Goal: Task Accomplishment & Management: Use online tool/utility

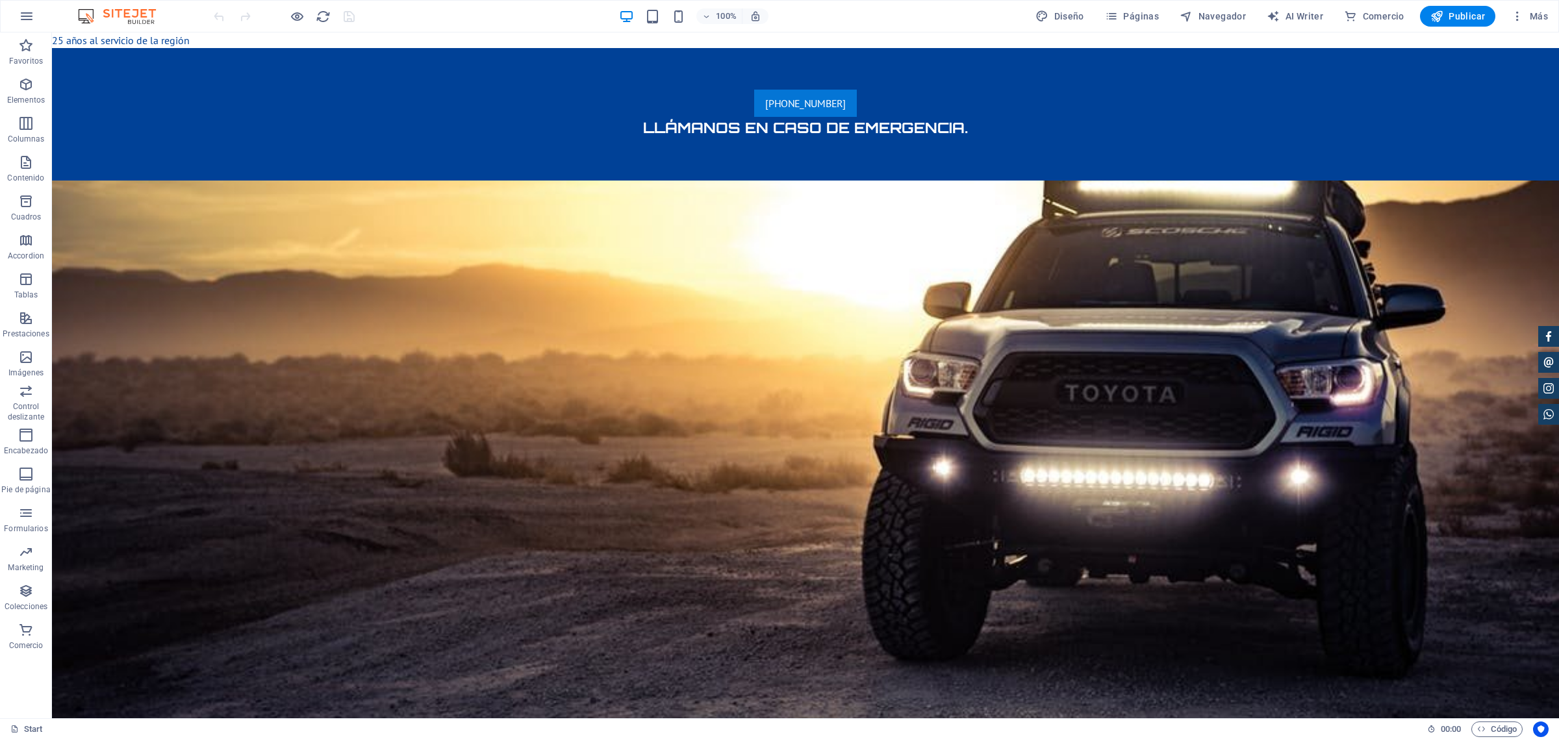
click at [765, 105] on span "[PHONE_NUMBER]" at bounding box center [805, 103] width 81 height 13
click at [548, 79] on icon at bounding box center [545, 82] width 7 height 14
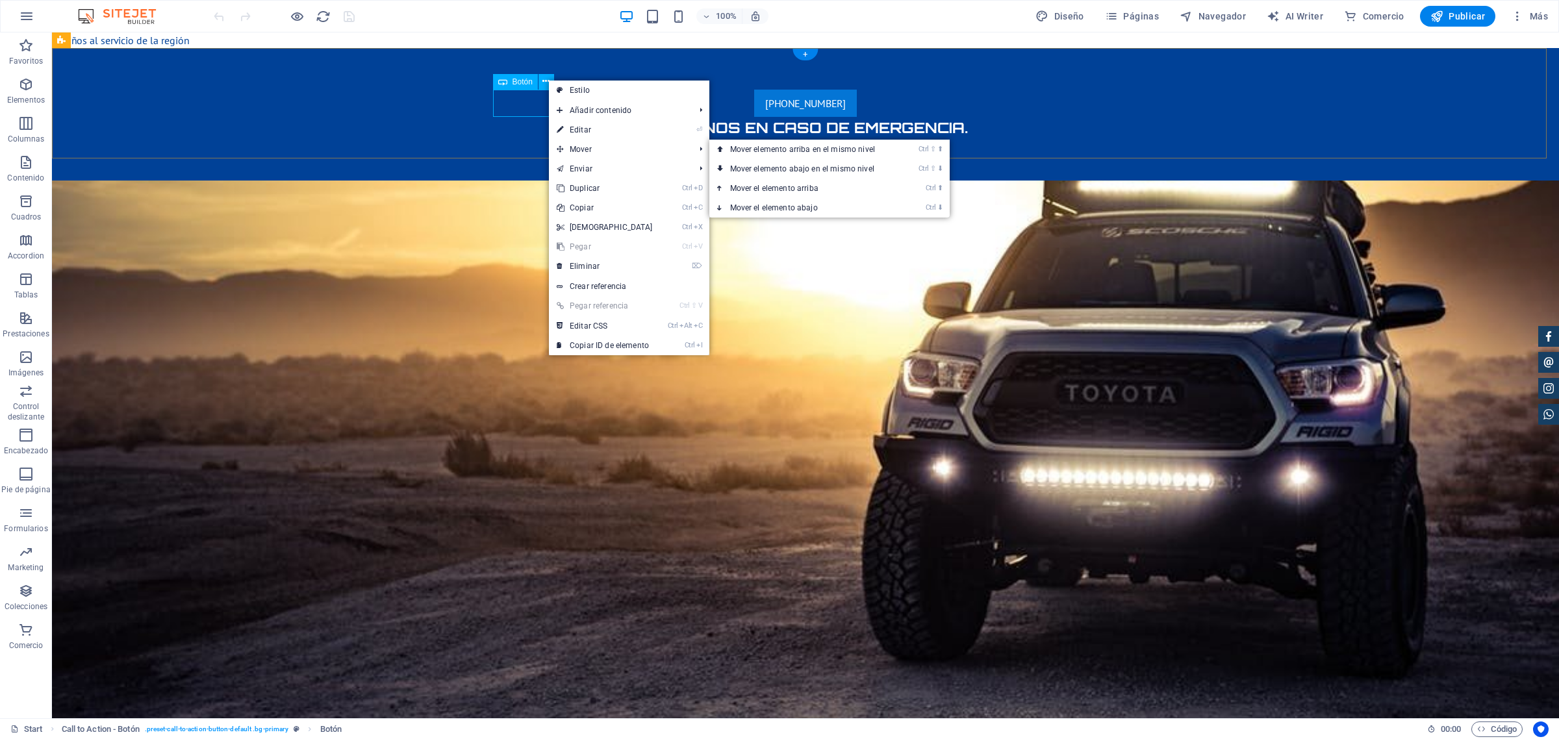
click at [515, 92] on div "[PHONE_NUMBER]" at bounding box center [805, 103] width 613 height 27
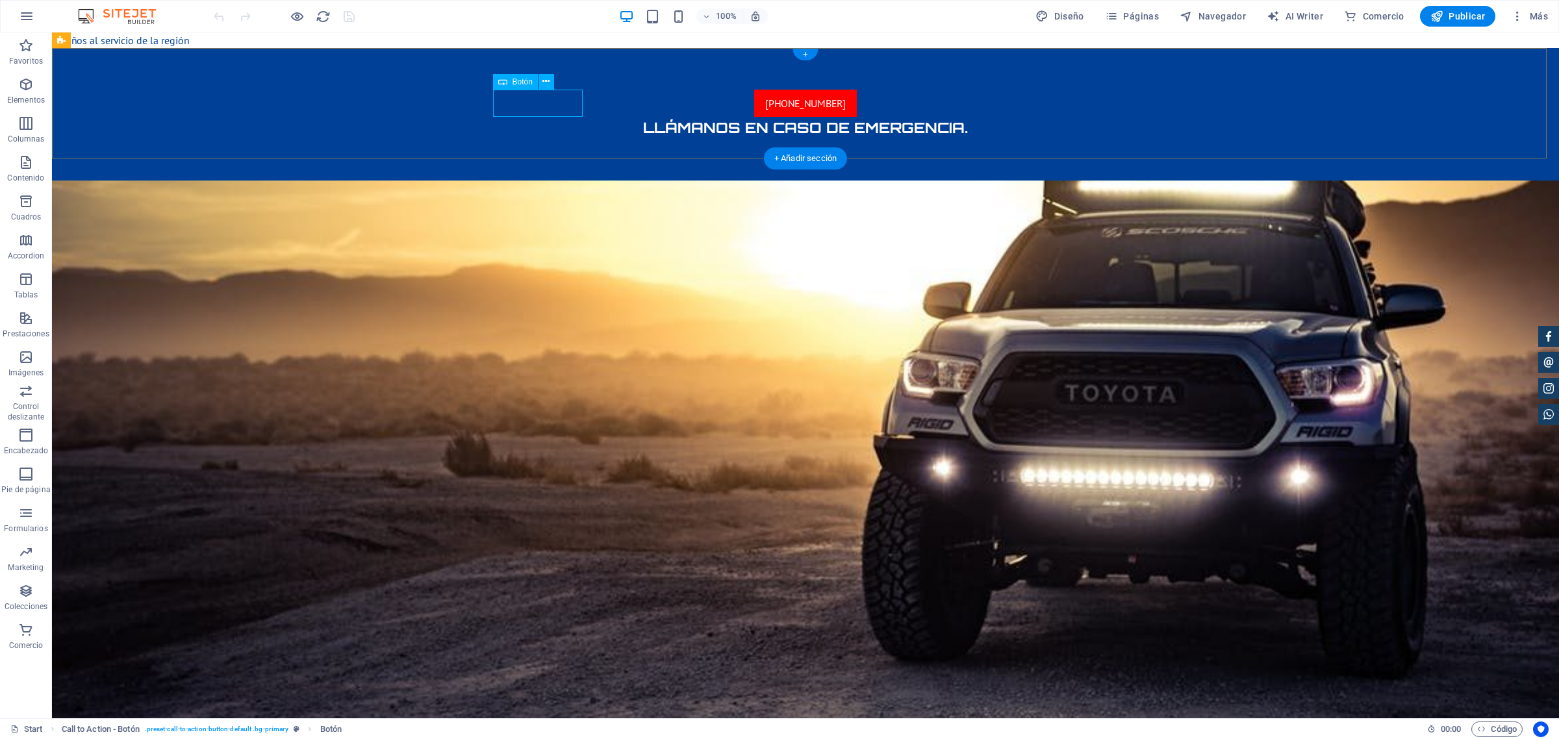
click at [765, 99] on span "[PHONE_NUMBER]" at bounding box center [805, 103] width 81 height 13
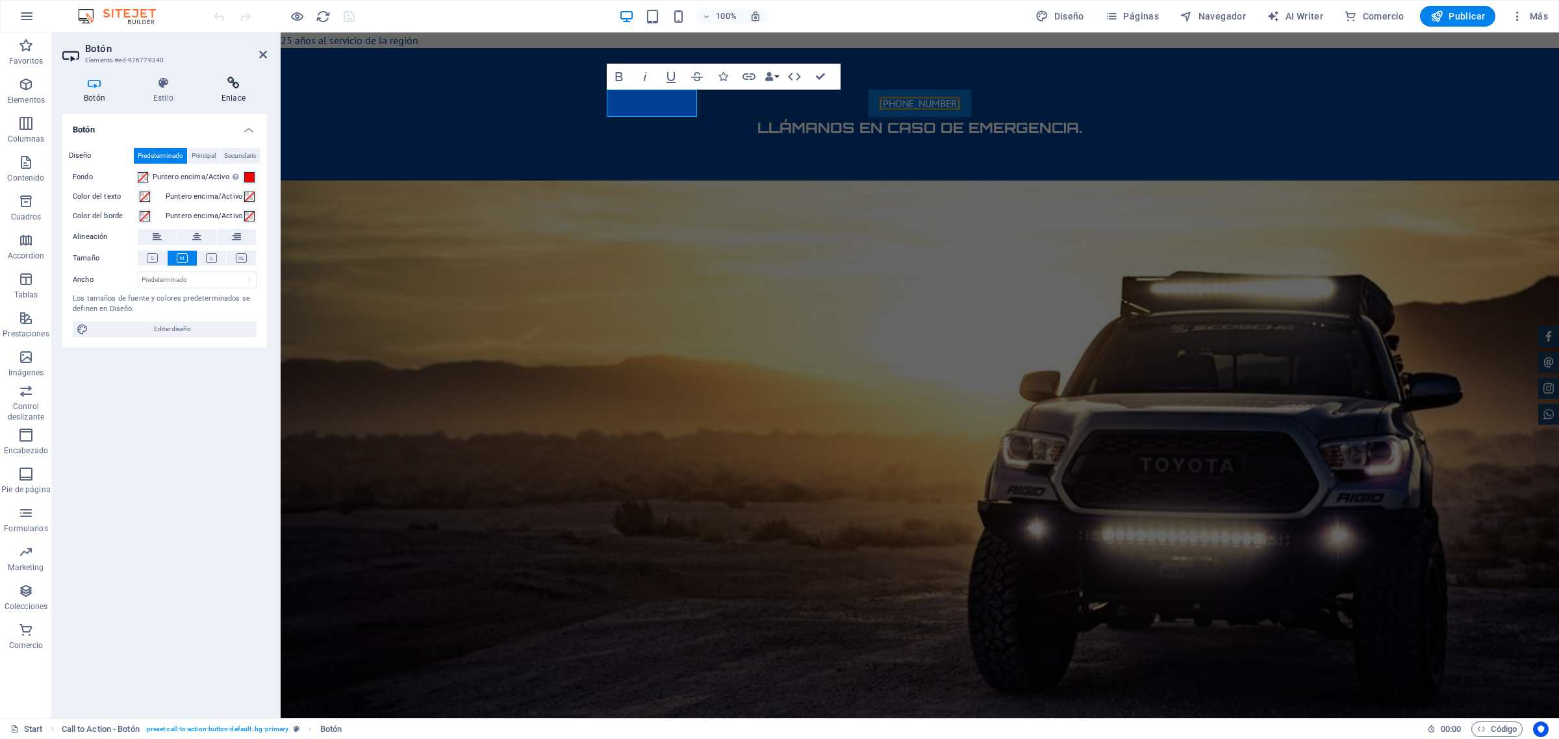
click at [228, 92] on h4 "Enlace" at bounding box center [233, 90] width 67 height 27
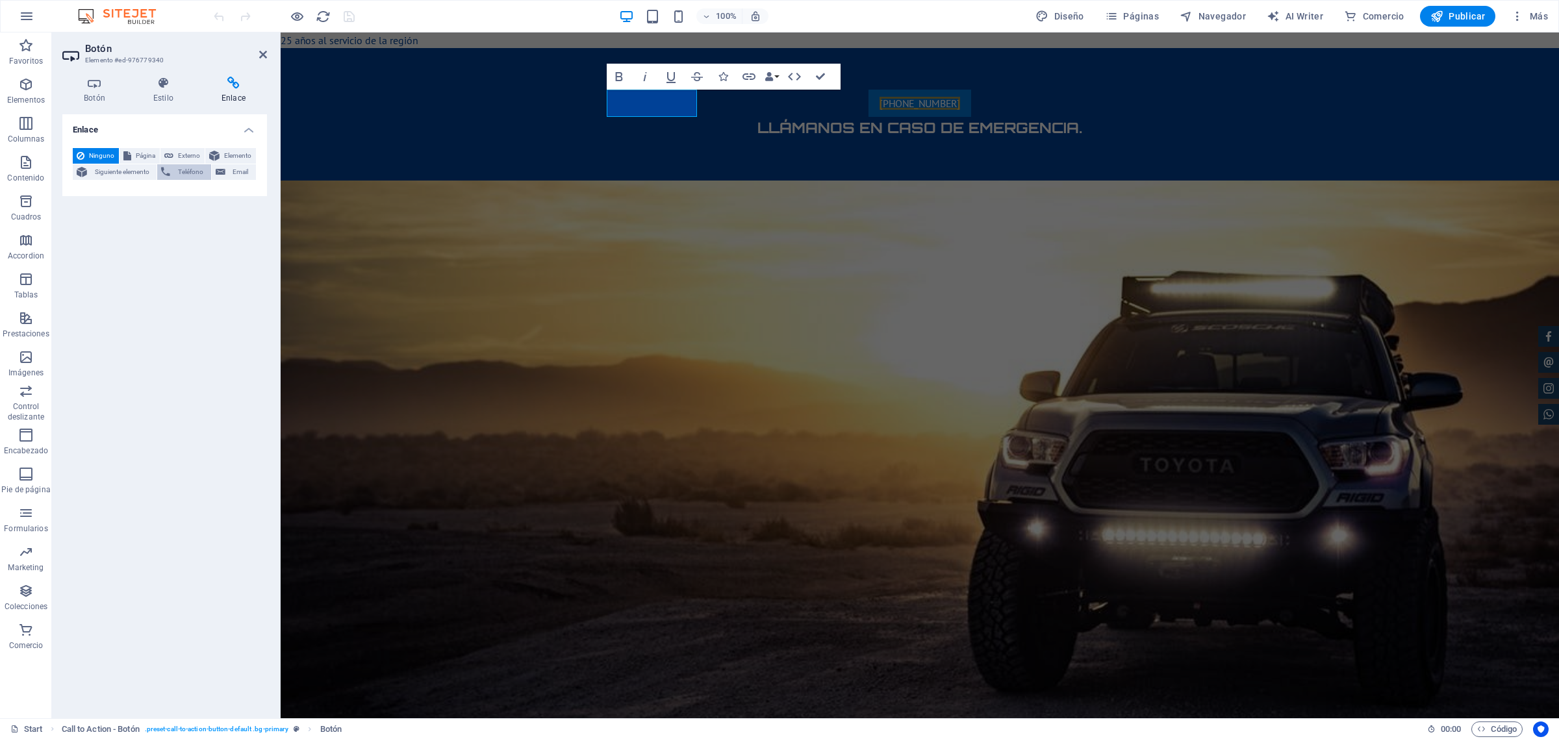
click at [190, 173] on span "Teléfono" at bounding box center [190, 172] width 32 height 16
type input "[PHONE_NUMBER]"
click at [228, 340] on div "Enlace Ninguno Página Externo Elemento Siguiente elemento Teléfono Email Página…" at bounding box center [164, 411] width 205 height 594
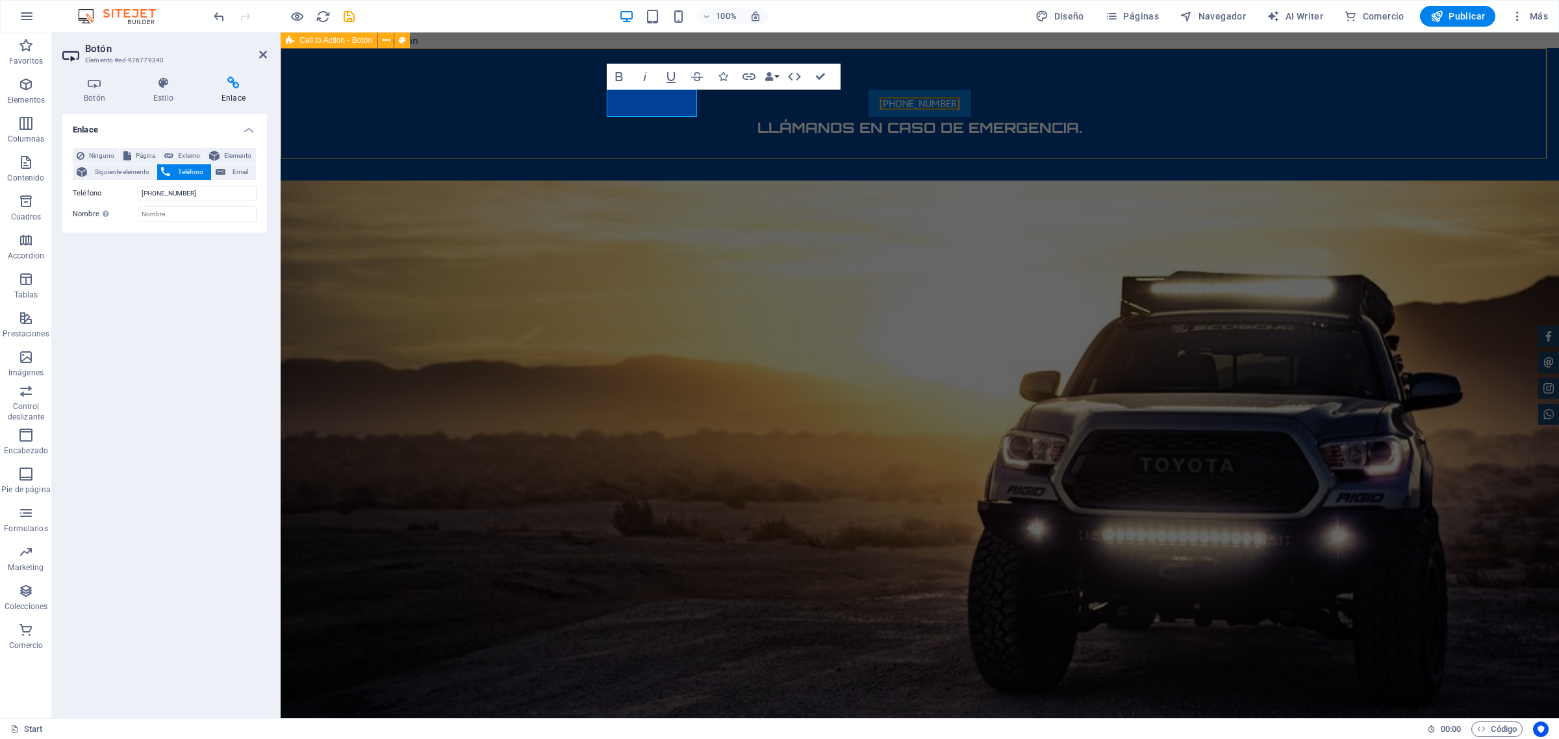
click at [481, 108] on div "[PHONE_NUMBER] [PERSON_NAME] en caso de emergencia." at bounding box center [920, 114] width 1278 height 133
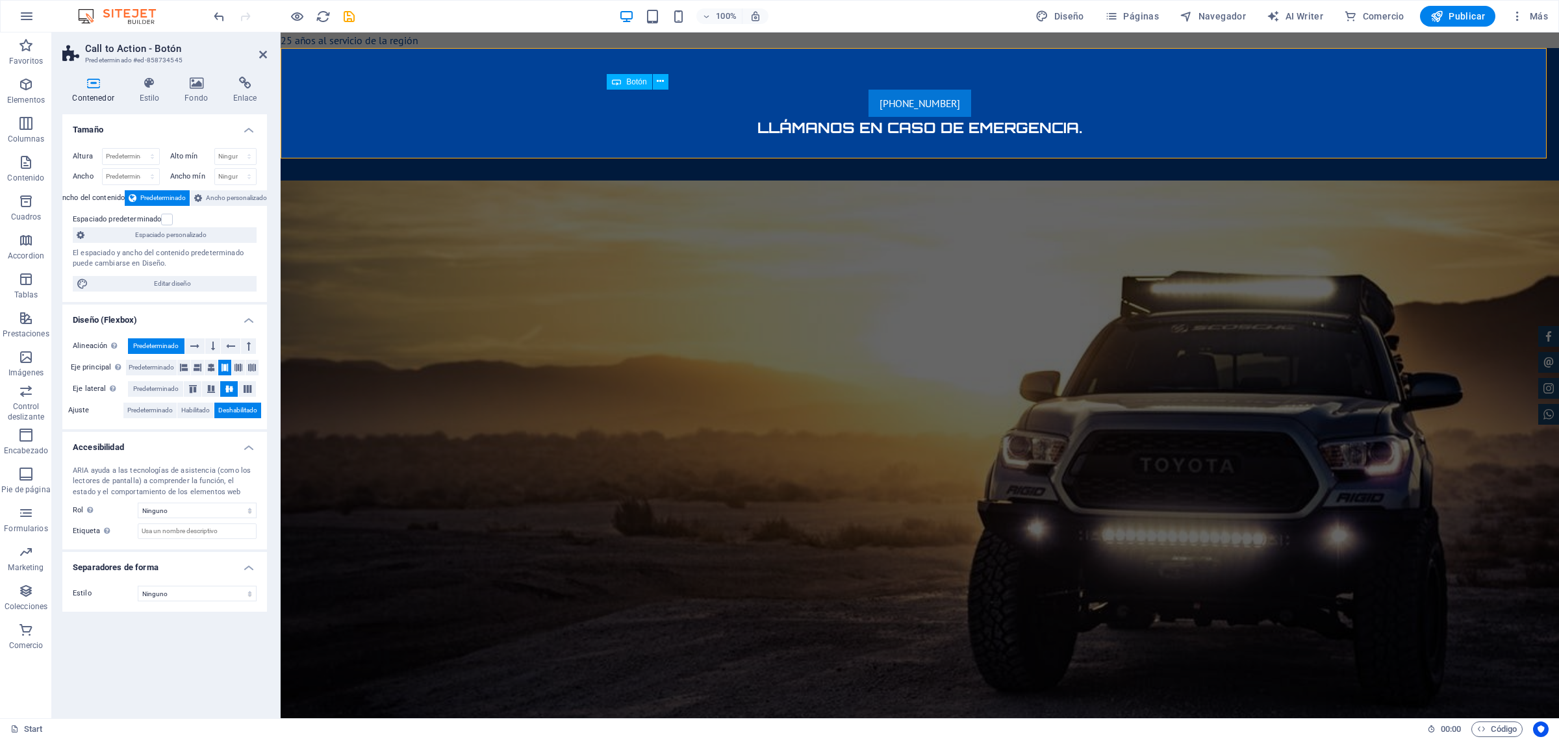
drag, startPoint x: 435, startPoint y: 42, endPoint x: 960, endPoint y: 43, distance: 524.9
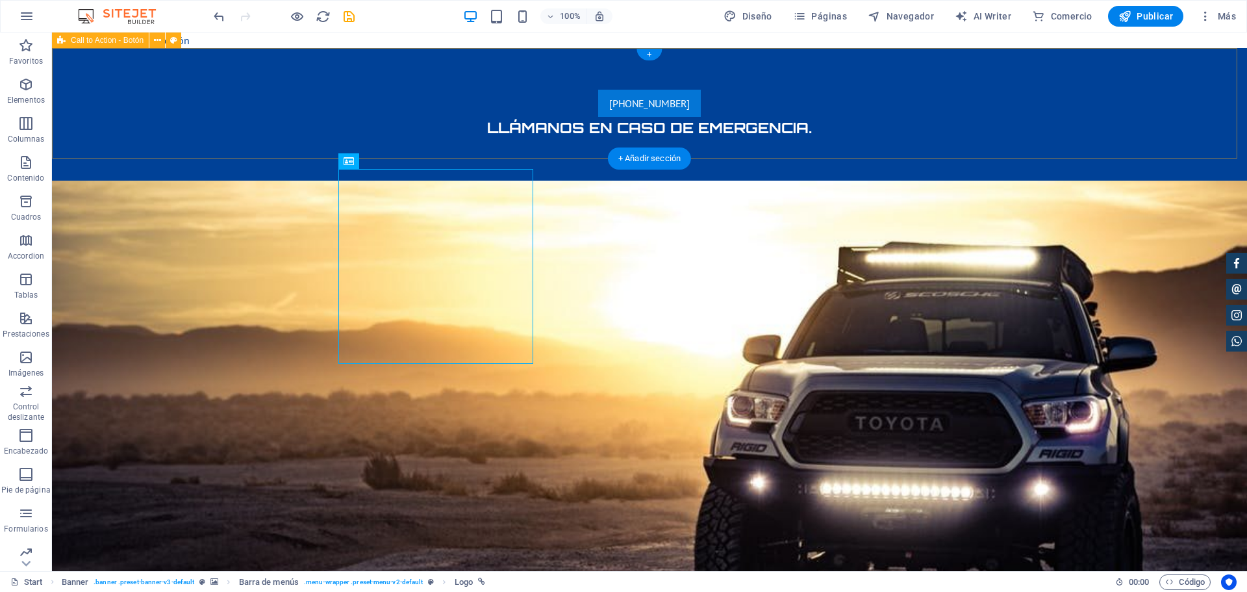
click at [213, 104] on div "[PHONE_NUMBER] [PERSON_NAME] en caso de emergencia." at bounding box center [649, 114] width 1195 height 133
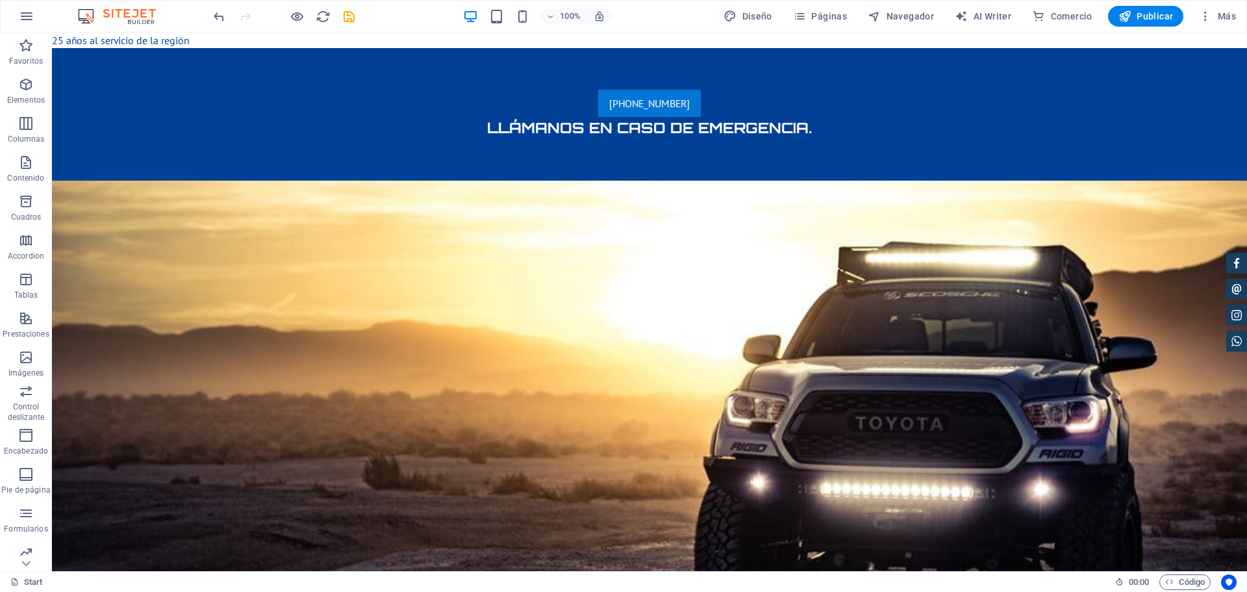
drag, startPoint x: 116, startPoint y: 43, endPoint x: 157, endPoint y: 44, distance: 40.9
click at [212, 110] on div "[PHONE_NUMBER] [PERSON_NAME] en caso de emergencia." at bounding box center [649, 114] width 1195 height 133
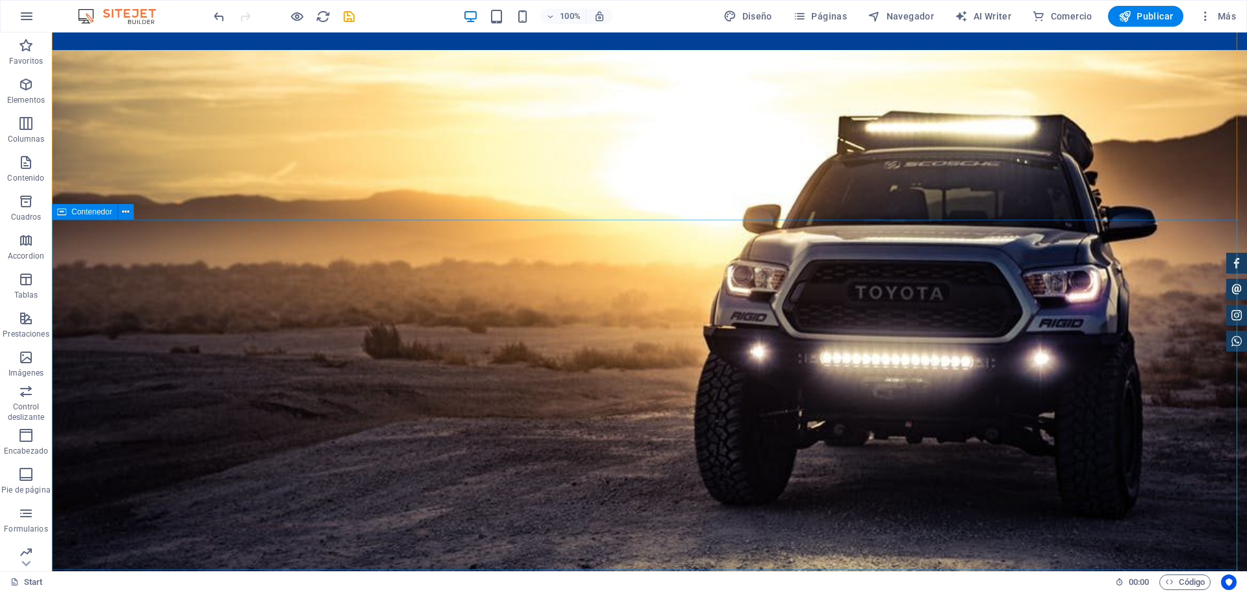
scroll to position [130, 0]
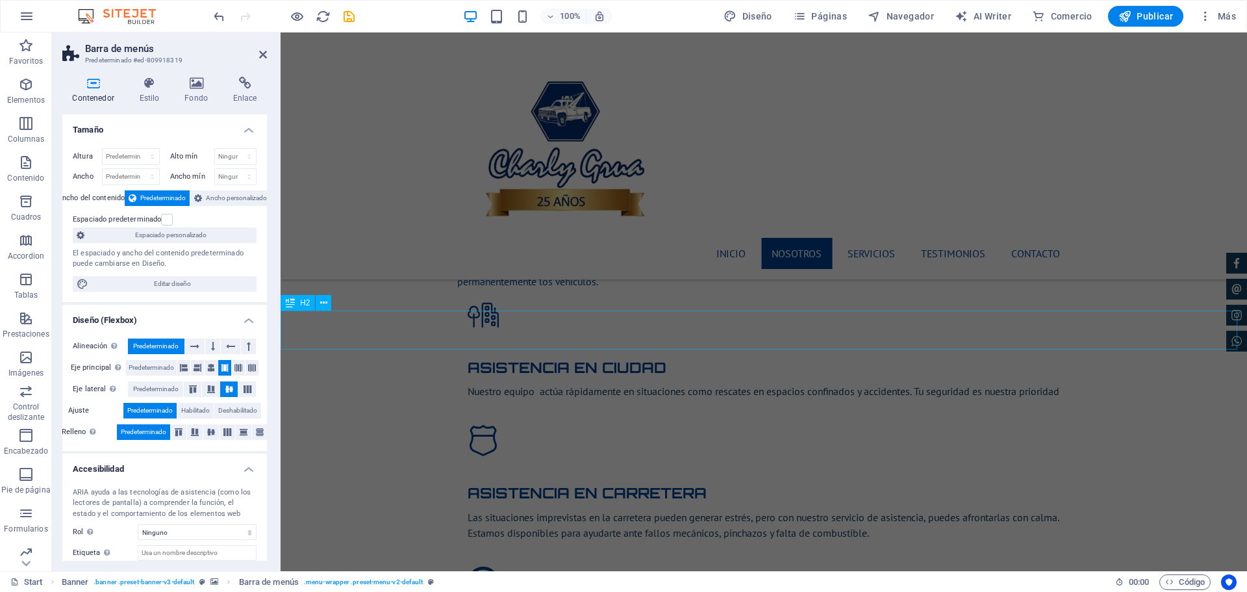
scroll to position [1949, 0]
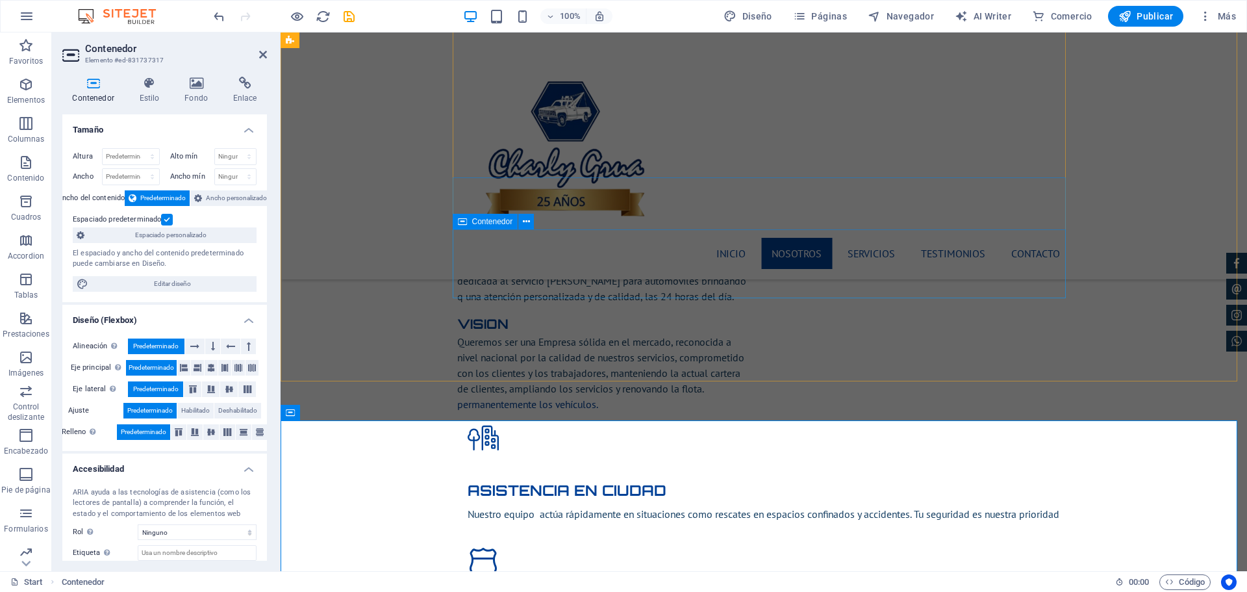
scroll to position [1819, 0]
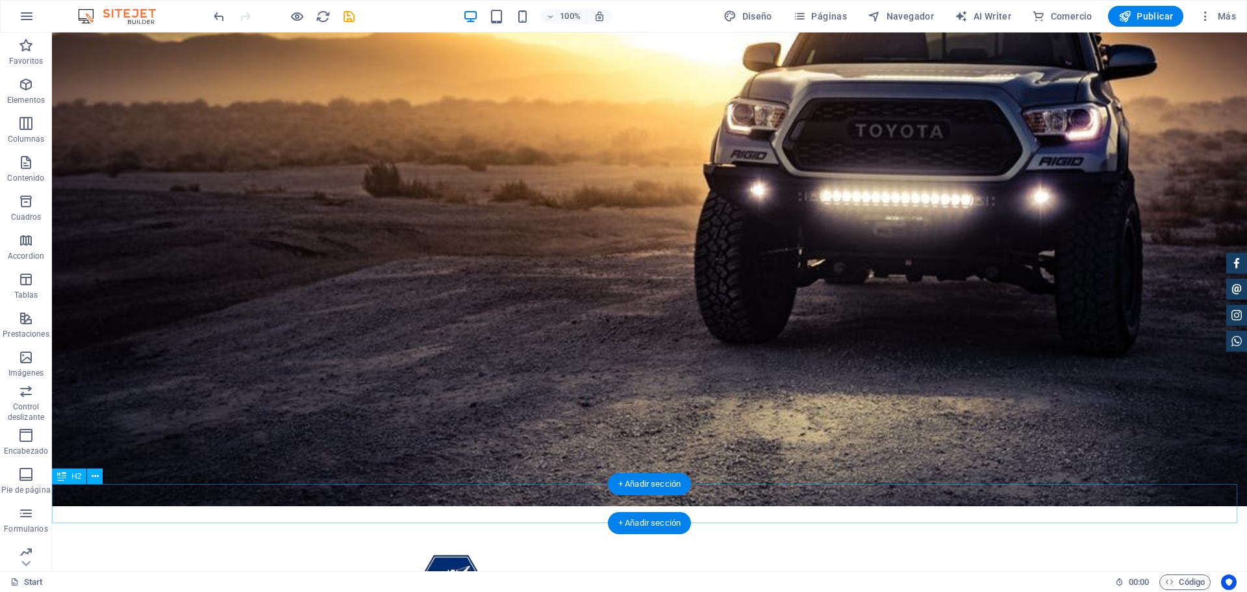
scroll to position [0, 0]
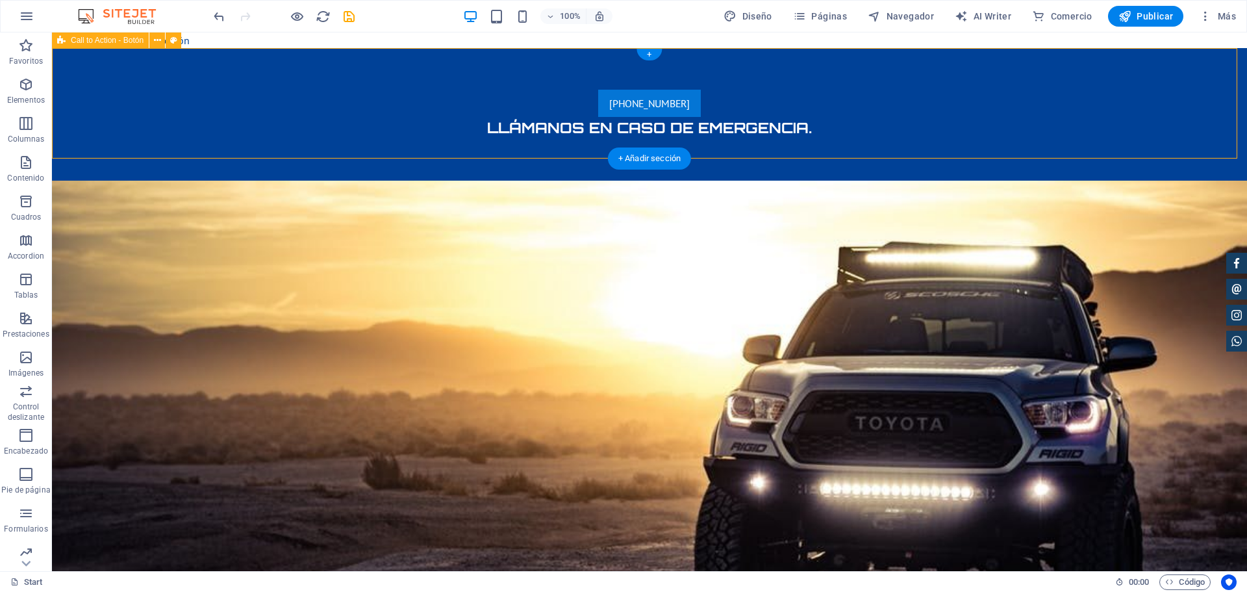
click at [329, 57] on div "[PHONE_NUMBER] [PERSON_NAME] en caso de emergencia." at bounding box center [649, 114] width 1195 height 133
select select "rem"
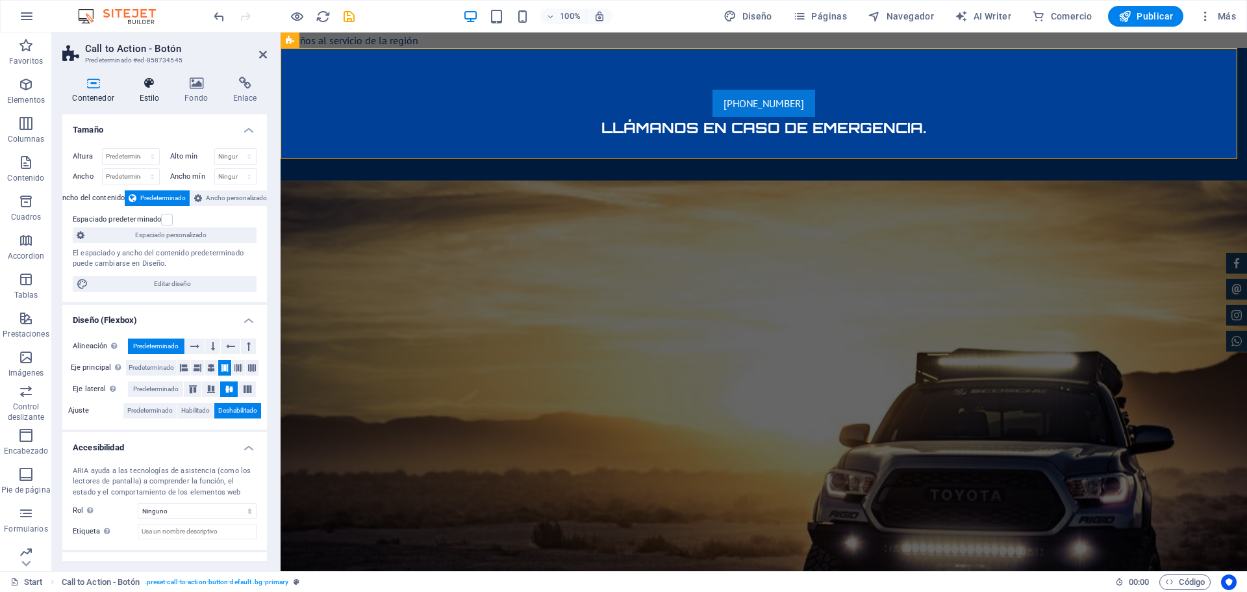
click at [146, 79] on icon at bounding box center [149, 83] width 40 height 13
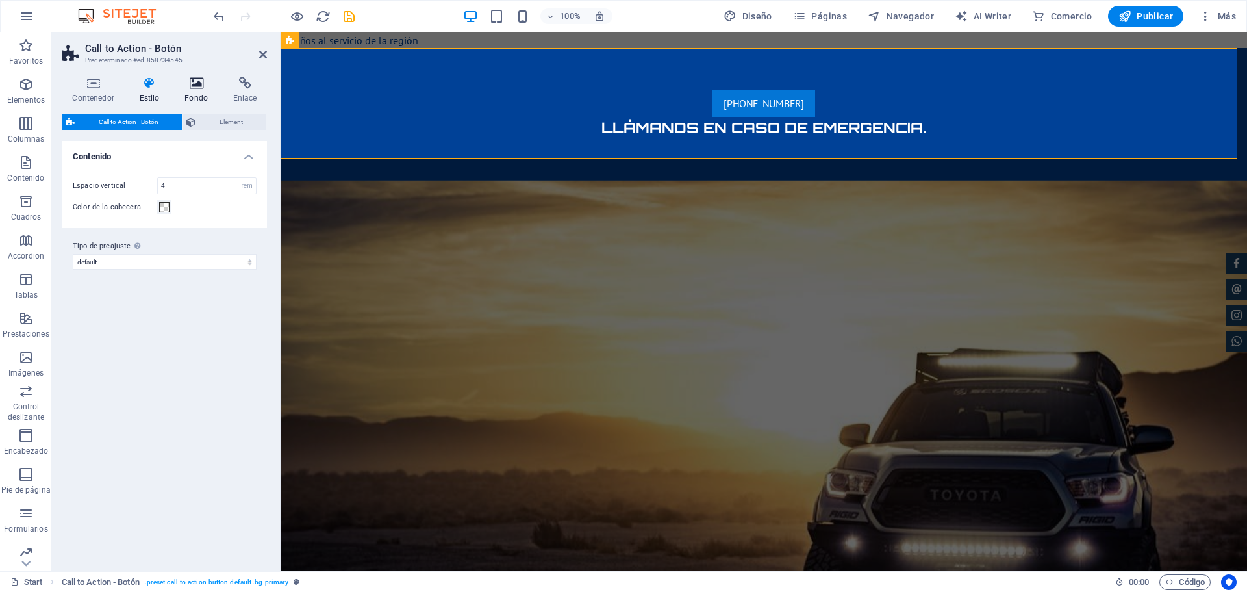
click at [202, 86] on icon at bounding box center [197, 83] width 44 height 13
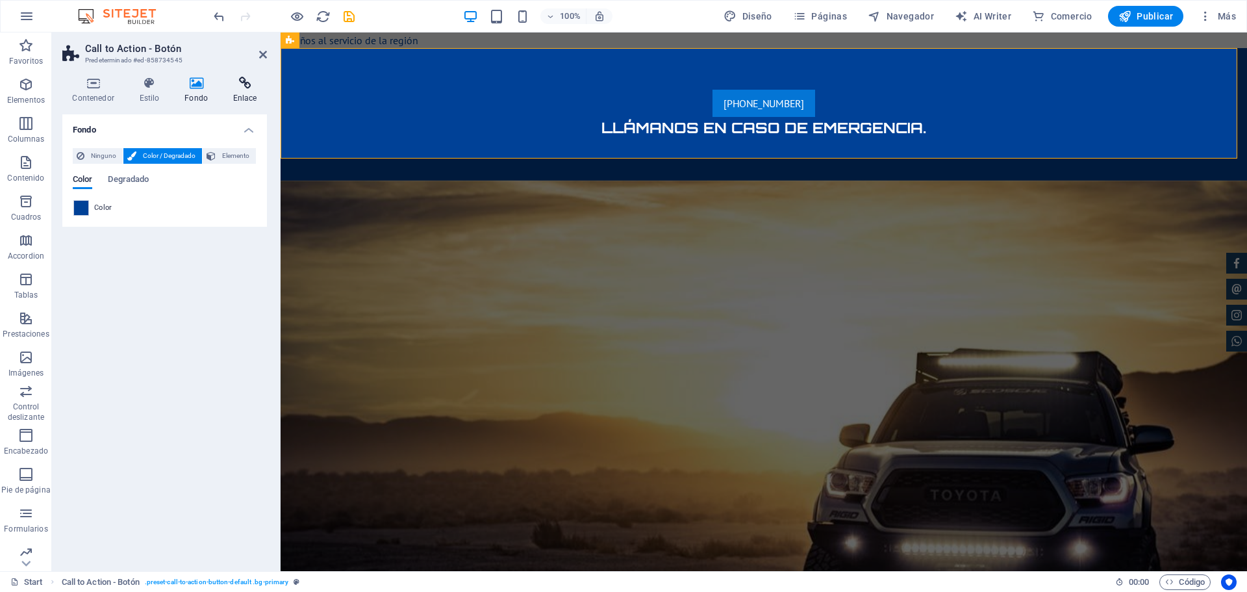
click at [248, 86] on icon at bounding box center [245, 83] width 44 height 13
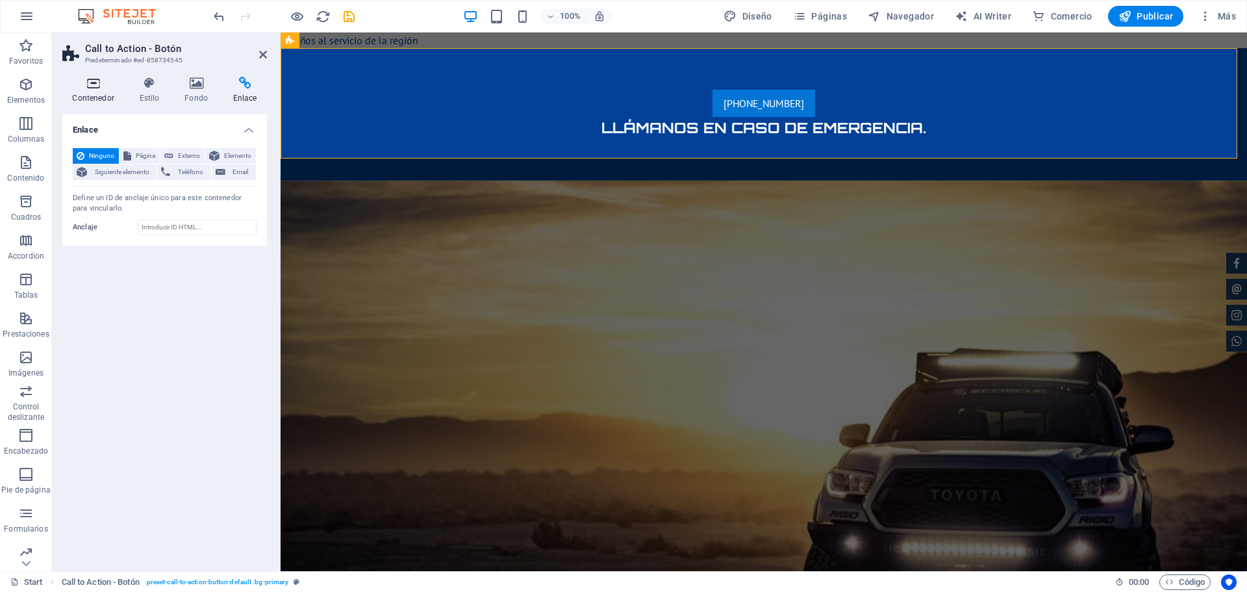
click at [93, 85] on icon at bounding box center [93, 83] width 62 height 13
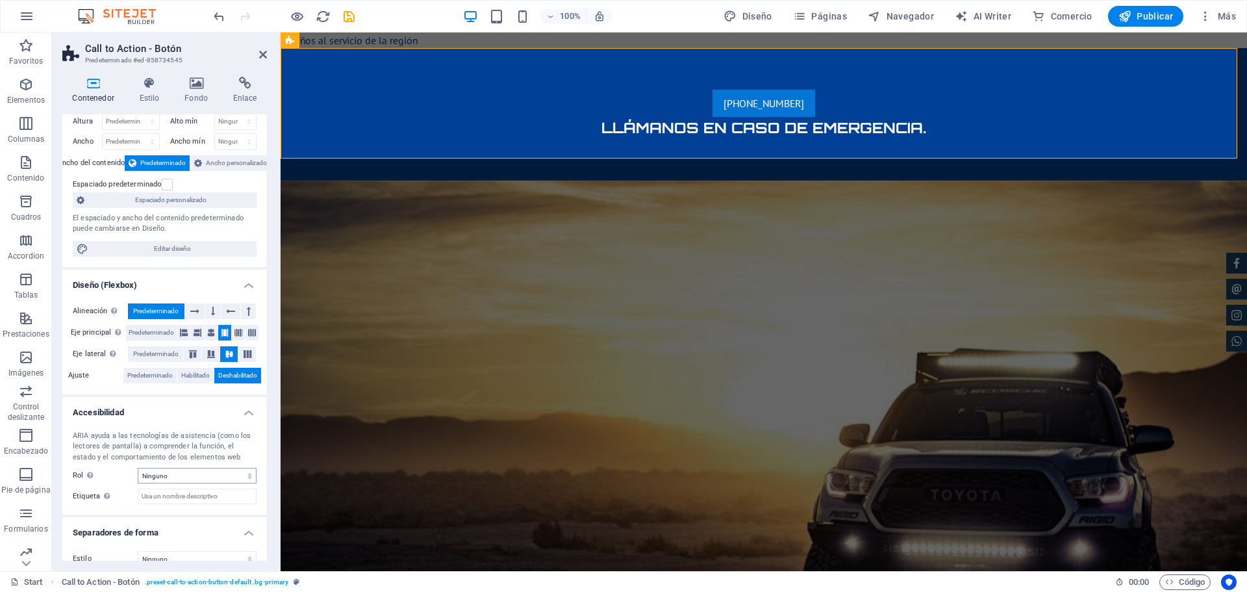
scroll to position [51, 0]
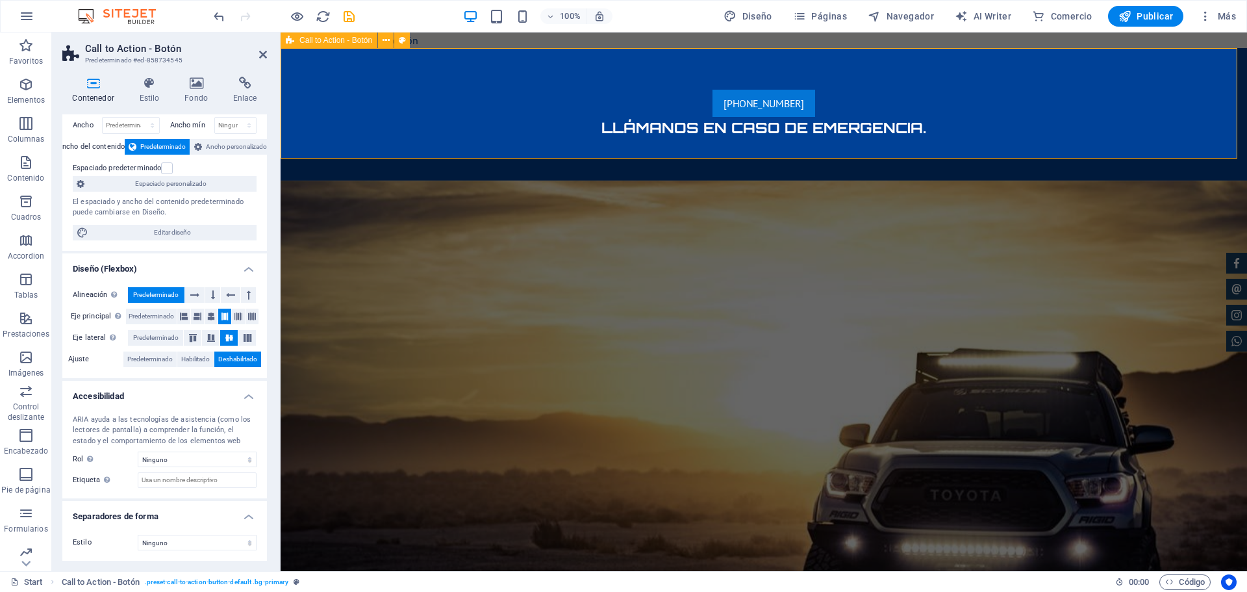
click at [413, 92] on div "[PHONE_NUMBER] [PERSON_NAME] en caso de emergencia." at bounding box center [764, 114] width 967 height 133
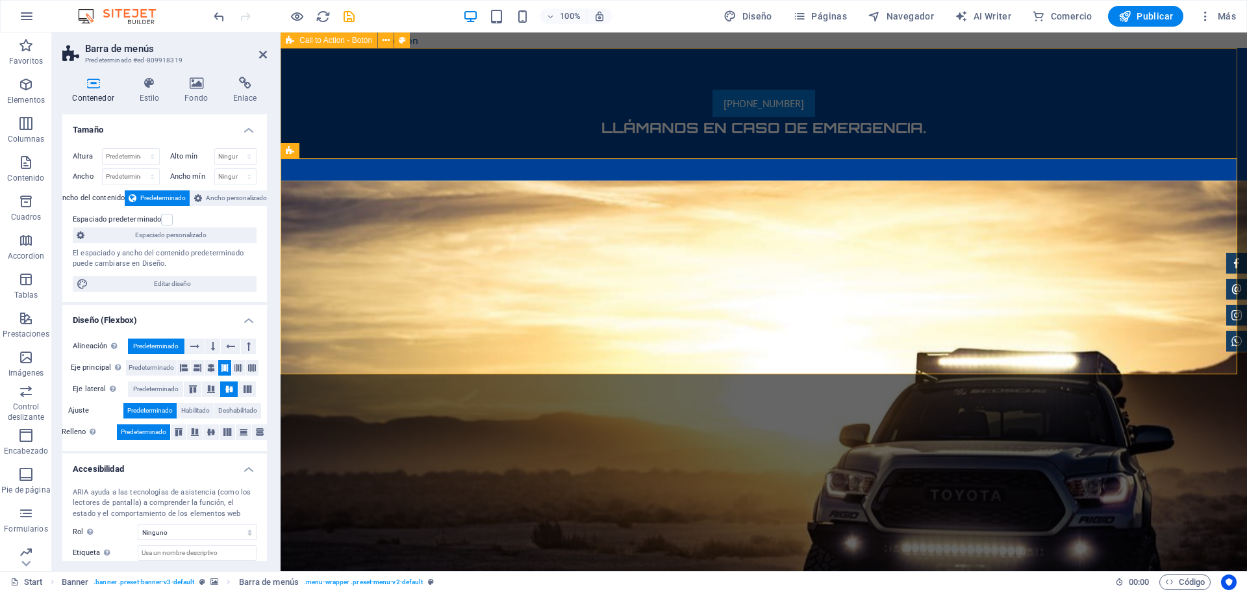
click at [350, 61] on div "[PHONE_NUMBER] [PERSON_NAME] en caso de emergencia." at bounding box center [764, 114] width 967 height 133
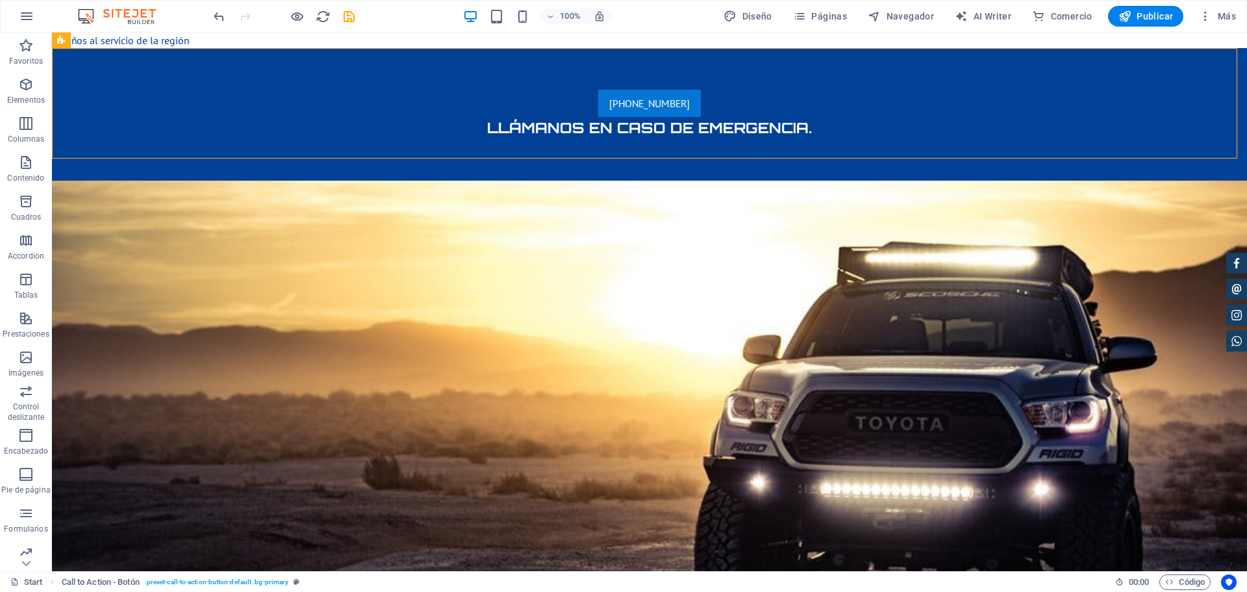
drag, startPoint x: 351, startPoint y: 68, endPoint x: 324, endPoint y: 35, distance: 42.4
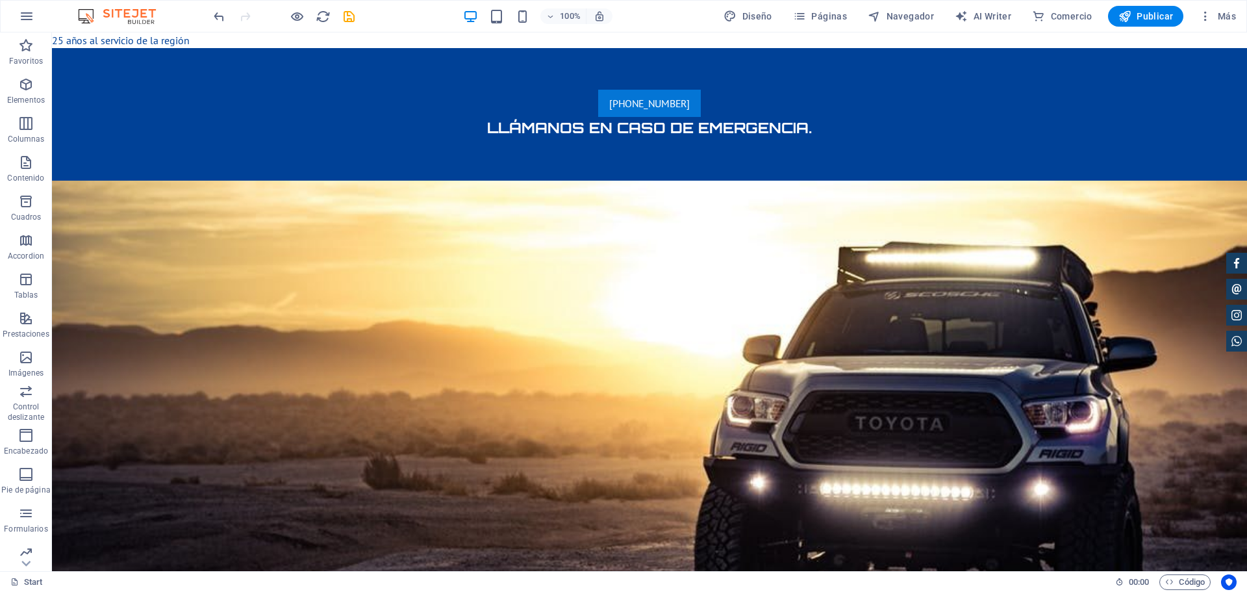
drag, startPoint x: 257, startPoint y: 39, endPoint x: 231, endPoint y: 42, distance: 26.8
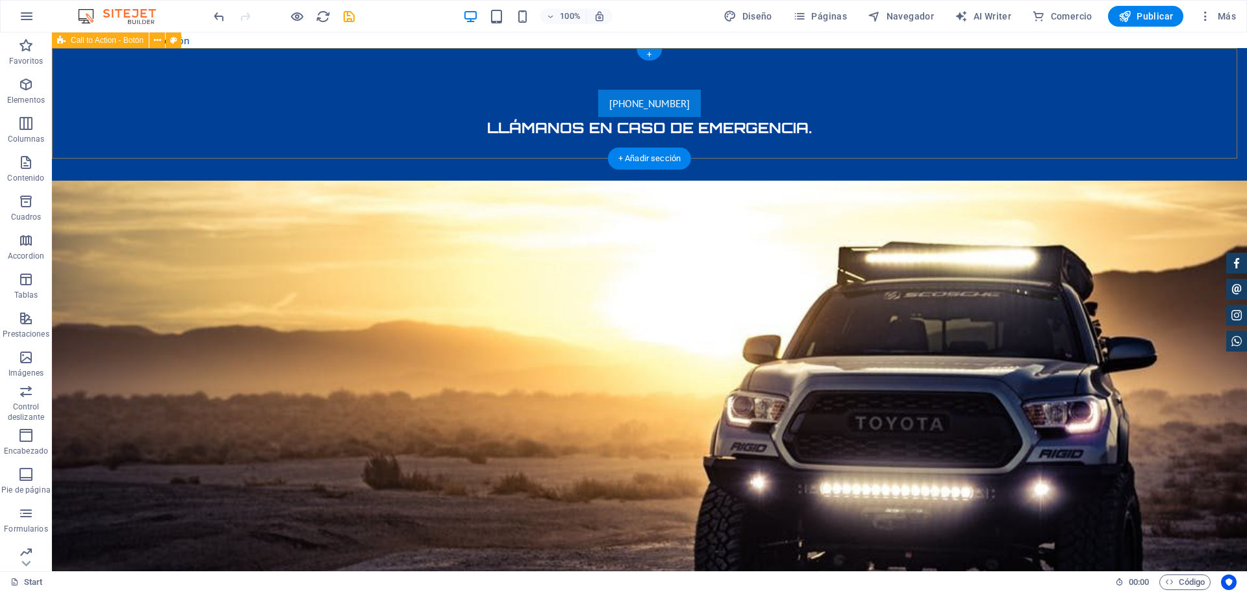
click at [129, 49] on div "[PHONE_NUMBER] [PERSON_NAME] en caso de emergencia." at bounding box center [649, 114] width 1195 height 133
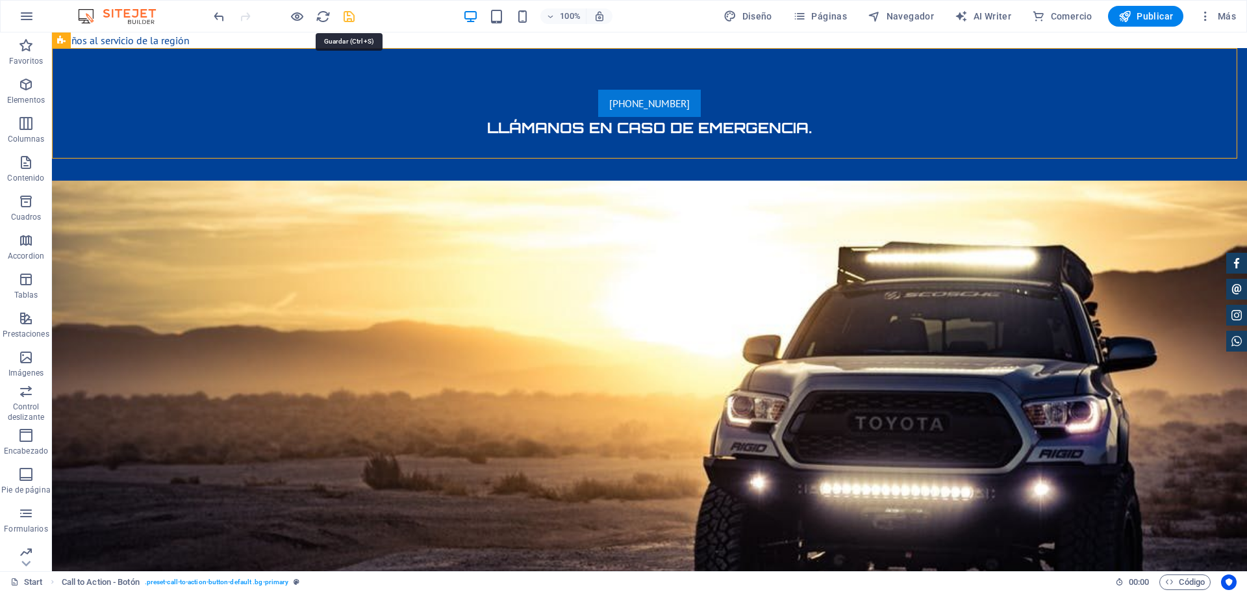
click at [348, 21] on icon "save" at bounding box center [349, 16] width 15 height 15
click at [153, 42] on button at bounding box center [157, 40] width 16 height 16
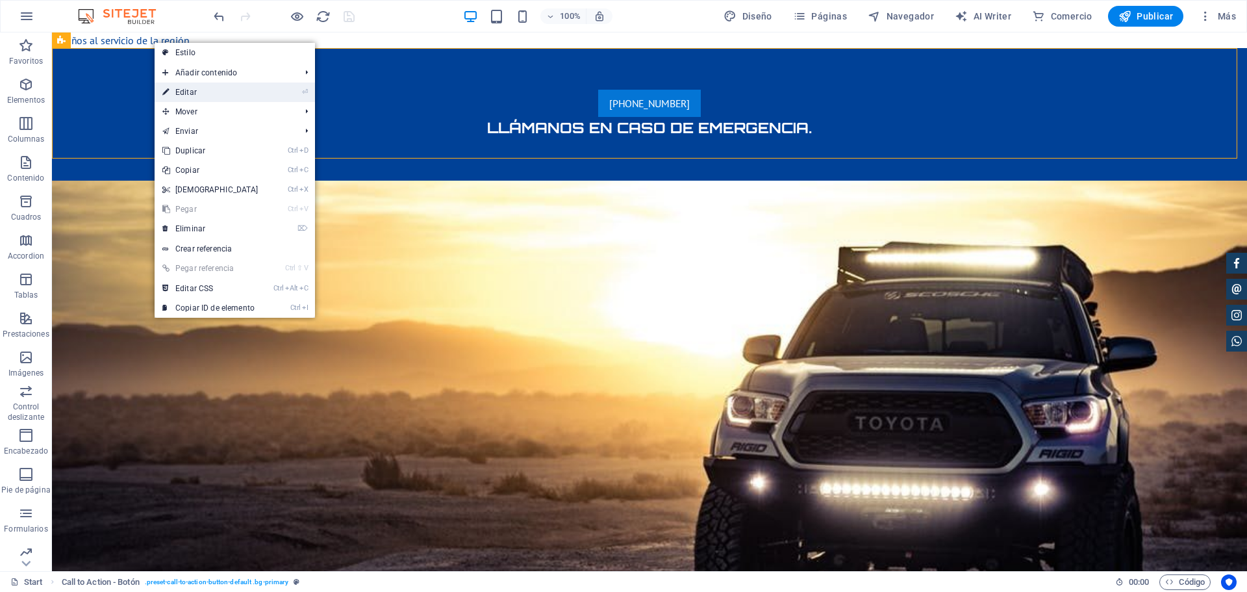
click at [177, 85] on link "⏎ Editar" at bounding box center [211, 92] width 112 height 19
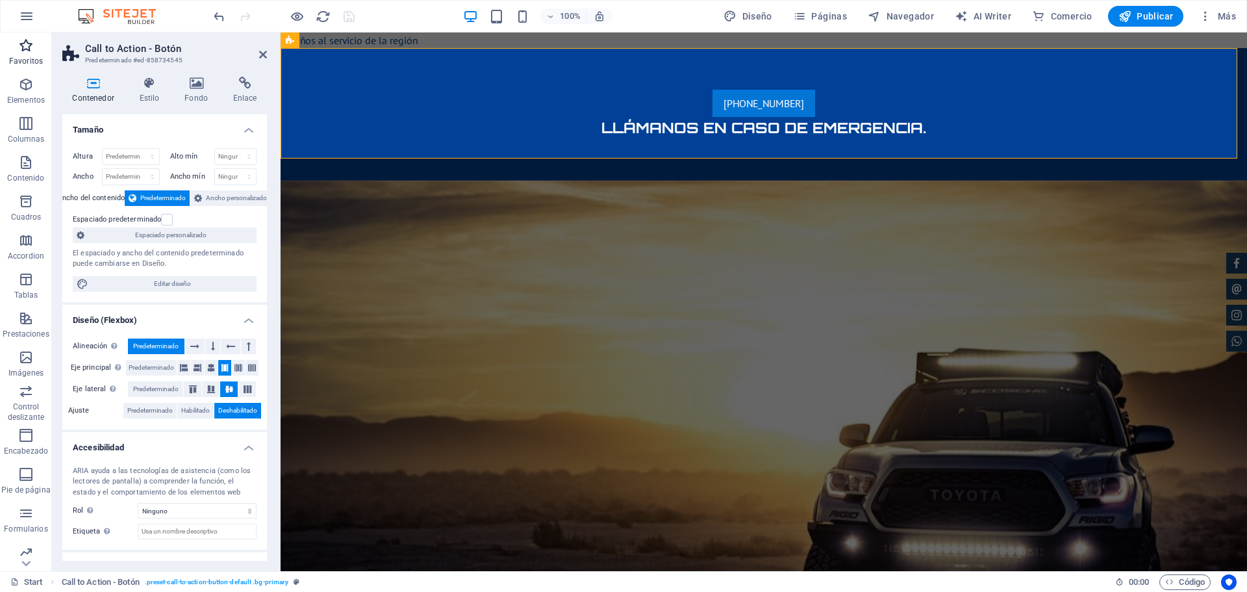
drag, startPoint x: 0, startPoint y: 253, endPoint x: 0, endPoint y: 37, distance: 215.7
drag, startPoint x: 281, startPoint y: 70, endPoint x: 408, endPoint y: 55, distance: 128.1
click at [408, 55] on div "[PHONE_NUMBER] [PERSON_NAME] en caso de emergencia." at bounding box center [764, 114] width 967 height 133
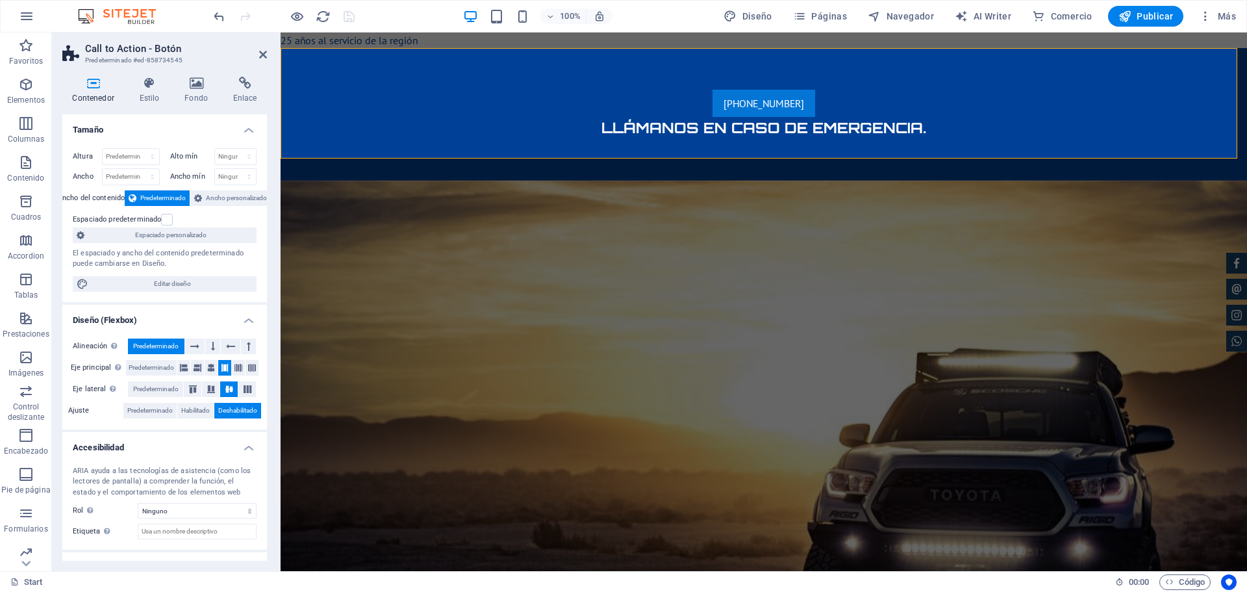
drag, startPoint x: 457, startPoint y: 41, endPoint x: 407, endPoint y: 77, distance: 62.0
click at [407, 77] on div "[PHONE_NUMBER] [PERSON_NAME] en caso de emergencia." at bounding box center [764, 114] width 967 height 133
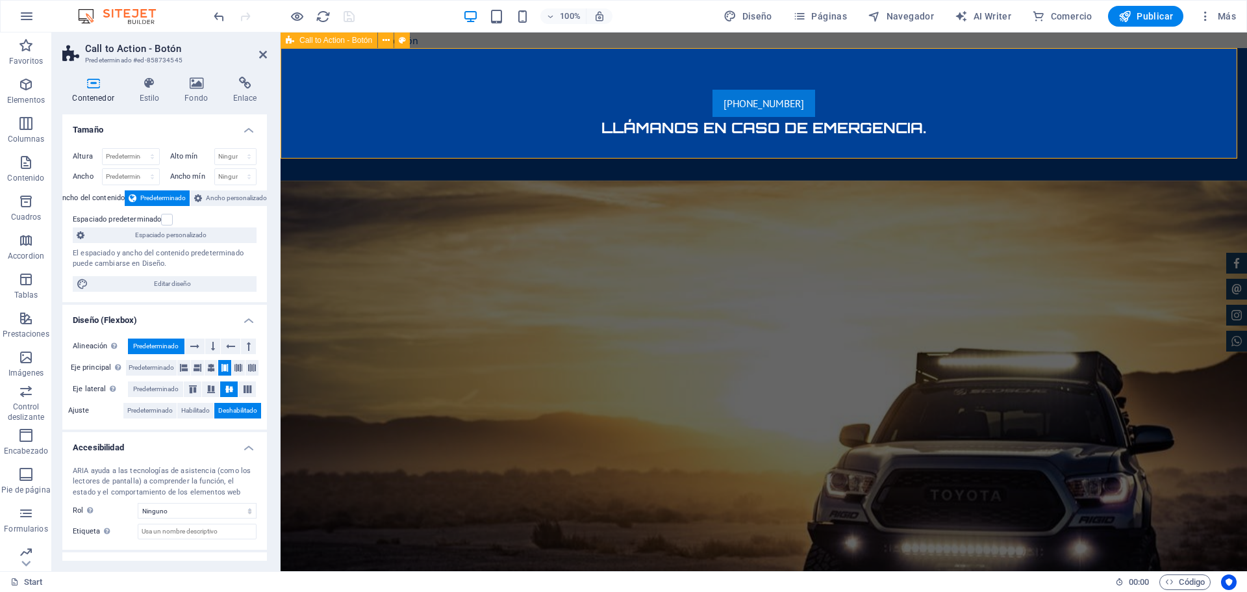
click at [406, 77] on div "[PHONE_NUMBER] [PERSON_NAME] en caso de emergencia." at bounding box center [764, 114] width 967 height 133
click at [23, 160] on icon "button" at bounding box center [26, 163] width 16 height 16
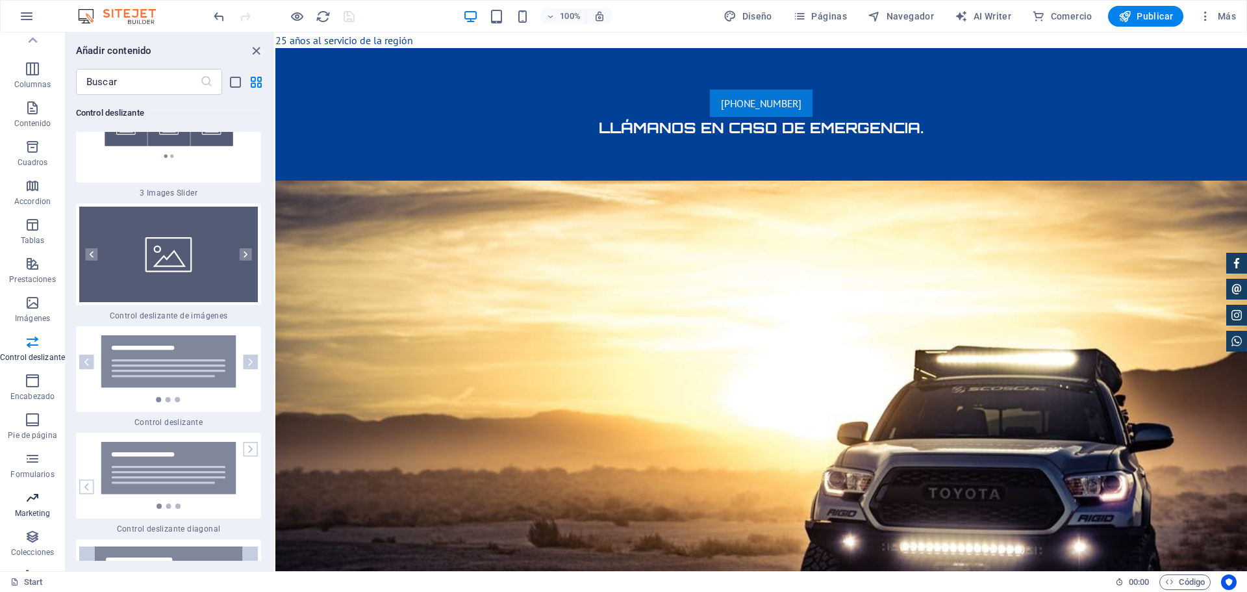
scroll to position [85, 0]
click at [23, 349] on span "Encabezado" at bounding box center [32, 357] width 65 height 31
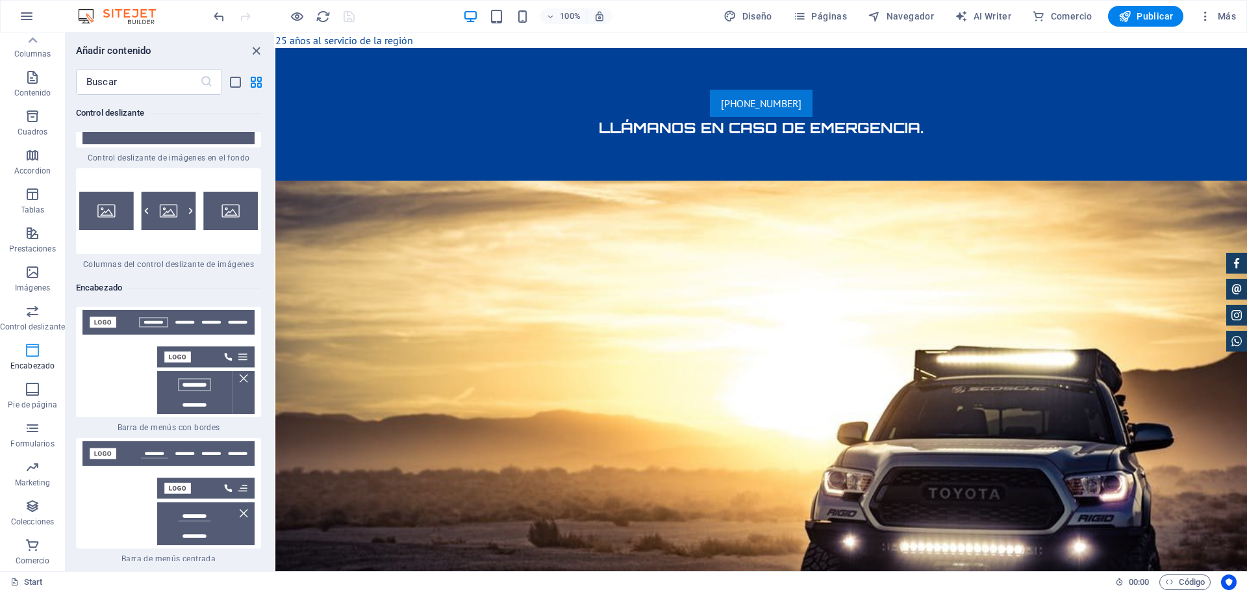
scroll to position [15566, 0]
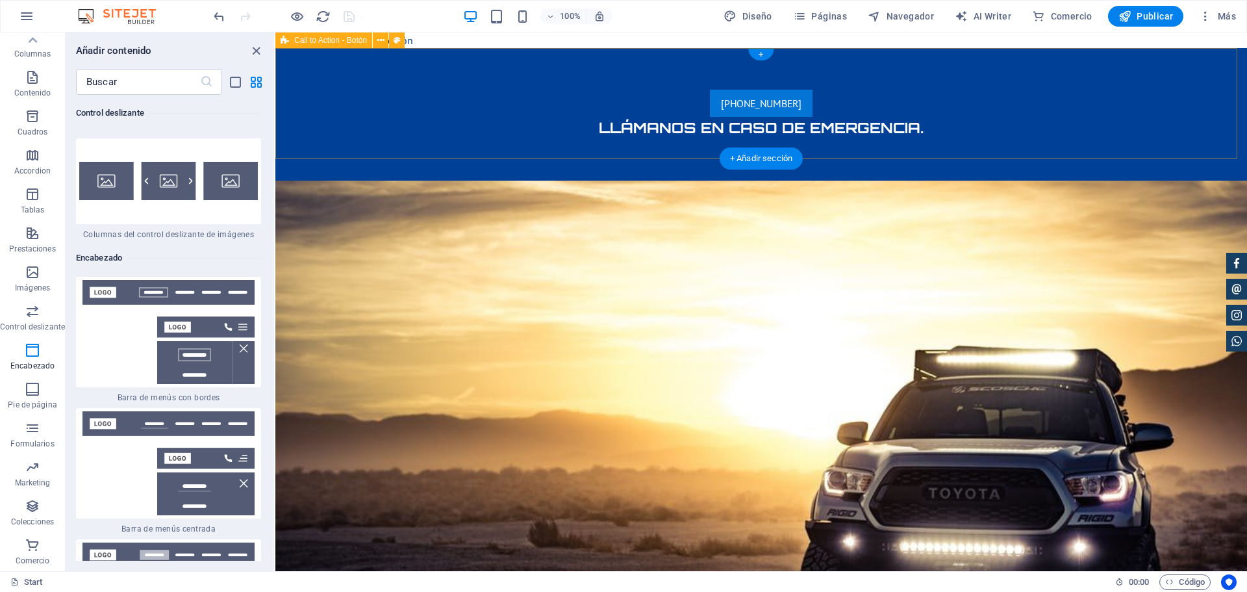
click at [312, 51] on div "[PHONE_NUMBER] [PERSON_NAME] en caso de emergencia." at bounding box center [761, 114] width 972 height 133
click at [307, 51] on div "[PHONE_NUMBER] [PERSON_NAME] en caso de emergencia." at bounding box center [761, 114] width 972 height 133
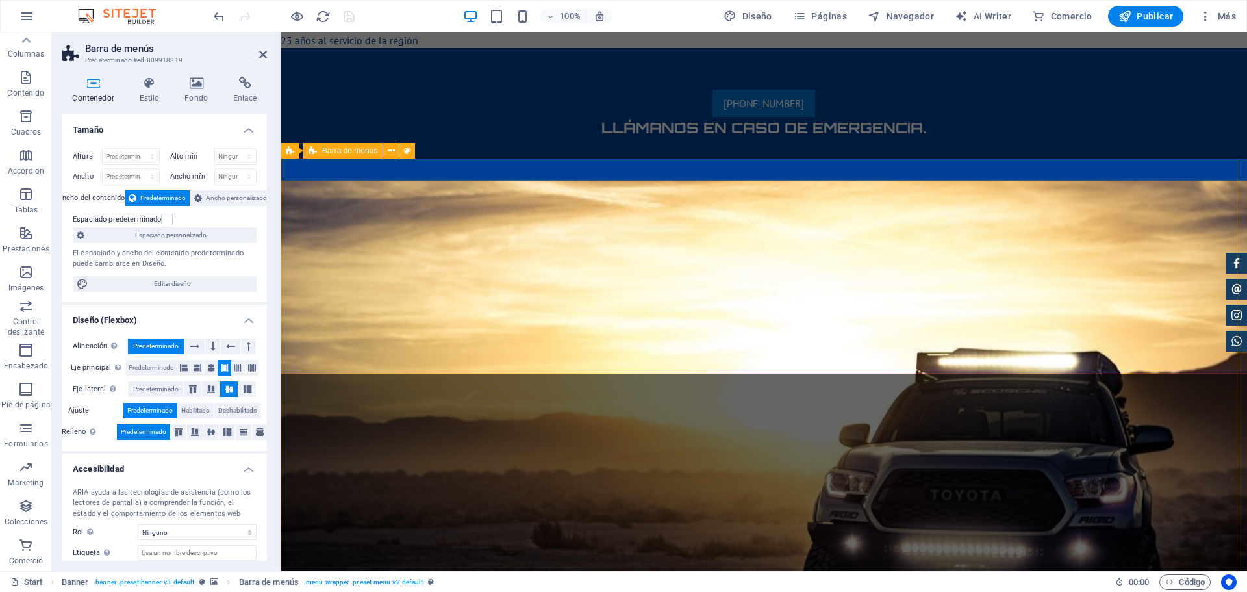
click at [423, 155] on div "Banner Barra de menús" at bounding box center [352, 151] width 143 height 16
drag, startPoint x: 772, startPoint y: 311, endPoint x: 769, endPoint y: 305, distance: 7.0
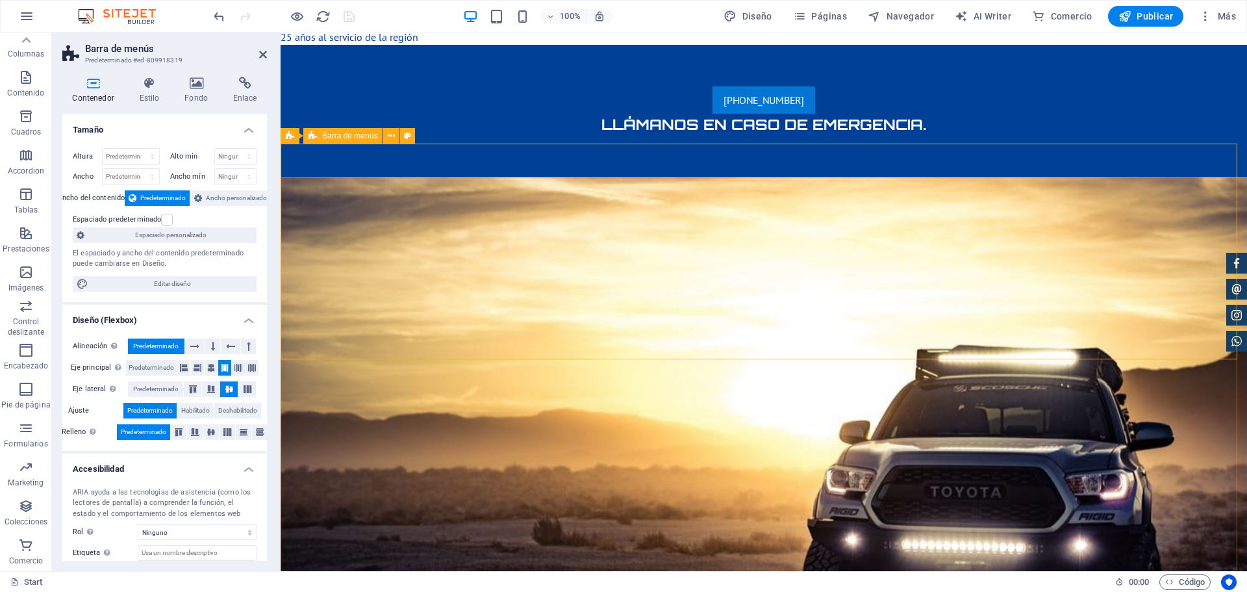
scroll to position [0, 0]
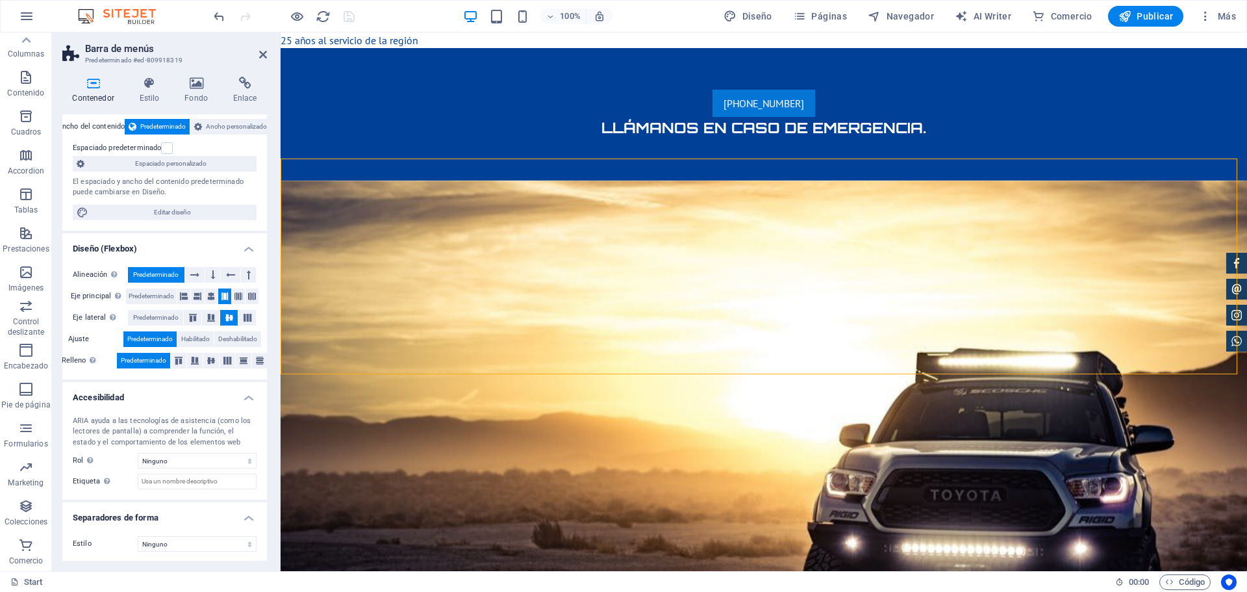
scroll to position [73, 0]
click at [445, 50] on div "[PHONE_NUMBER] [PERSON_NAME] en caso de emergencia." at bounding box center [764, 114] width 967 height 133
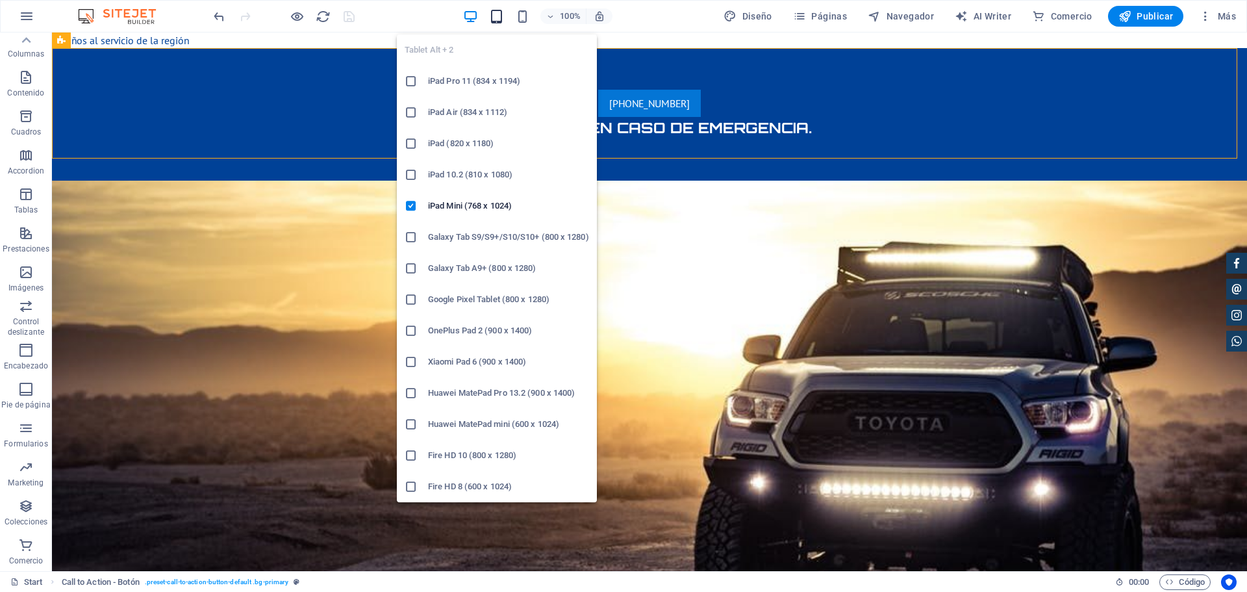
click at [502, 13] on icon "button" at bounding box center [496, 16] width 15 height 15
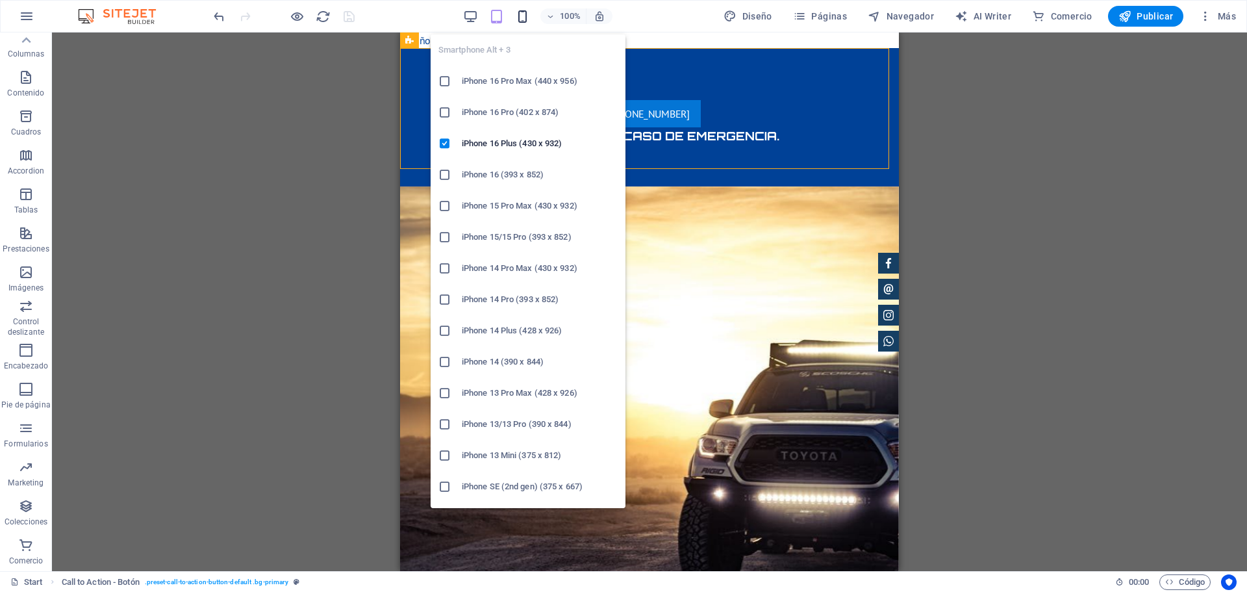
click at [530, 14] on icon "button" at bounding box center [522, 16] width 15 height 15
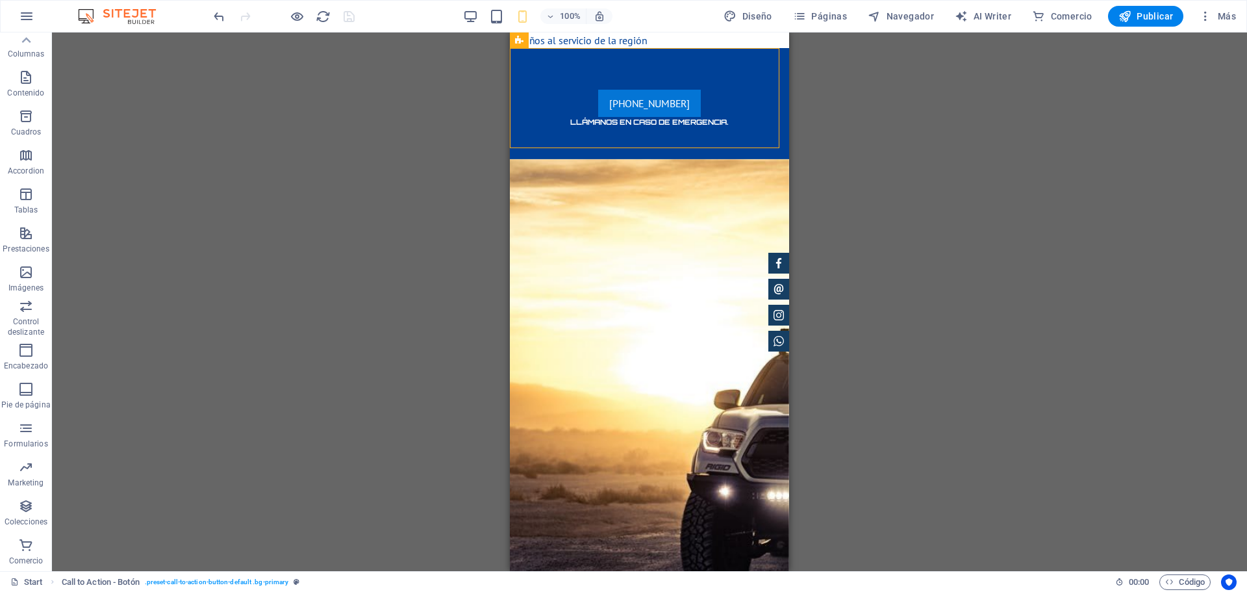
click at [342, 166] on div "Arrastra aquí para reemplazar el contenido existente. Si quieres crear un eleme…" at bounding box center [649, 301] width 1195 height 539
click at [620, 40] on button at bounding box center [615, 40] width 16 height 16
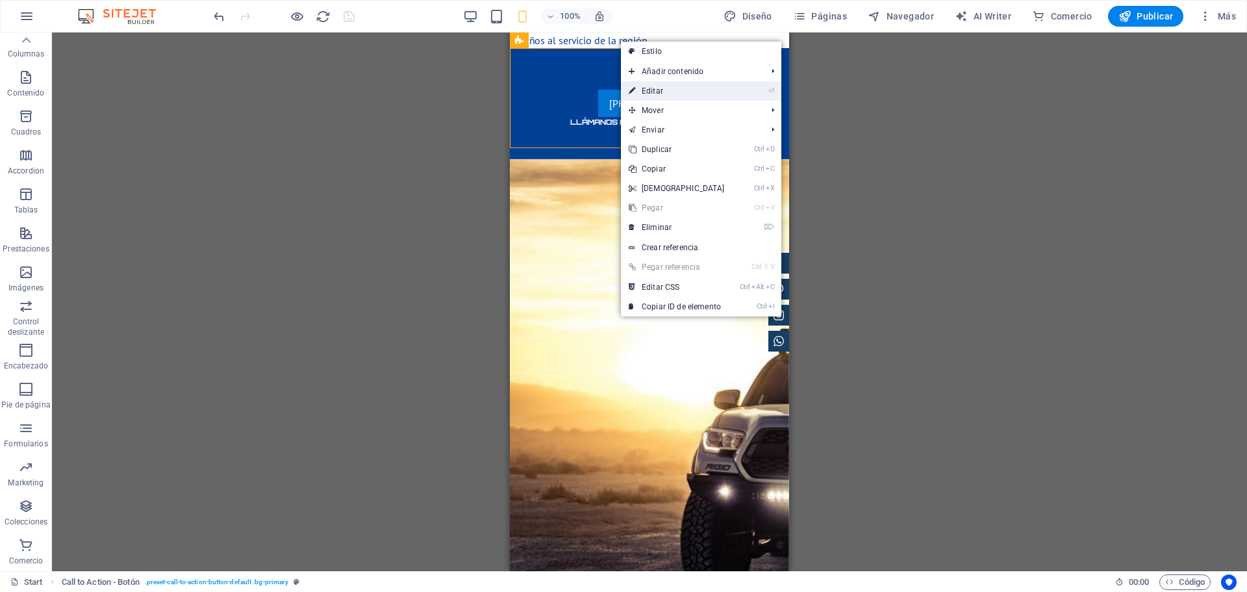
click at [652, 87] on link "⏎ Editar" at bounding box center [677, 90] width 112 height 19
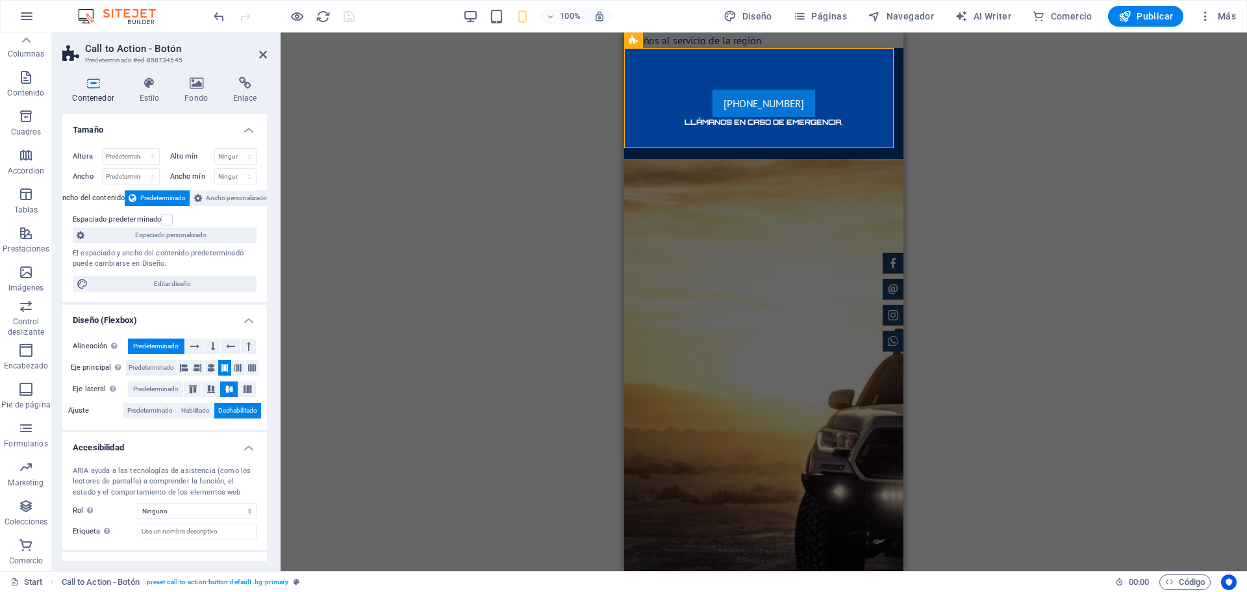
click at [104, 195] on label "Ancho del contenido" at bounding box center [92, 198] width 68 height 16
click at [229, 201] on span "Ancho personalizado" at bounding box center [236, 198] width 61 height 16
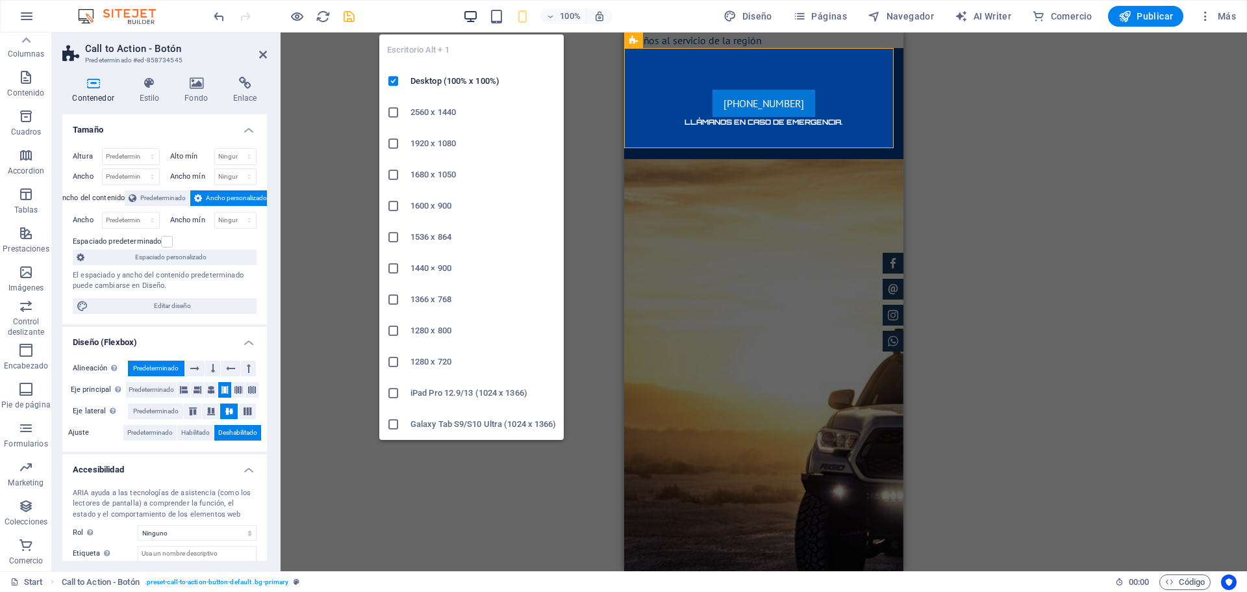
click at [473, 21] on icon "button" at bounding box center [470, 16] width 15 height 15
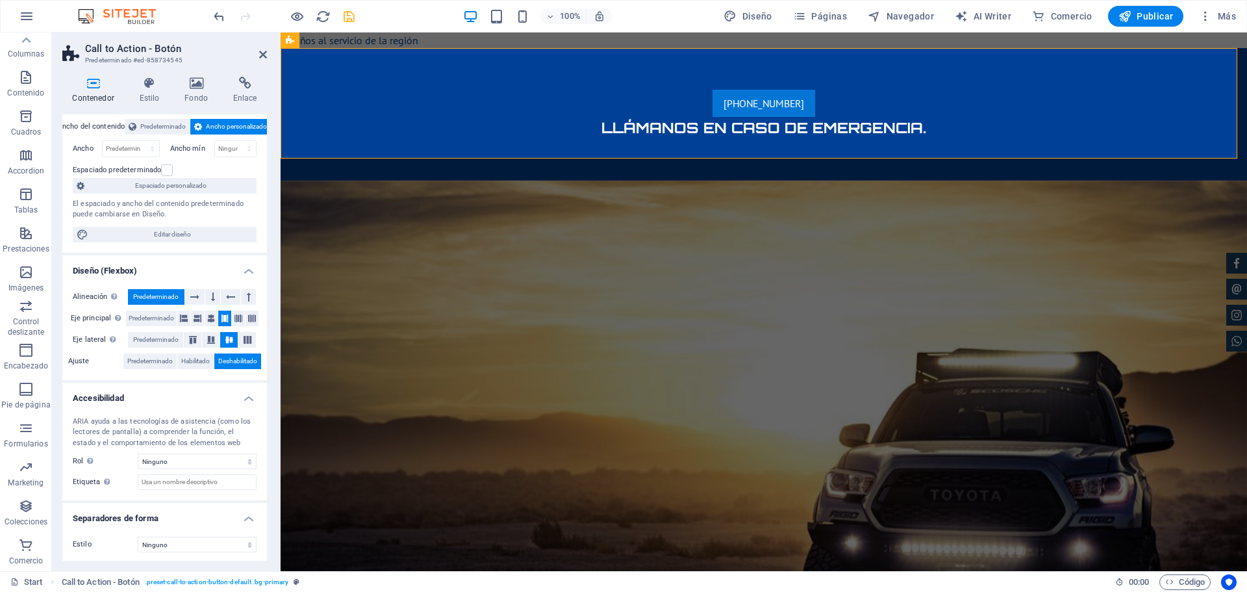
scroll to position [73, 0]
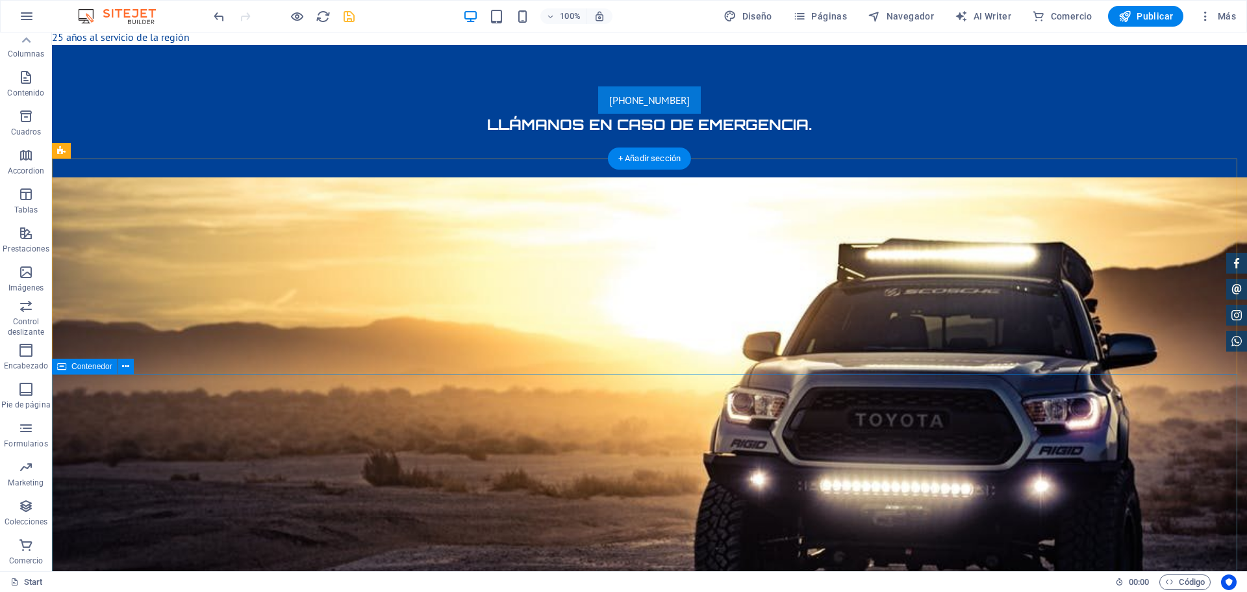
scroll to position [0, 0]
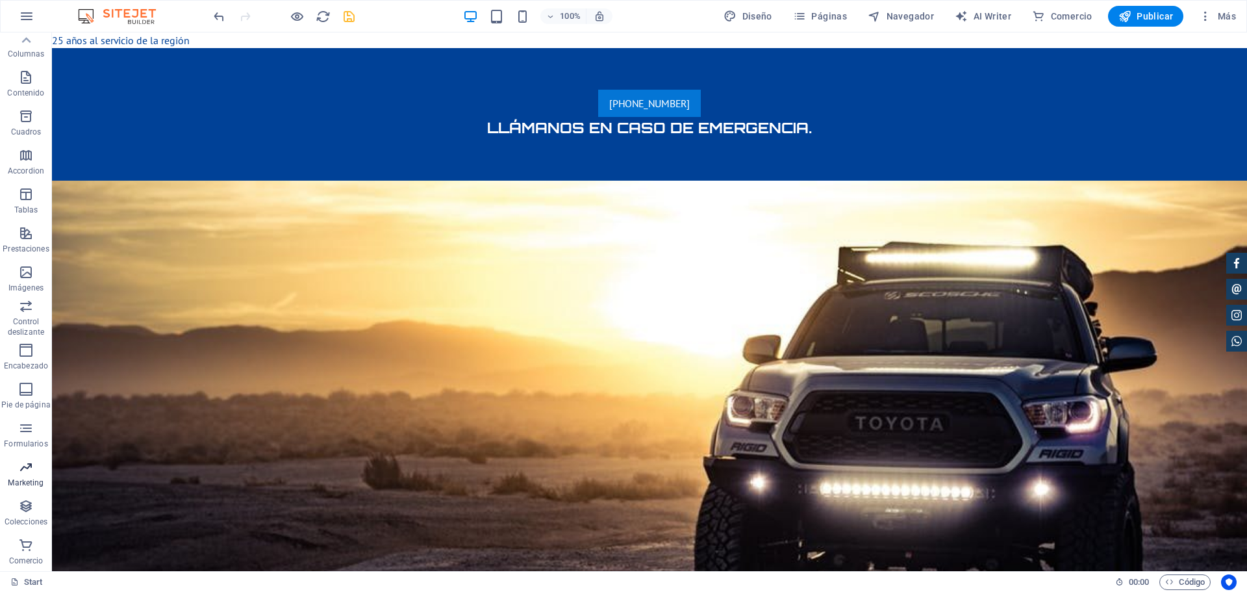
drag, startPoint x: 212, startPoint y: 8, endPoint x: 15, endPoint y: 459, distance: 492.5
click at [15, 458] on button "Marketing" at bounding box center [26, 473] width 52 height 39
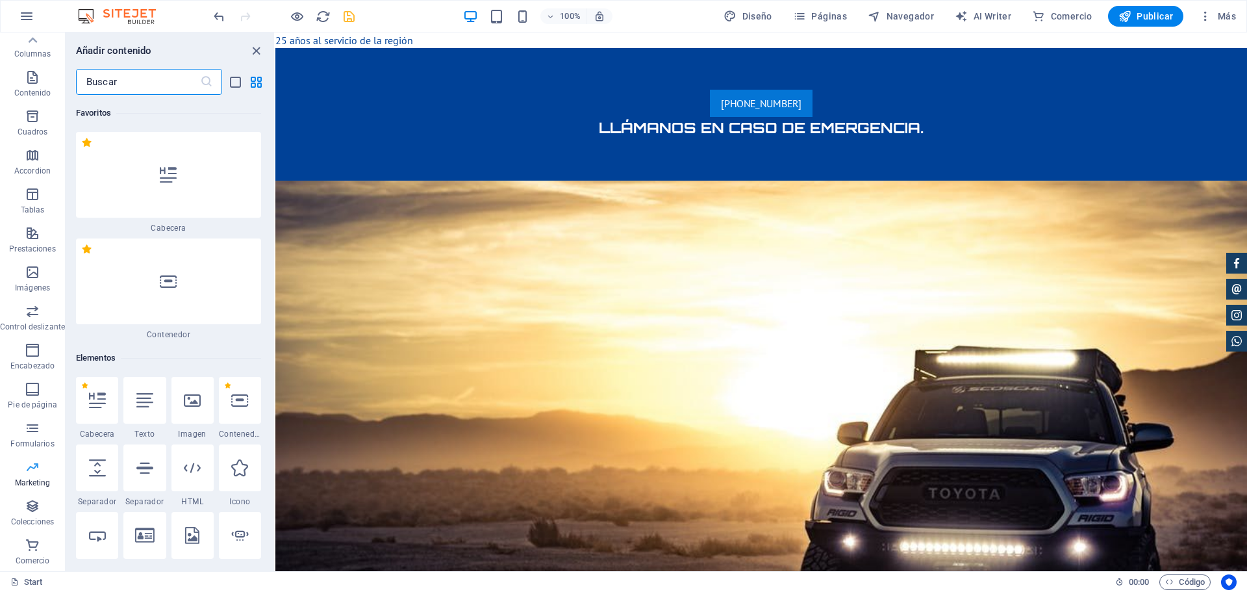
click at [16, 470] on span "Marketing" at bounding box center [32, 474] width 65 height 31
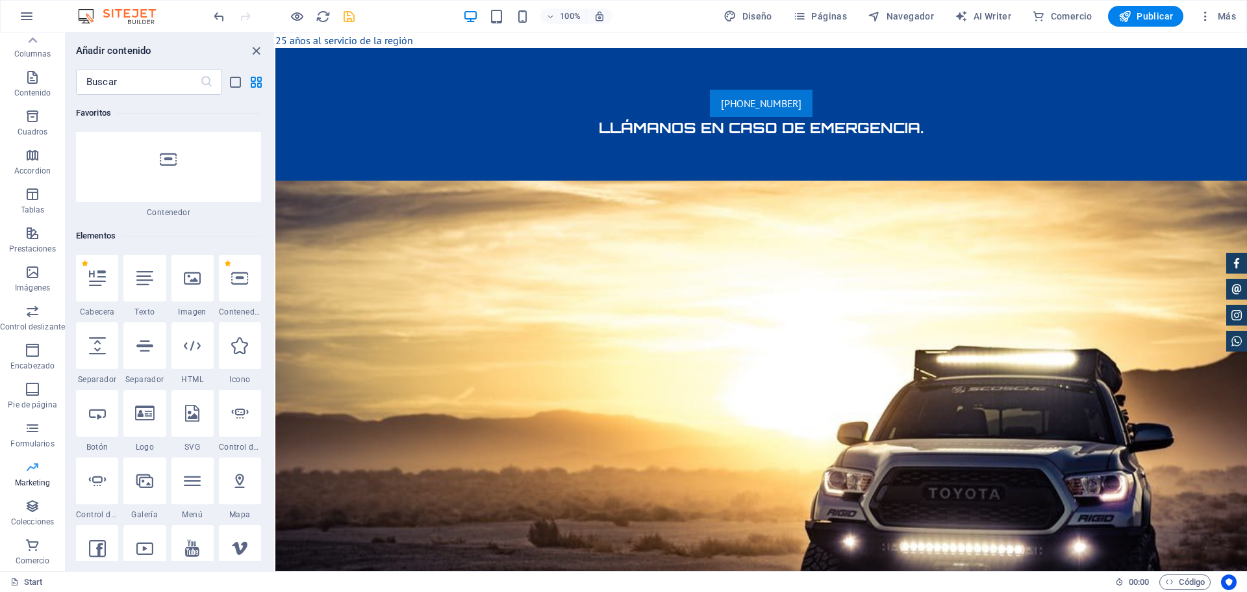
click at [17, 472] on span "Marketing" at bounding box center [32, 474] width 65 height 31
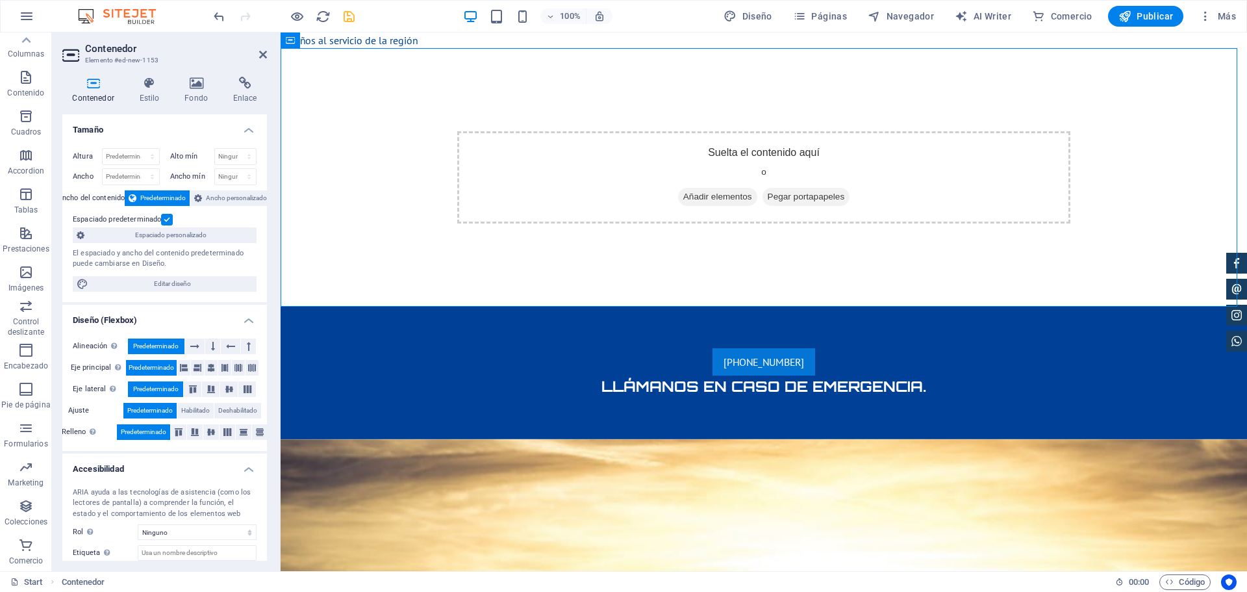
click at [380, 90] on div "Suelta el contenido aquí o Añadir elementos Pegar portapapeles" at bounding box center [764, 177] width 967 height 259
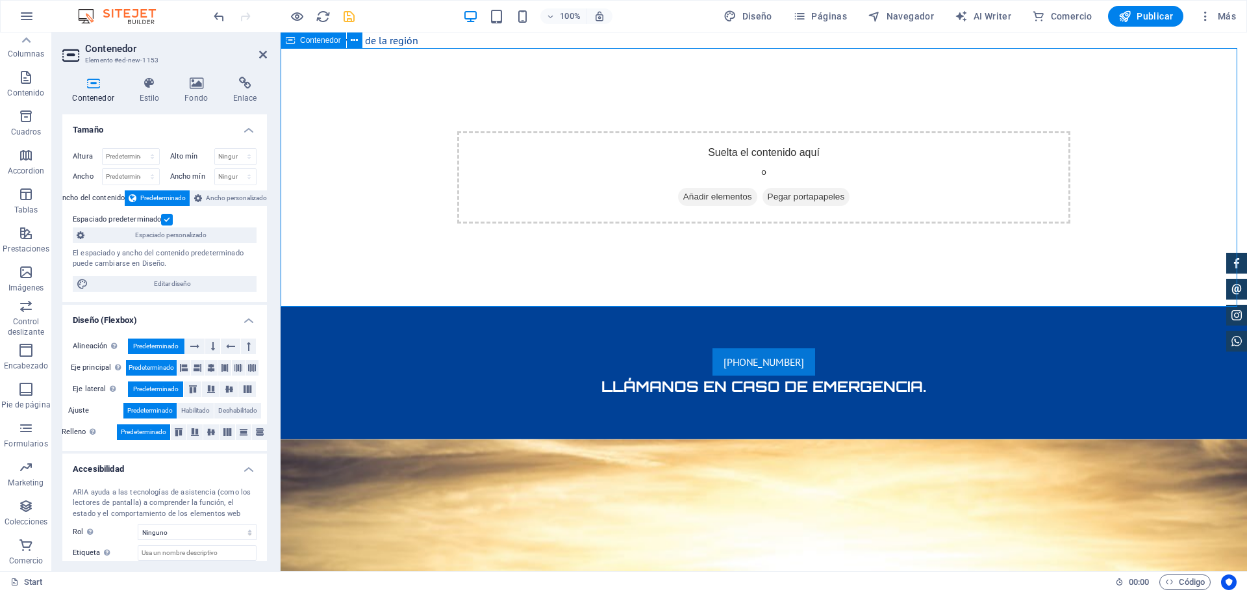
click at [380, 90] on div "Suelta el contenido aquí o Añadir elementos Pegar portapapeles" at bounding box center [764, 177] width 967 height 259
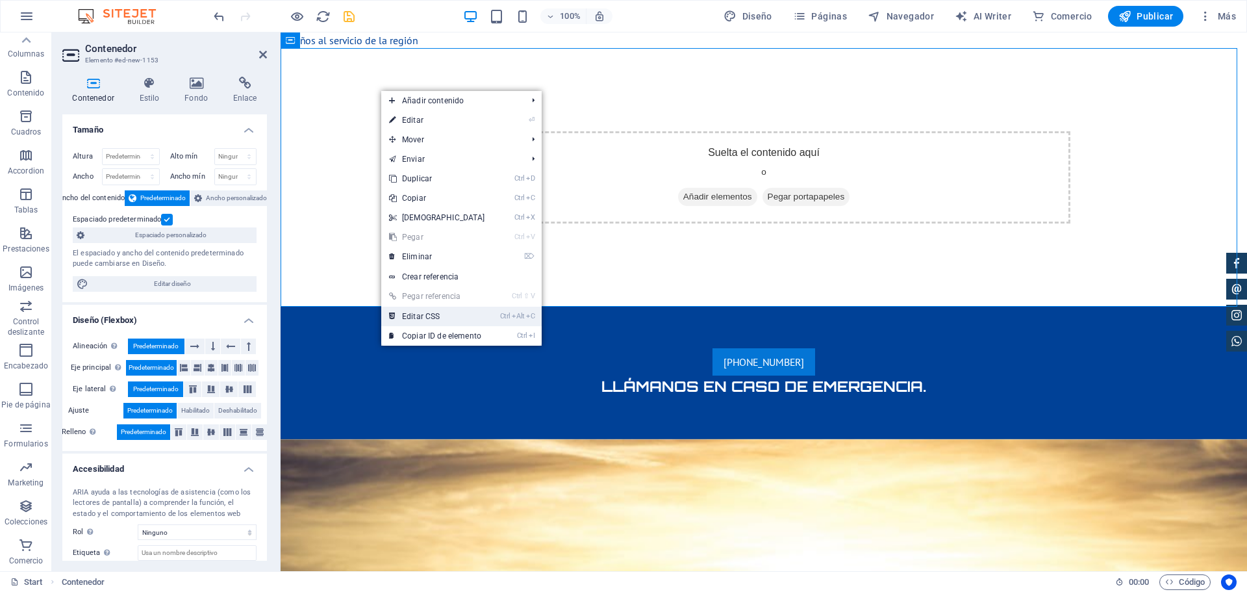
click at [412, 316] on link "Ctrl Alt C Editar CSS" at bounding box center [437, 316] width 112 height 19
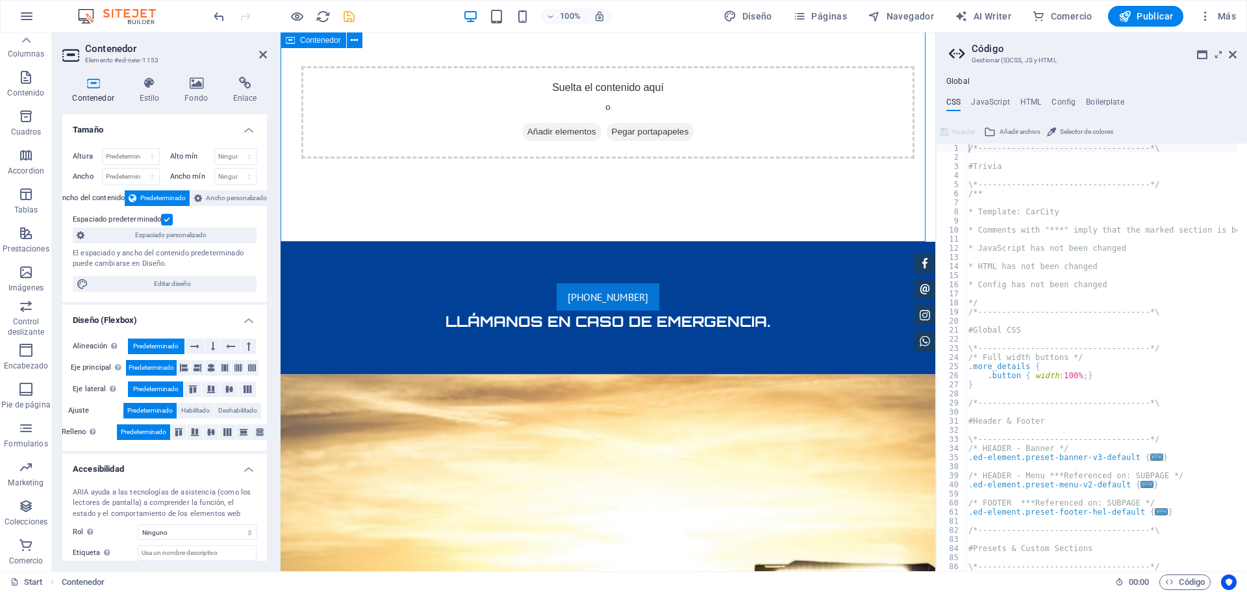
scroll to position [0, 0]
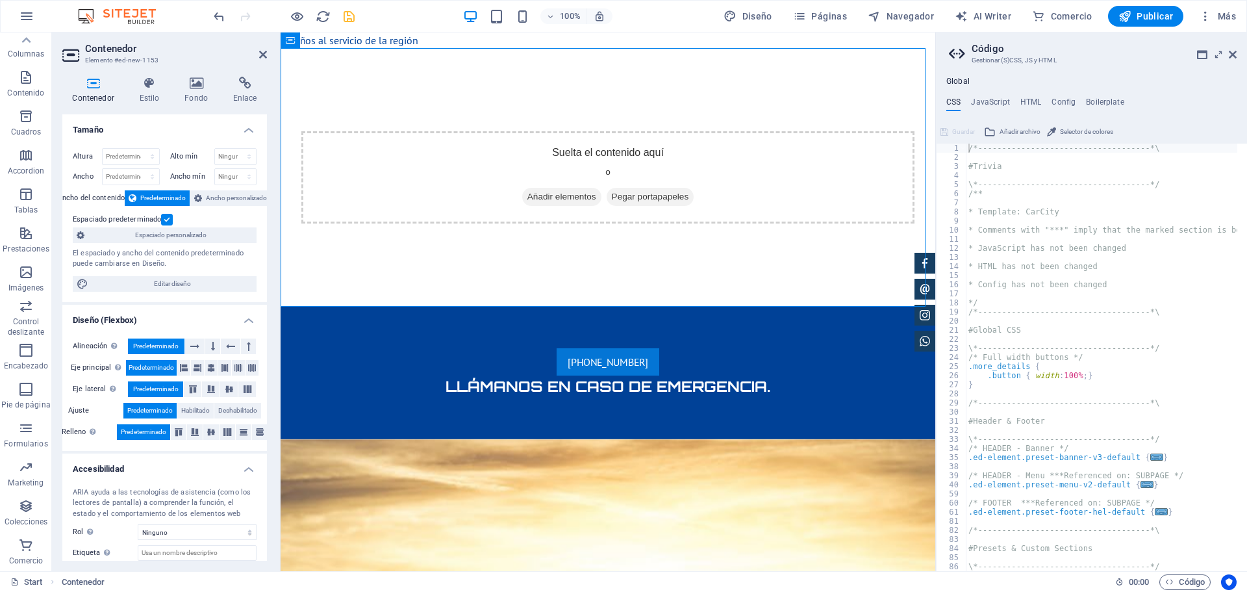
drag, startPoint x: 388, startPoint y: 38, endPoint x: 353, endPoint y: 45, distance: 35.7
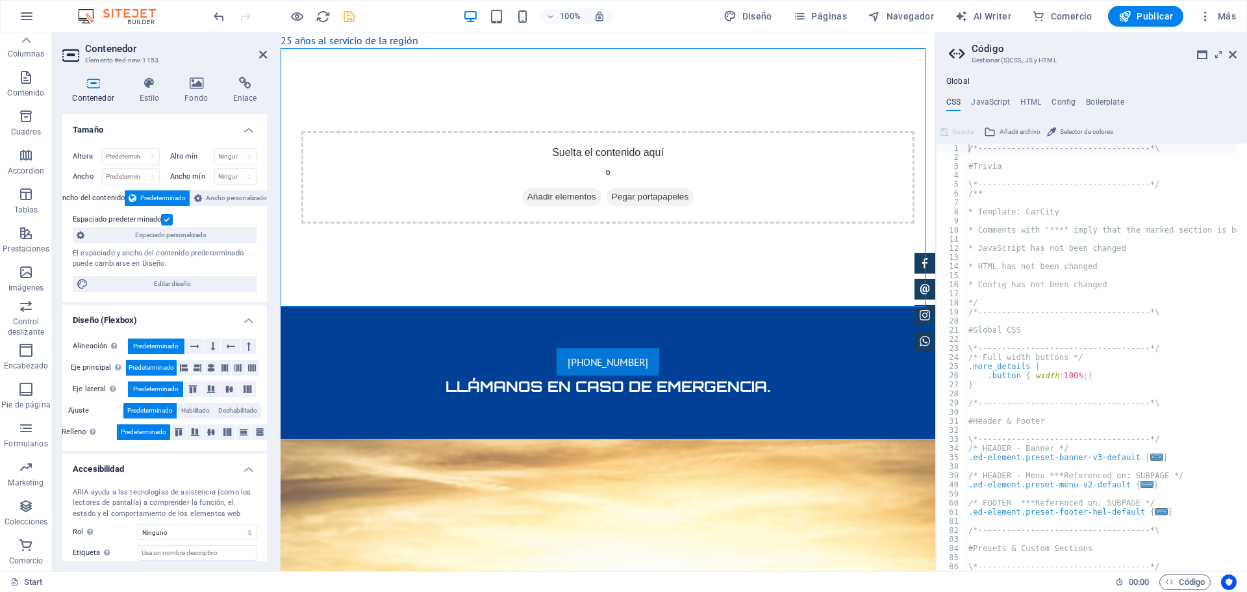
click at [991, 101] on h4 "JavaScript" at bounding box center [990, 104] width 38 height 14
type textarea "/* JS for preset "Menu V2" */"
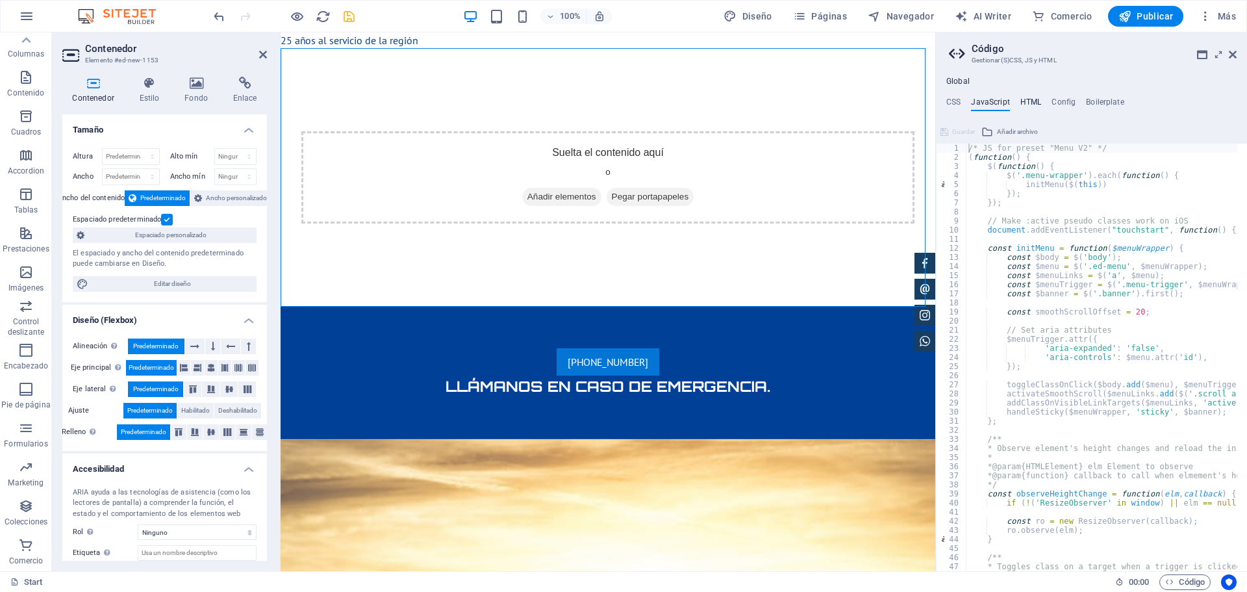
click at [1037, 102] on h4 "HTML" at bounding box center [1031, 104] width 21 height 14
type textarea "<a href="#main-content" class="wv-link-content button">Skip to main content</a>"
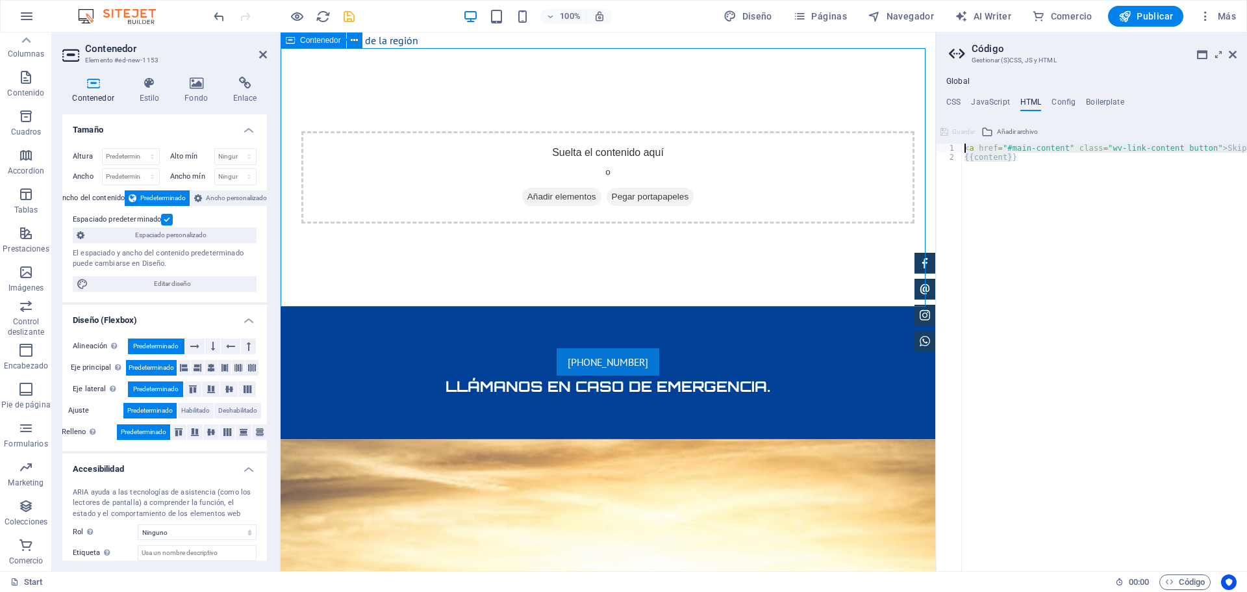
drag, startPoint x: 1342, startPoint y: 216, endPoint x: 637, endPoint y: 66, distance: 719.9
click at [1064, 101] on h4 "Config" at bounding box center [1064, 104] width 24 height 14
type textarea "$color-background: #ffffff;"
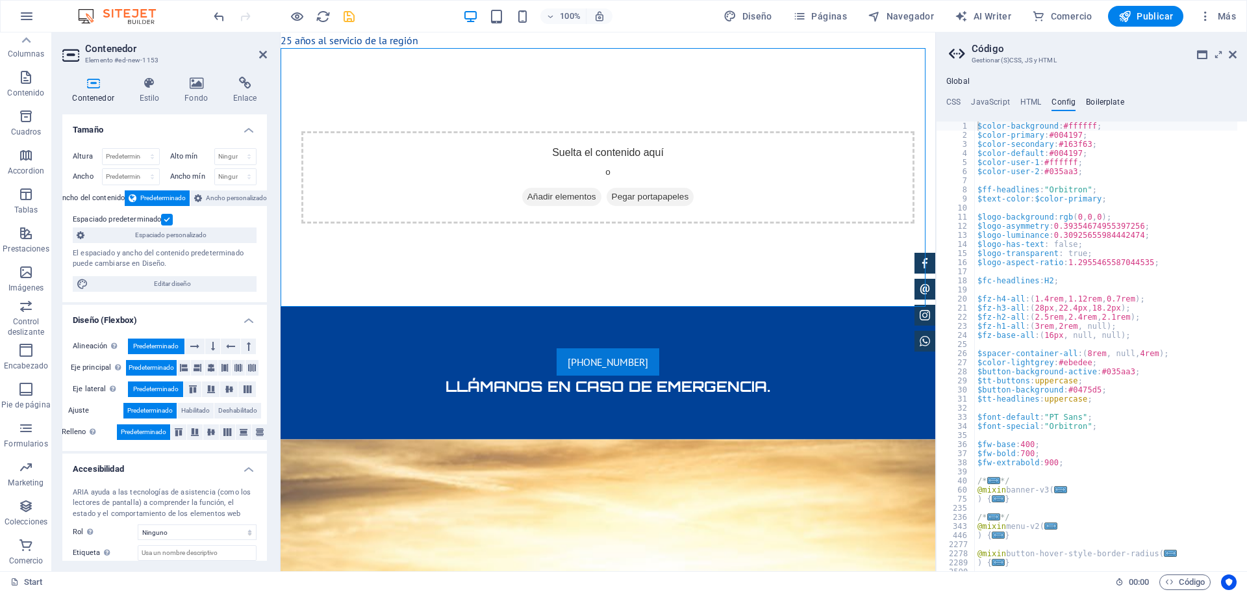
click at [1113, 98] on h4 "Boilerplate" at bounding box center [1105, 104] width 38 height 14
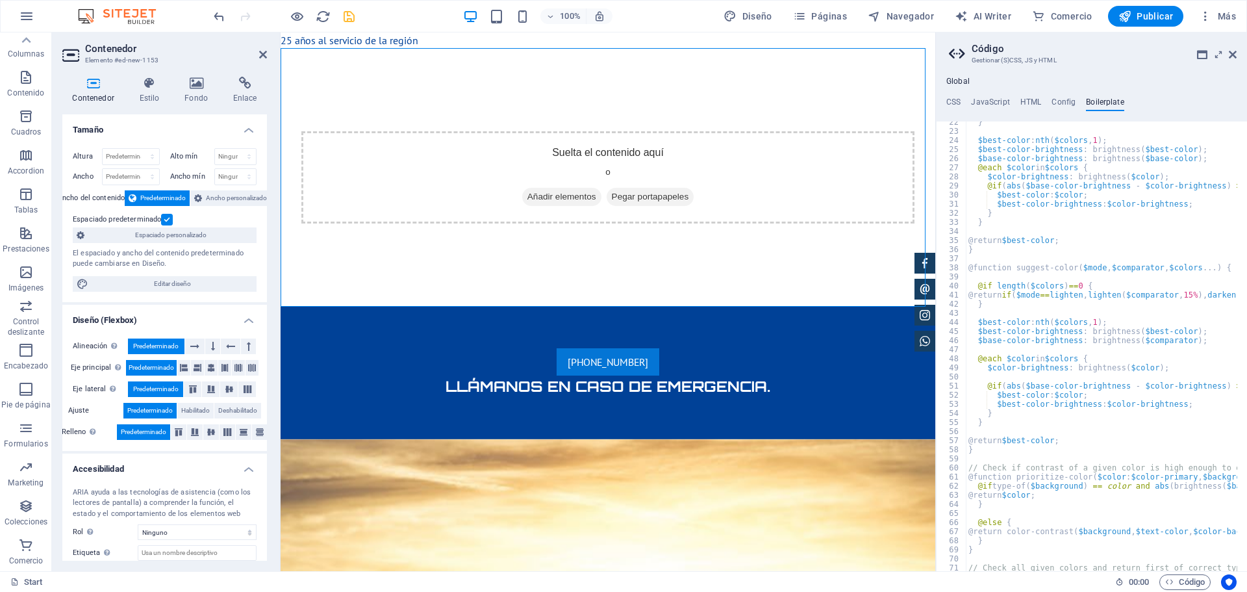
scroll to position [197, 0]
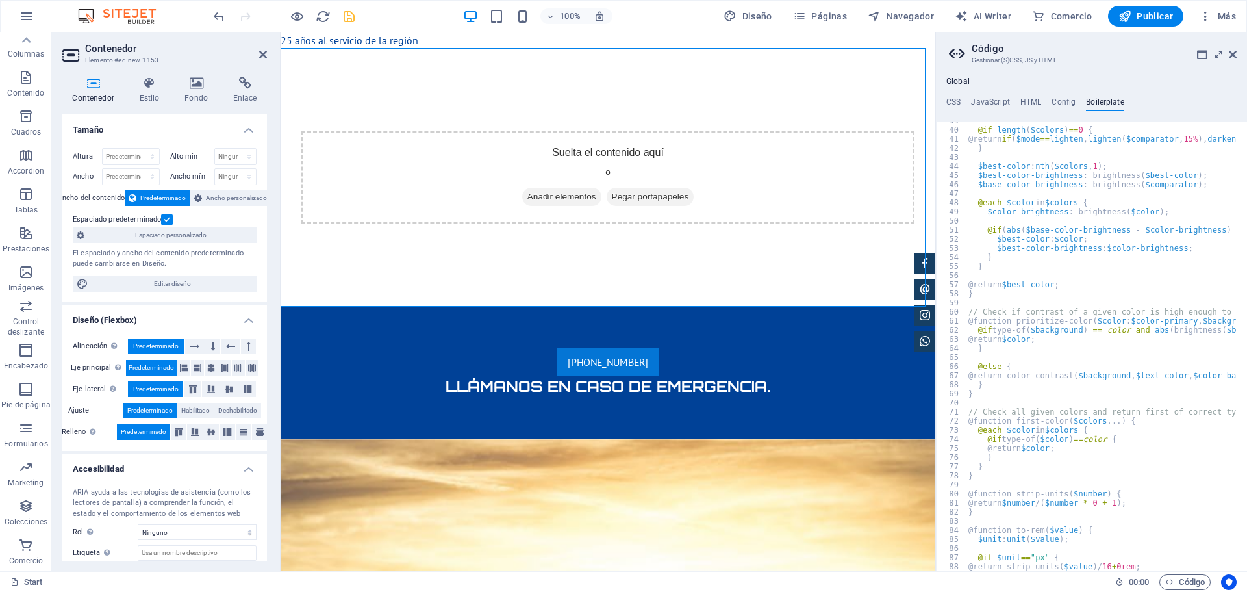
click at [1010, 100] on ul "CSS JavaScript HTML Config Boilerplate" at bounding box center [1091, 104] width 311 height 14
click at [1004, 101] on h4 "JavaScript" at bounding box center [990, 104] width 38 height 14
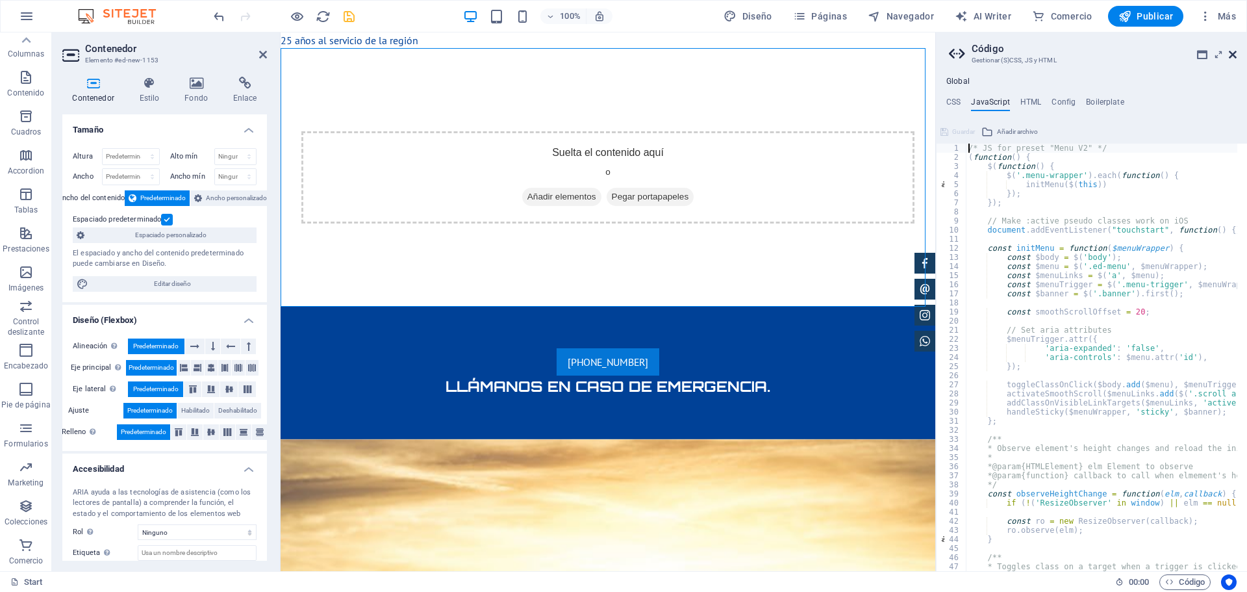
click at [1234, 57] on icon at bounding box center [1233, 54] width 8 height 10
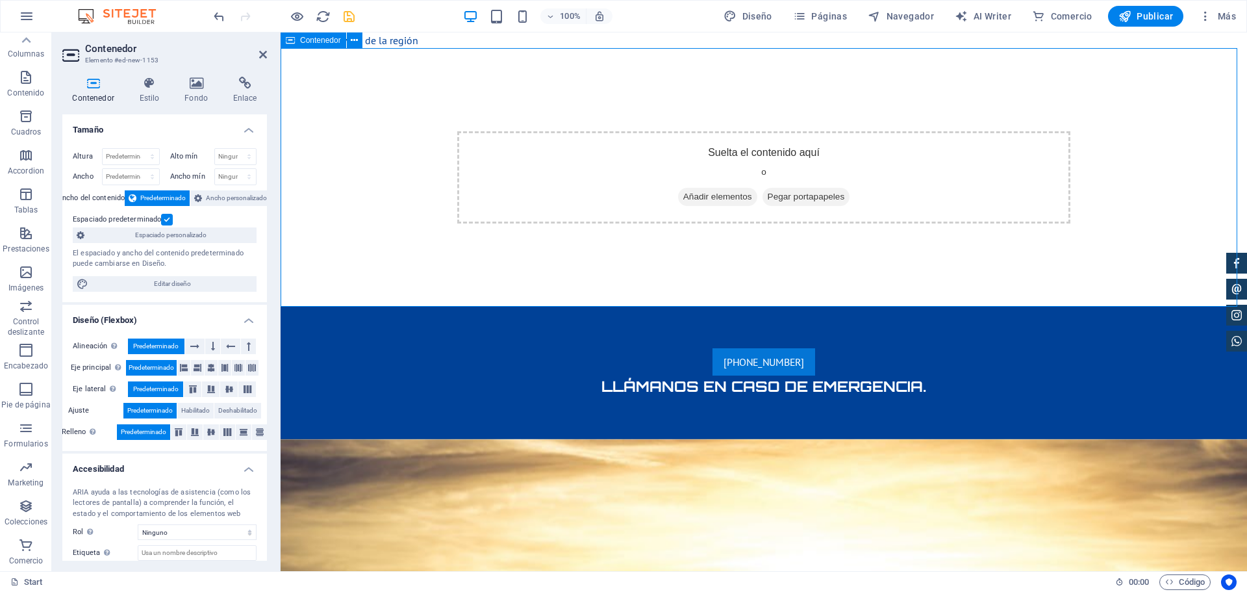
click at [474, 268] on div "Suelta el contenido aquí o Añadir elementos Pegar portapapeles" at bounding box center [764, 177] width 967 height 259
click at [416, 115] on div "Suelta el contenido aquí o Añadir elementos Pegar portapapeles" at bounding box center [764, 177] width 967 height 259
drag, startPoint x: 636, startPoint y: 81, endPoint x: 385, endPoint y: 36, distance: 255.4
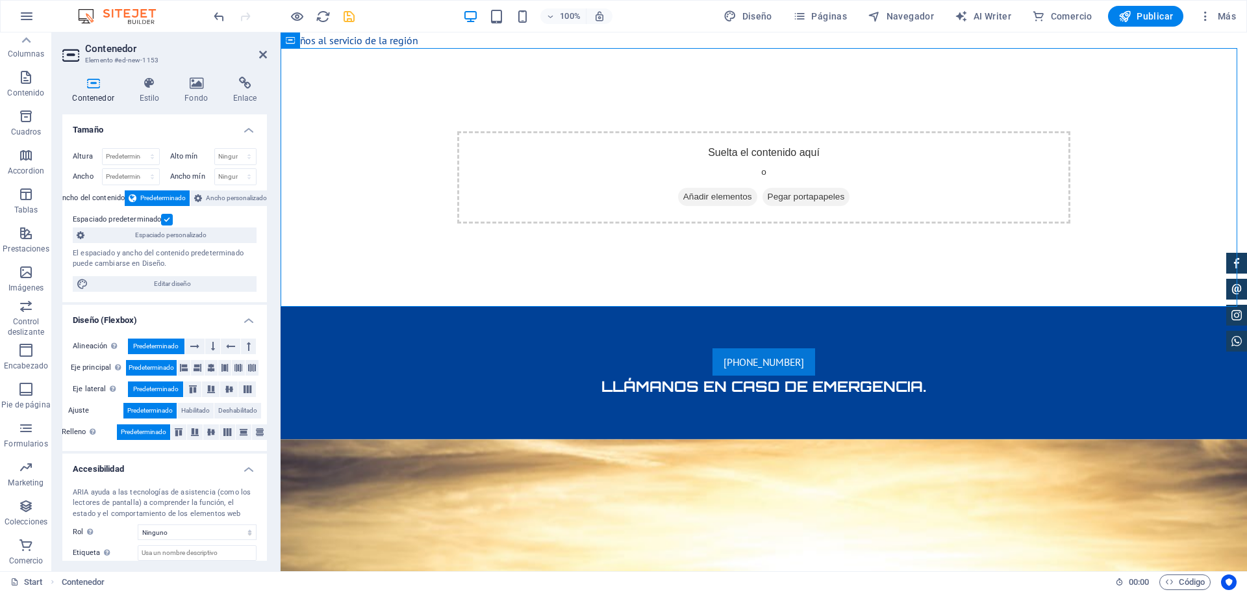
click at [353, 38] on icon at bounding box center [354, 41] width 7 height 14
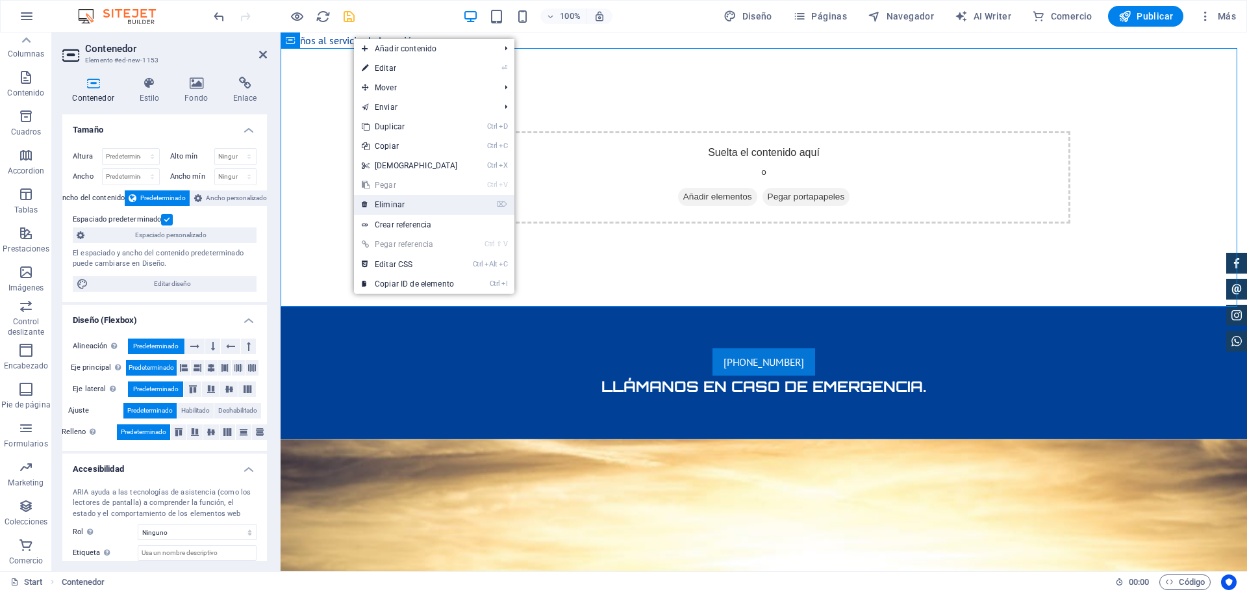
click at [388, 205] on link "⌦ Eliminar" at bounding box center [410, 204] width 112 height 19
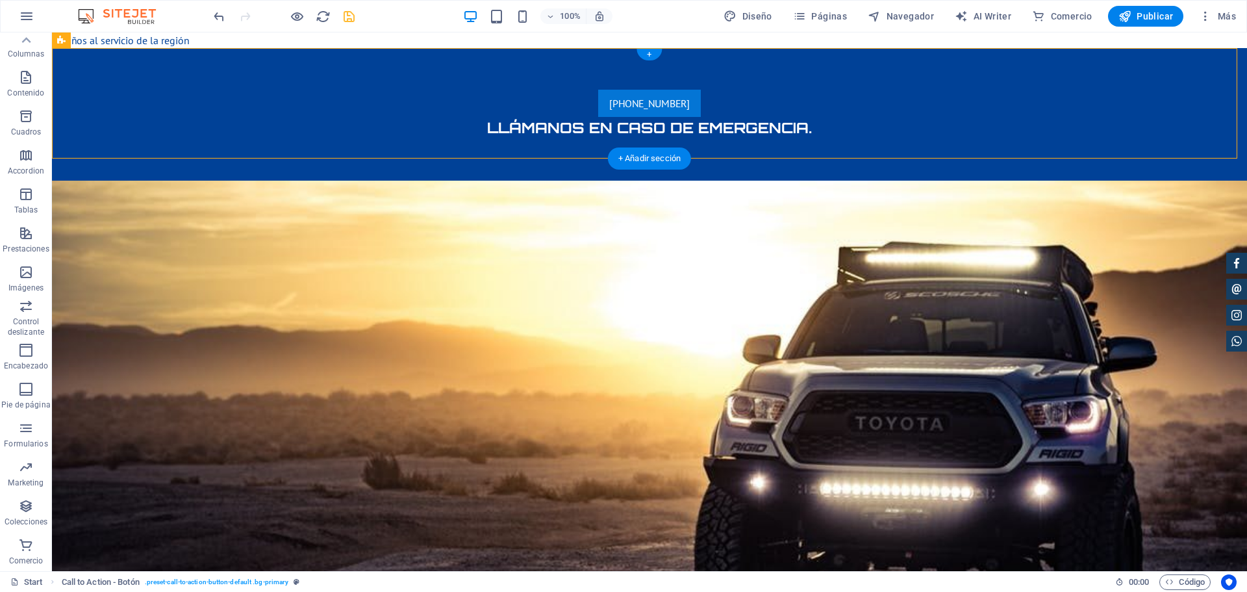
drag, startPoint x: 155, startPoint y: 73, endPoint x: 173, endPoint y: 87, distance: 23.3
click at [609, 108] on span "[PHONE_NUMBER]" at bounding box center [649, 103] width 81 height 13
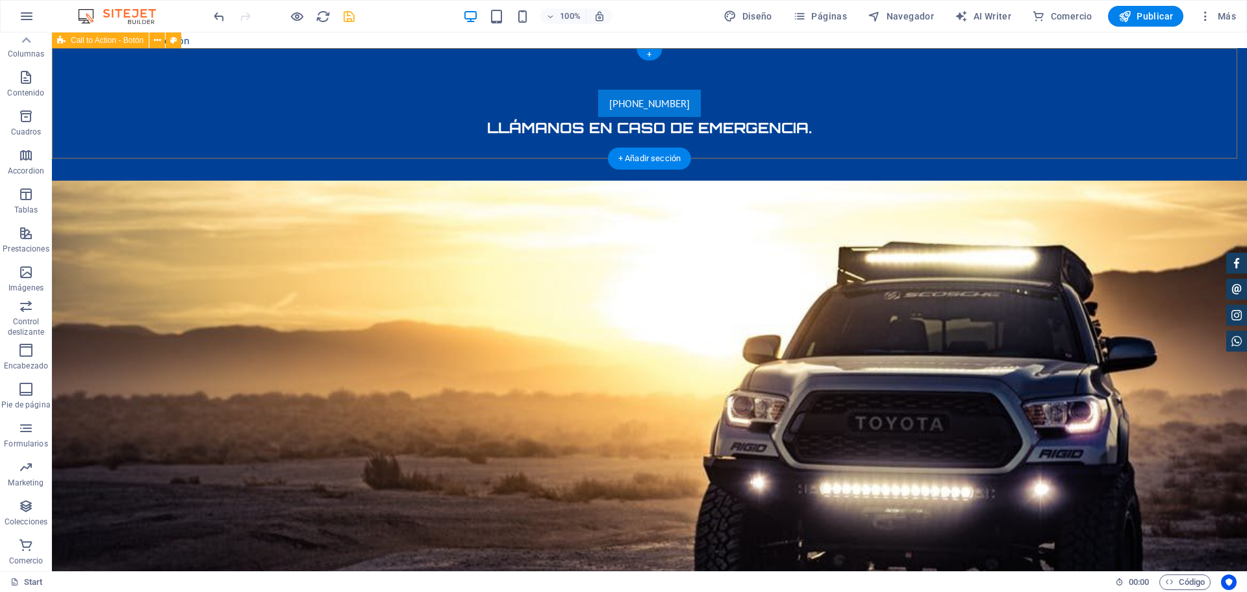
click at [194, 107] on div "[PHONE_NUMBER] [PERSON_NAME] en caso de emergencia." at bounding box center [649, 114] width 1195 height 133
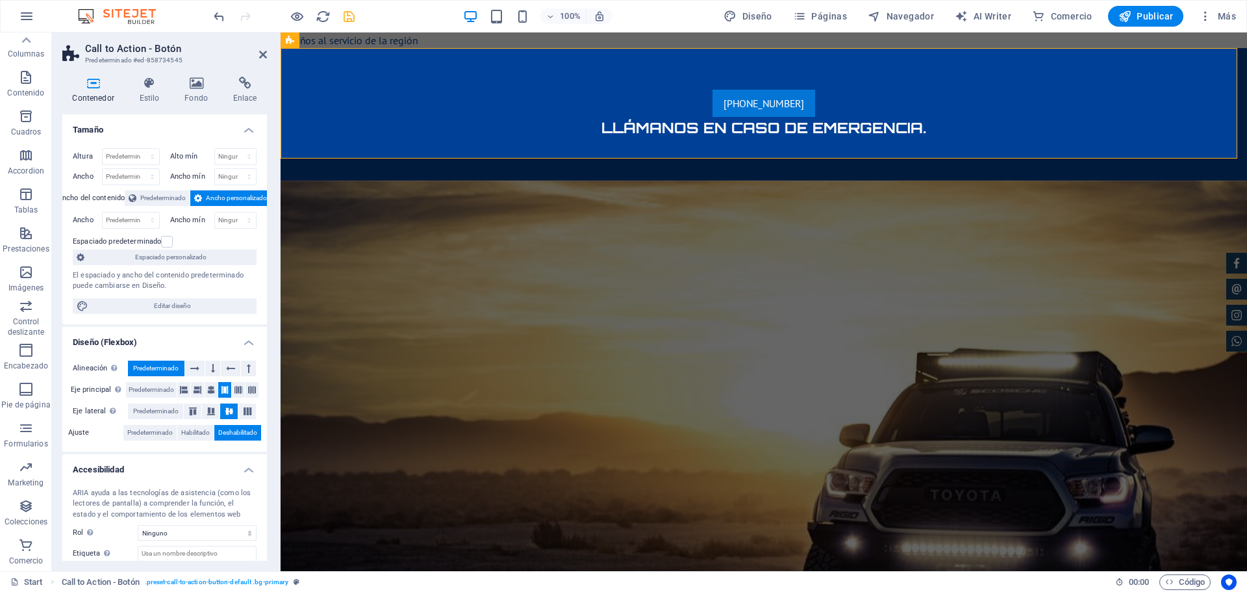
click at [194, 107] on div "Contenedor Estilo Fondo Enlace Tamaño Altura Predeterminado px rem % vh vw Alto…" at bounding box center [164, 319] width 205 height 484
click at [149, 94] on h4 "Estilo" at bounding box center [151, 90] width 45 height 27
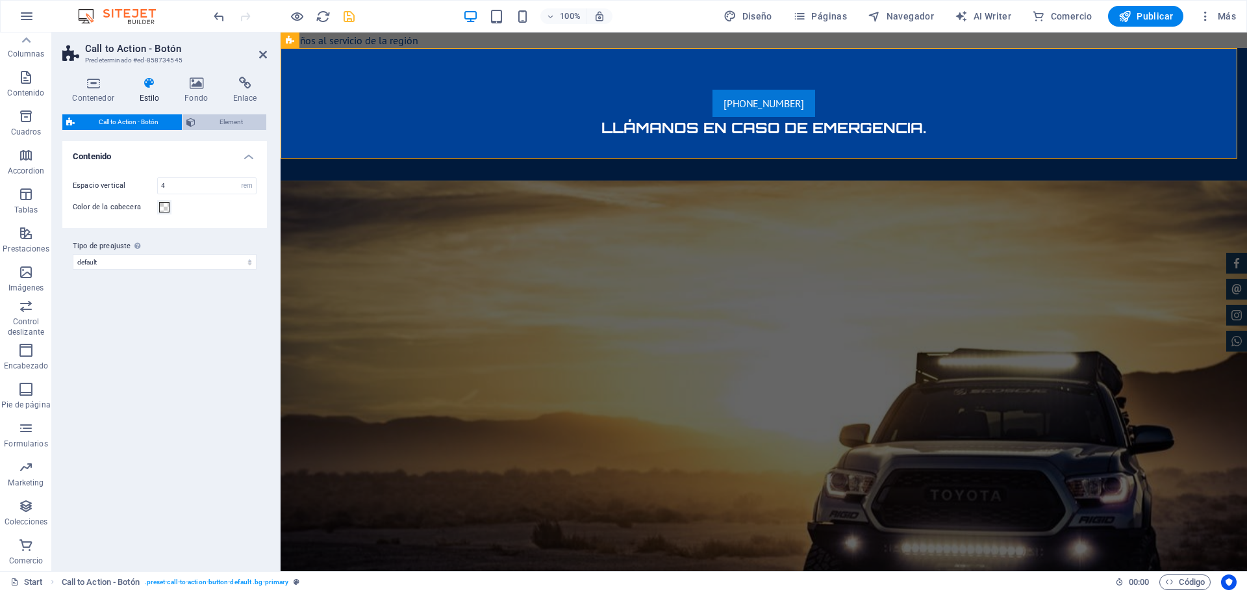
click at [186, 119] on button "Element" at bounding box center [225, 122] width 84 height 16
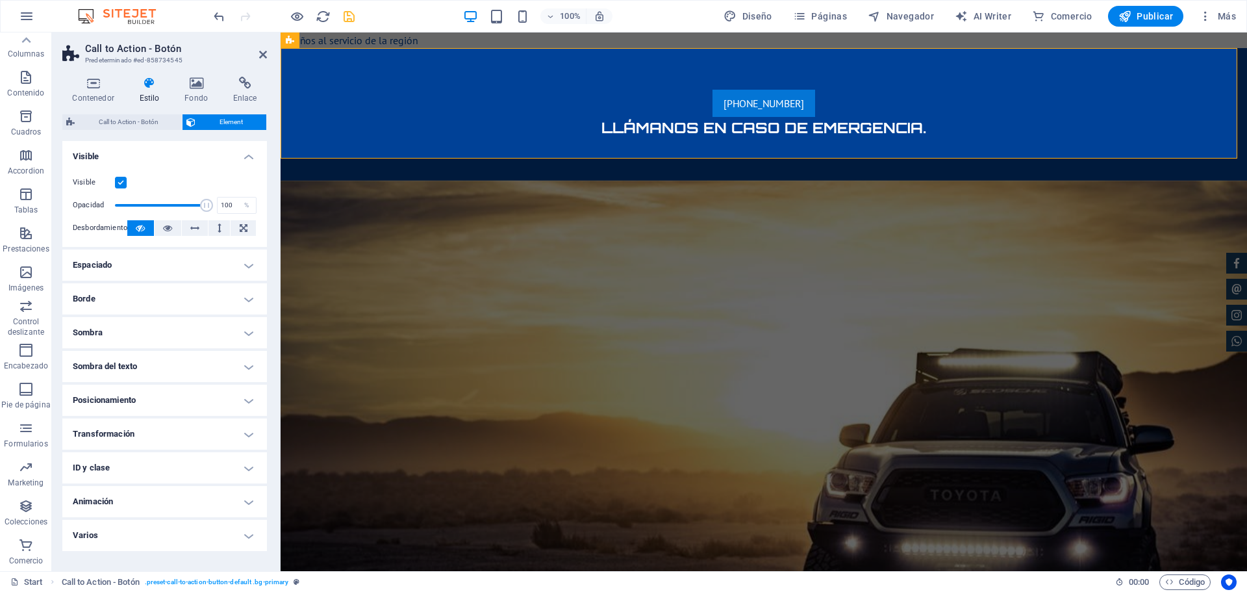
click at [118, 179] on label at bounding box center [121, 183] width 12 height 12
click at [0, 0] on input "Visible" at bounding box center [0, 0] width 0 height 0
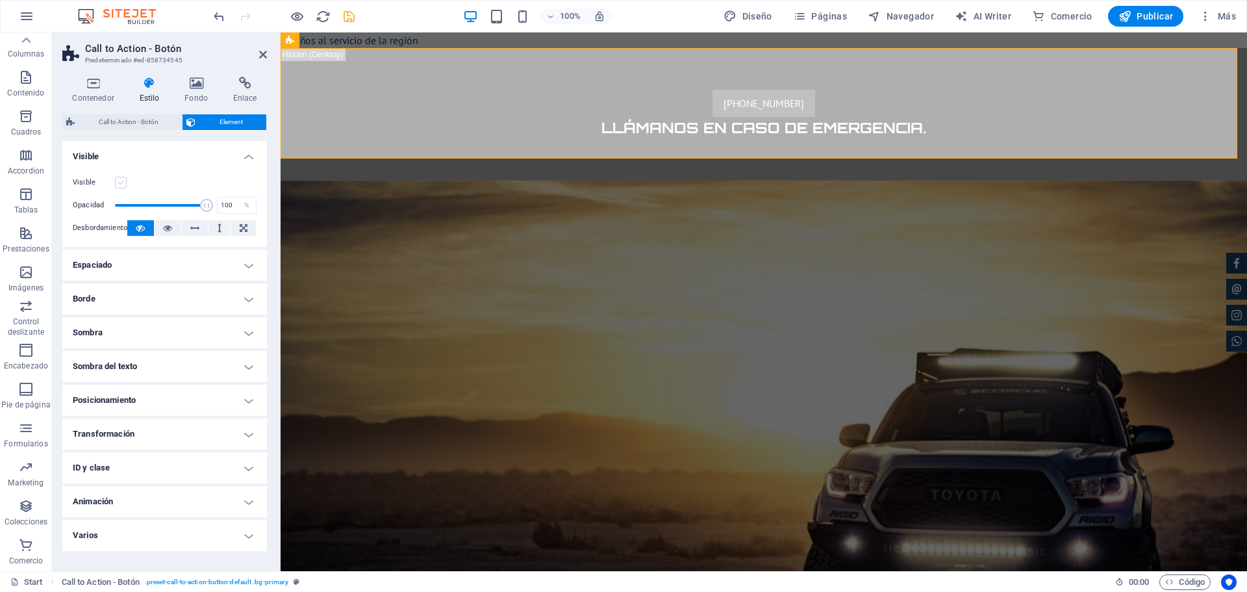
click at [118, 179] on label at bounding box center [121, 183] width 12 height 12
click at [0, 0] on input "Visible" at bounding box center [0, 0] width 0 height 0
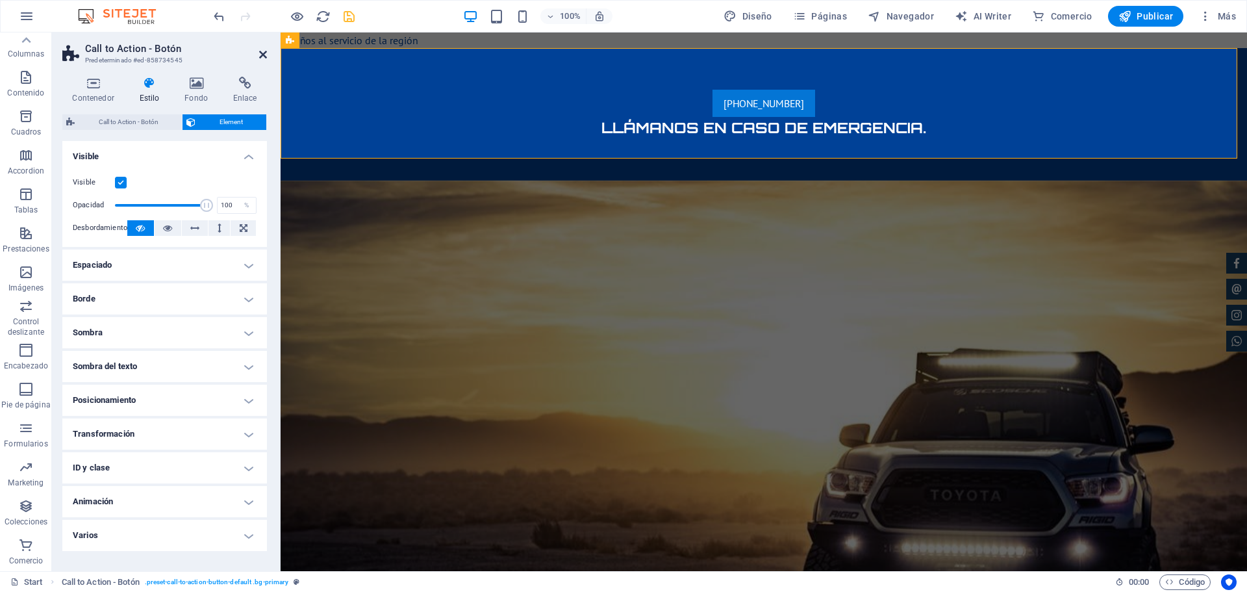
click at [265, 52] on icon at bounding box center [263, 54] width 8 height 10
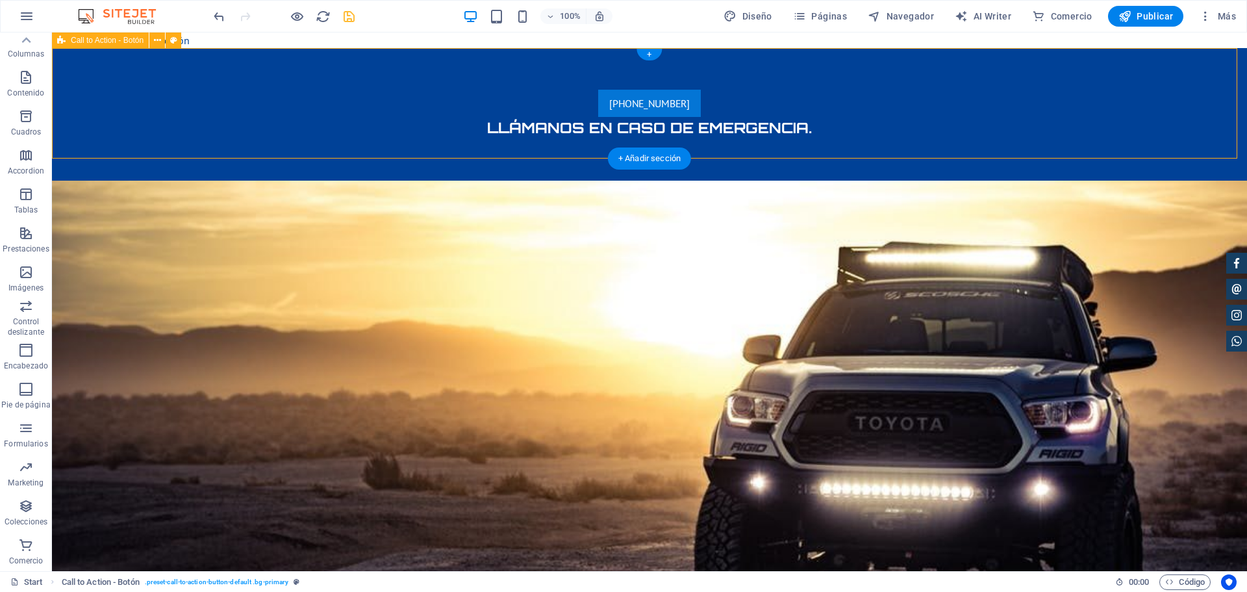
click at [603, 97] on div "[PHONE_NUMBER] [PERSON_NAME] en caso de emergencia." at bounding box center [649, 114] width 1195 height 133
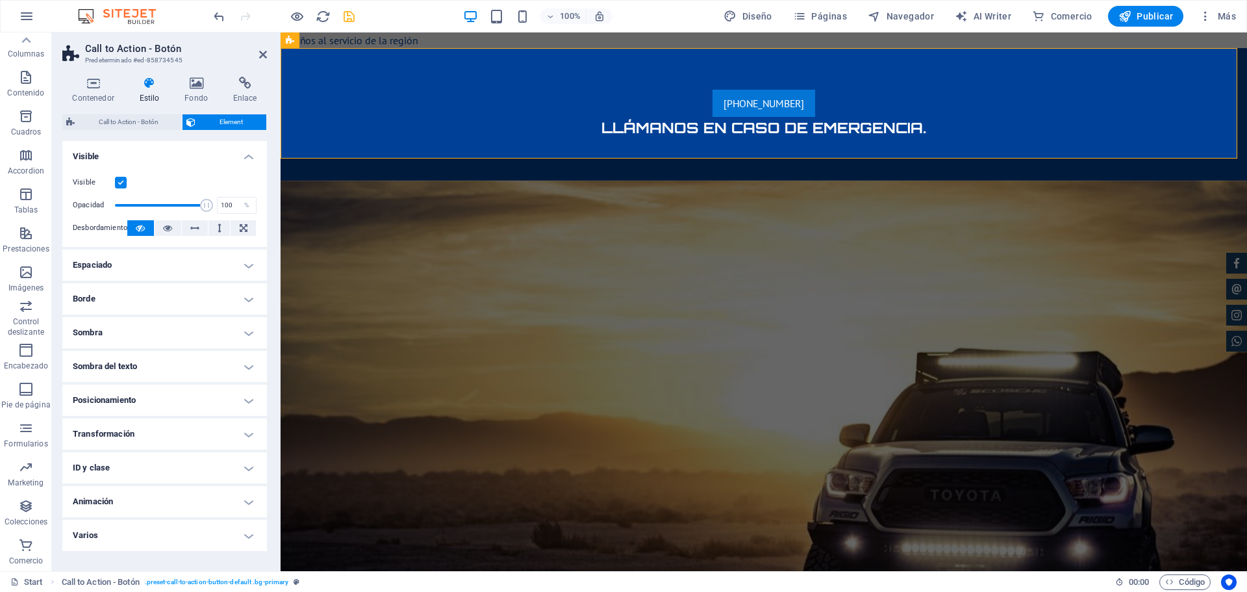
click at [424, 23] on div "100% Diseño Páginas Navegador AI Writer Comercio Publicar Más" at bounding box center [726, 16] width 1030 height 21
click at [259, 53] on icon at bounding box center [263, 54] width 8 height 10
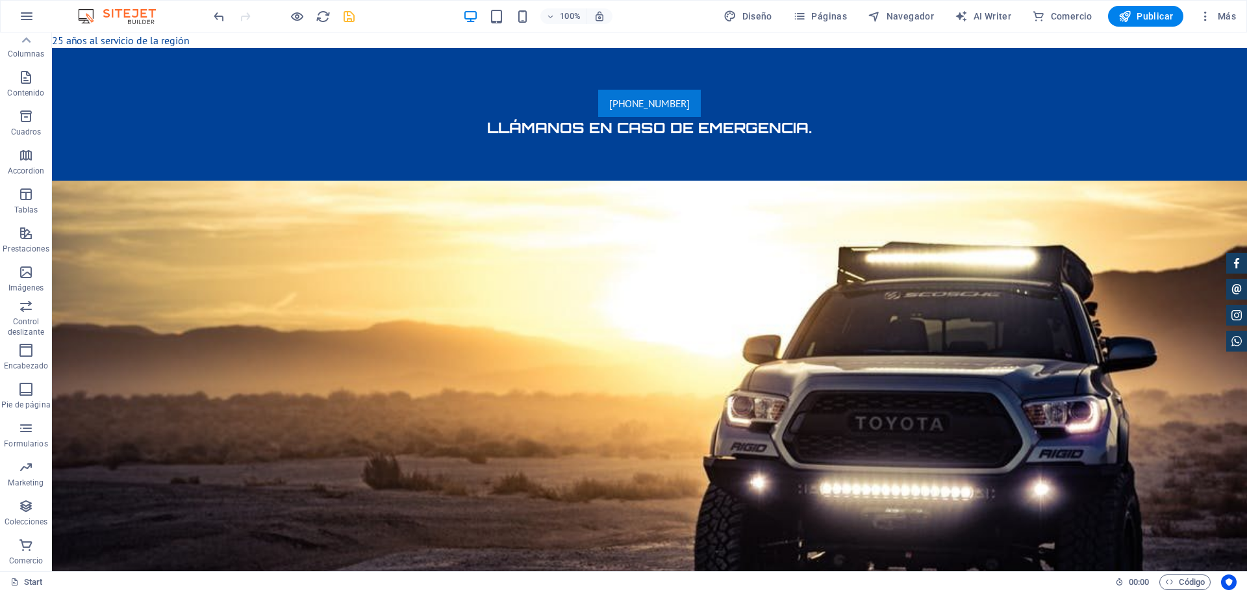
click at [1203, 19] on icon "button" at bounding box center [1205, 16] width 13 height 13
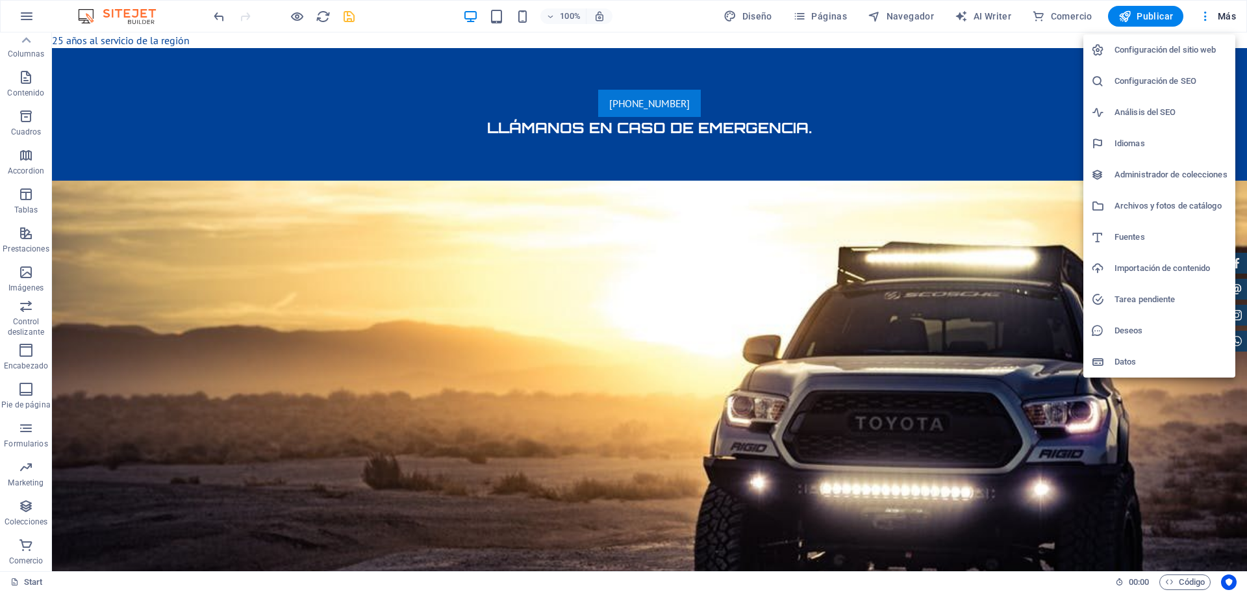
click at [1184, 54] on h6 "Configuración del sitio web" at bounding box center [1171, 50] width 113 height 16
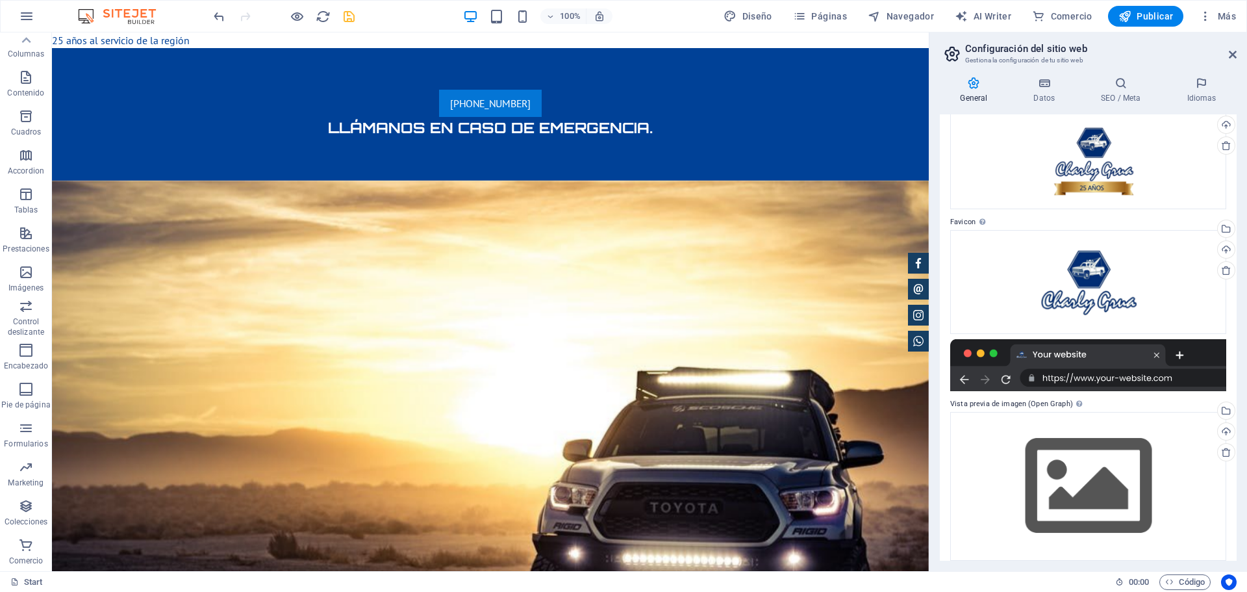
scroll to position [82, 0]
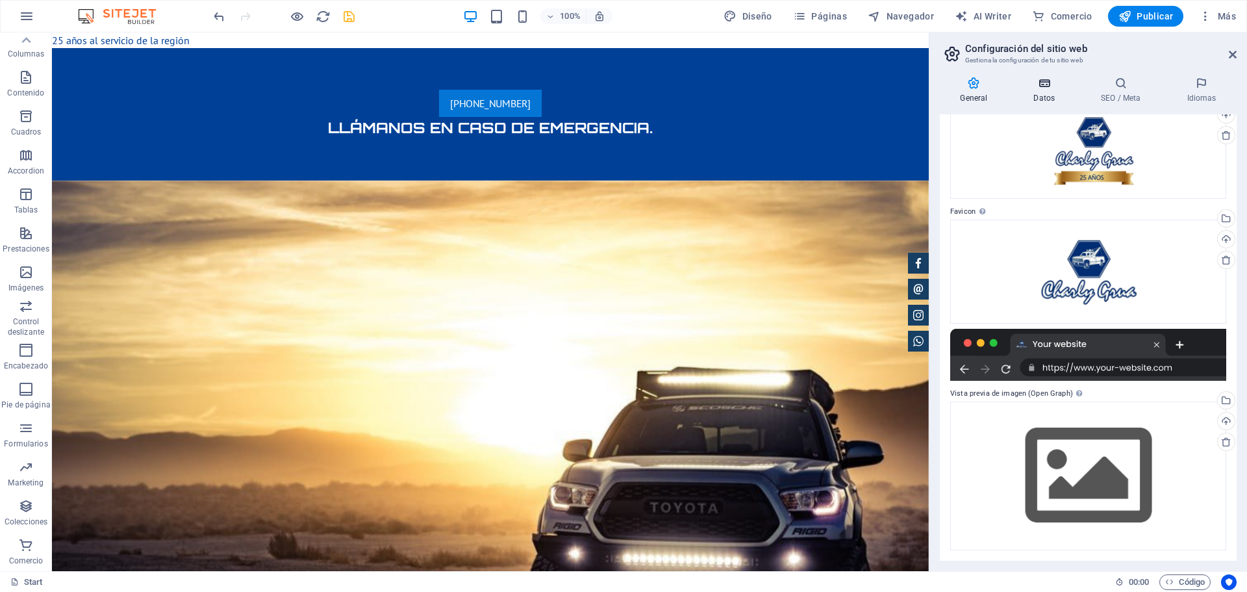
click at [1037, 94] on h4 "Datos" at bounding box center [1047, 90] width 68 height 27
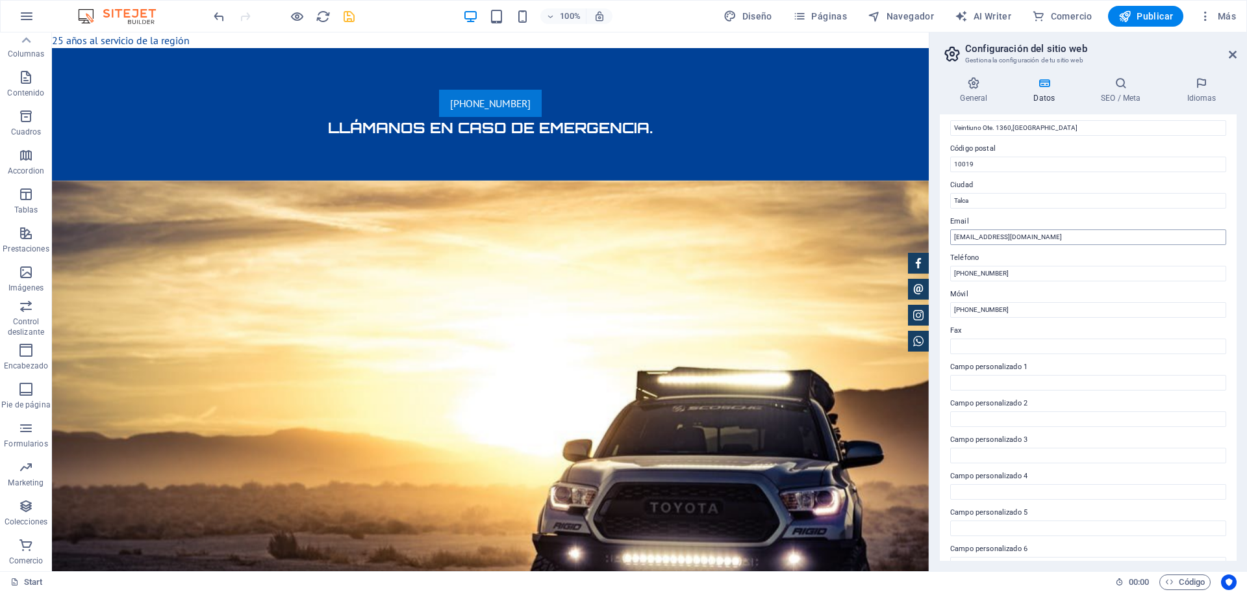
scroll to position [178, 0]
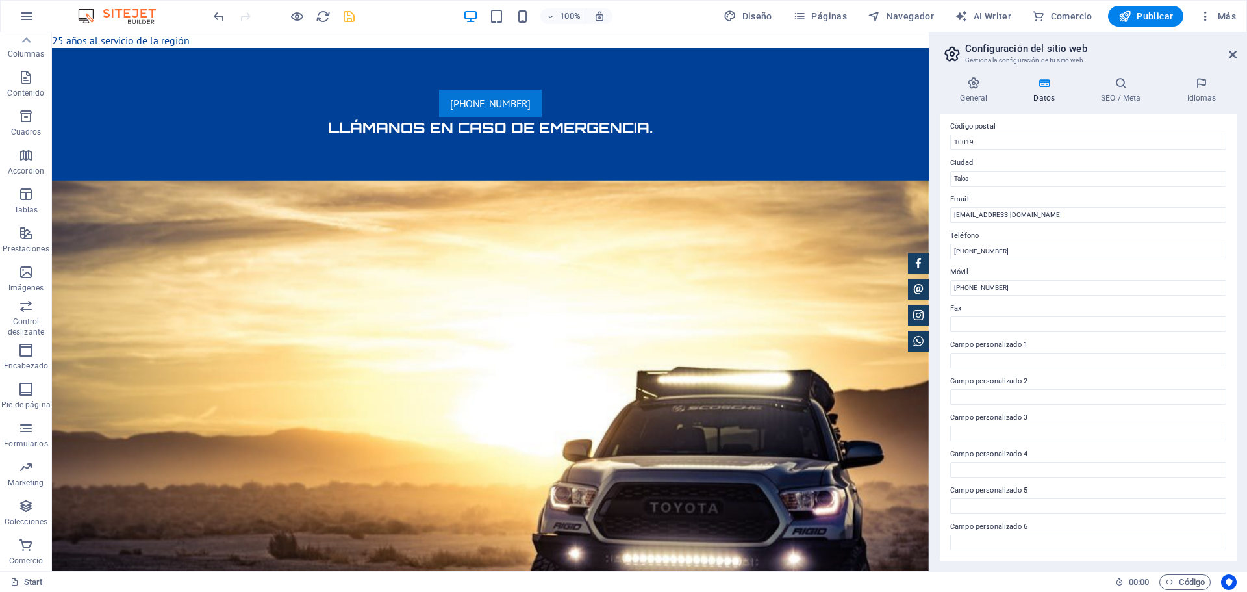
click at [1106, 76] on div "General Datos SEO / Meta Idiomas Nombre del sitio web [DOMAIN_NAME] Logo Arrast…" at bounding box center [1089, 318] width 318 height 505
click at [1110, 96] on h4 "SEO / Meta" at bounding box center [1124, 90] width 86 height 27
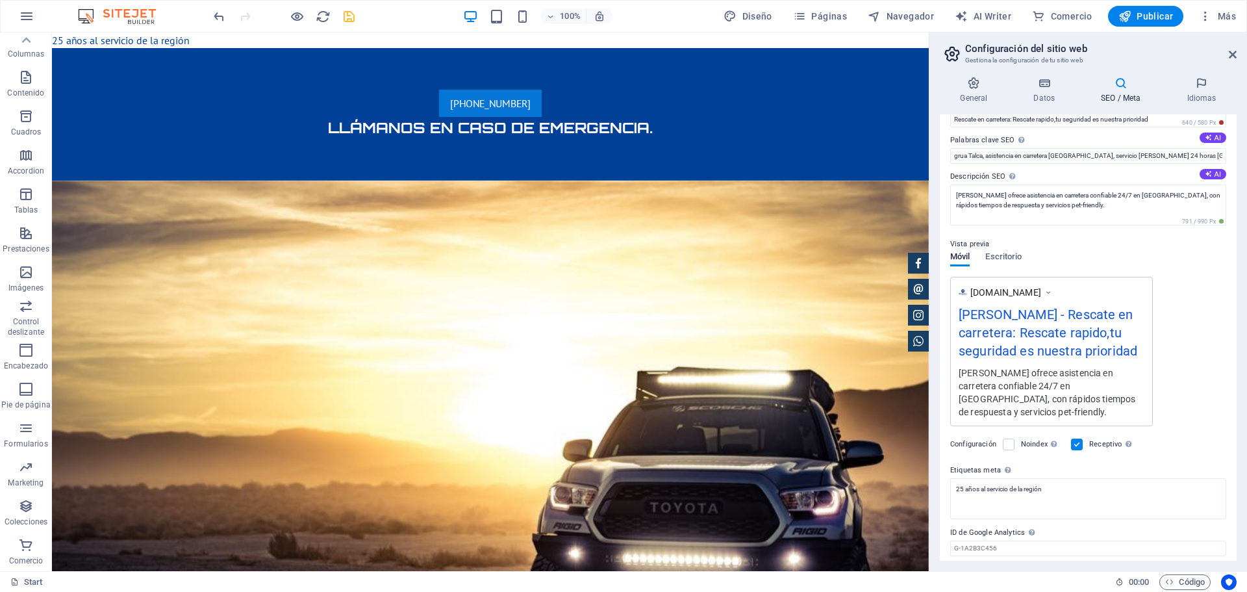
scroll to position [94, 0]
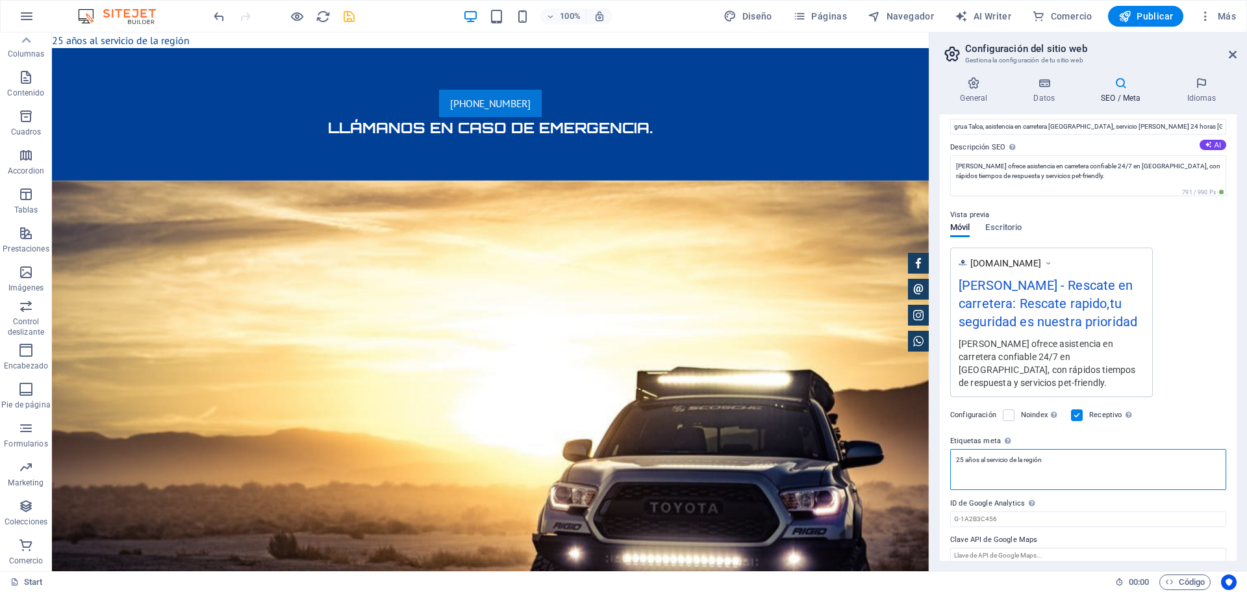
click at [1070, 457] on textarea "25 años al servicio de la región" at bounding box center [1088, 469] width 276 height 41
click at [1069, 457] on textarea "25 años al servicio de la región" at bounding box center [1088, 474] width 276 height 51
click at [351, 11] on icon "save" at bounding box center [349, 16] width 15 height 15
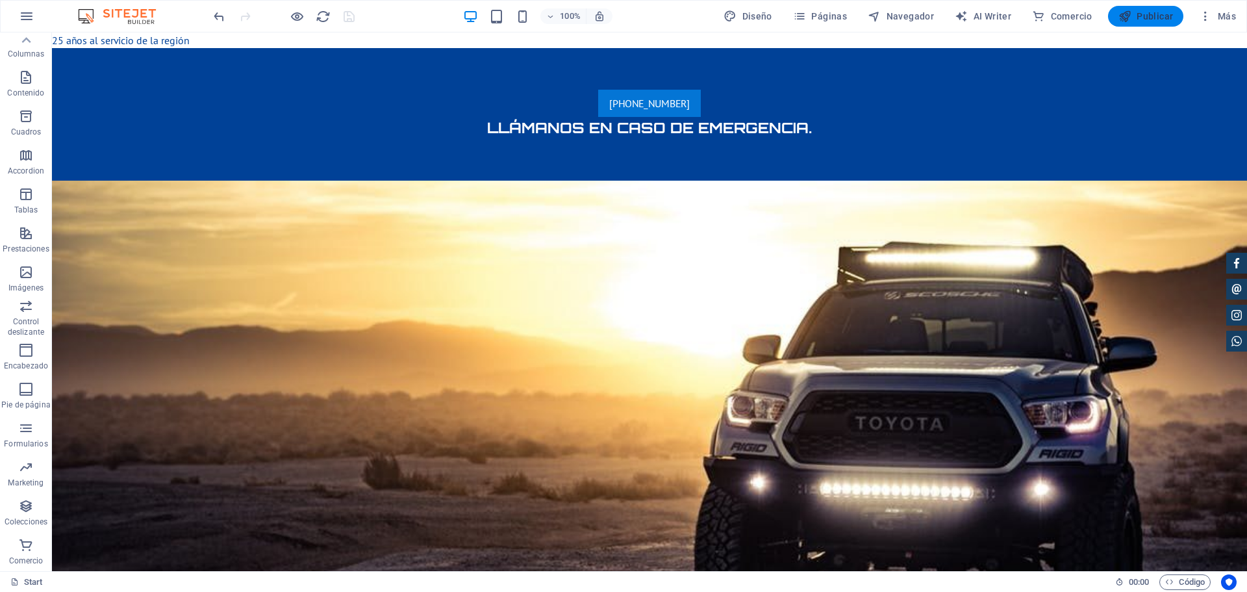
click at [1147, 16] on span "Publicar" at bounding box center [1146, 16] width 55 height 13
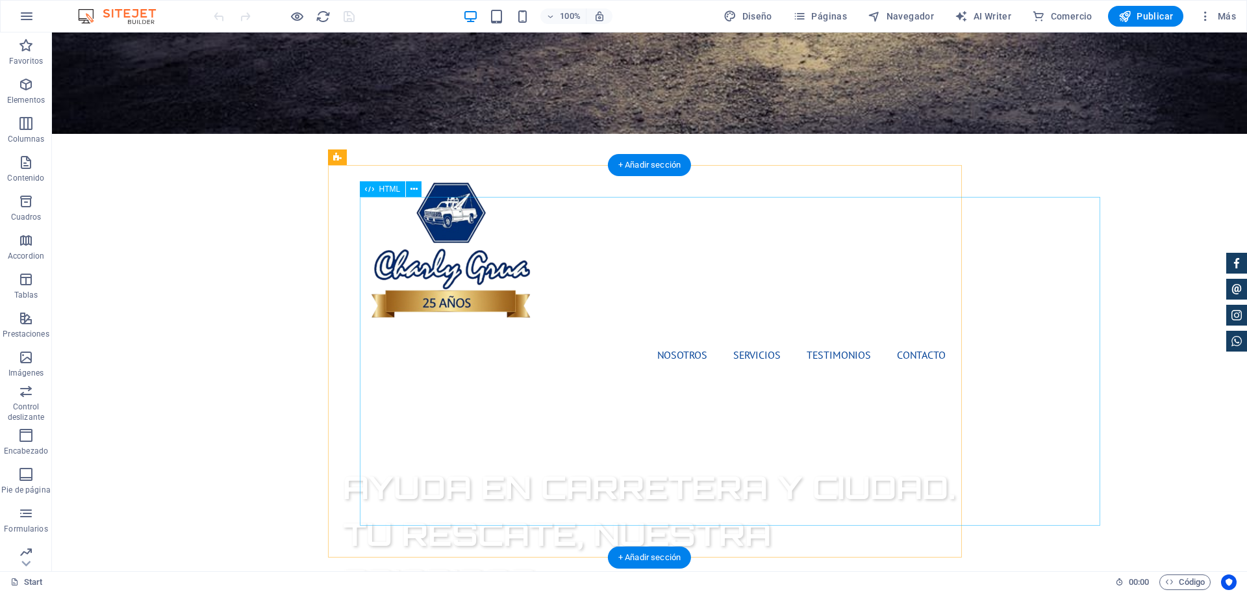
scroll to position [650, 0]
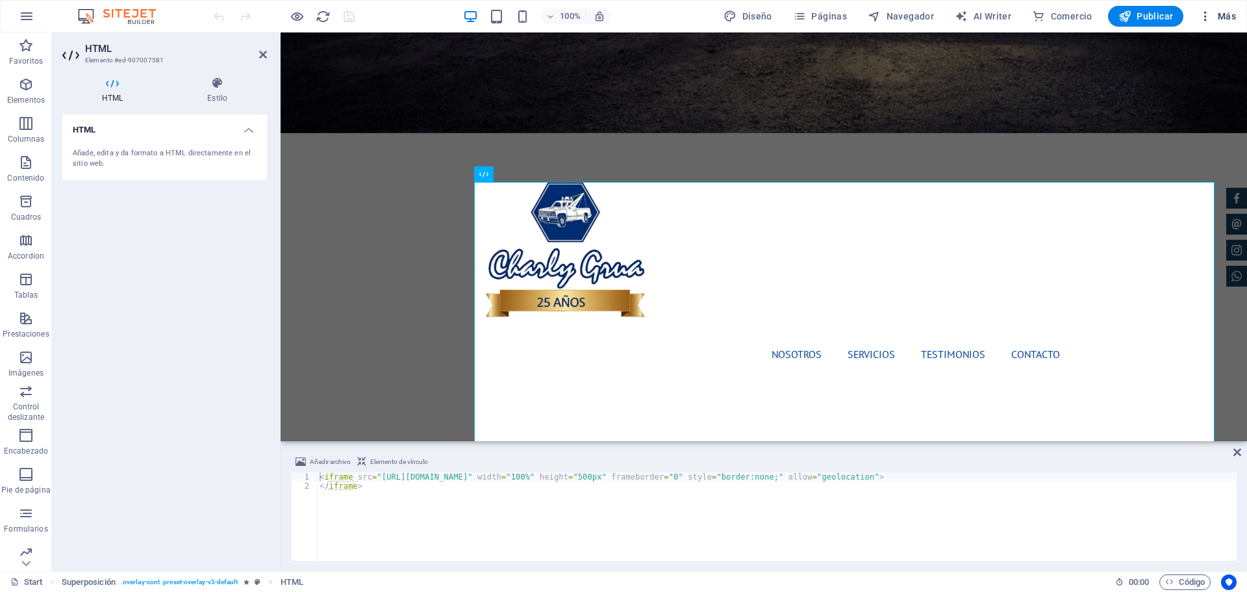
click at [1225, 16] on span "Más" at bounding box center [1217, 16] width 37 height 13
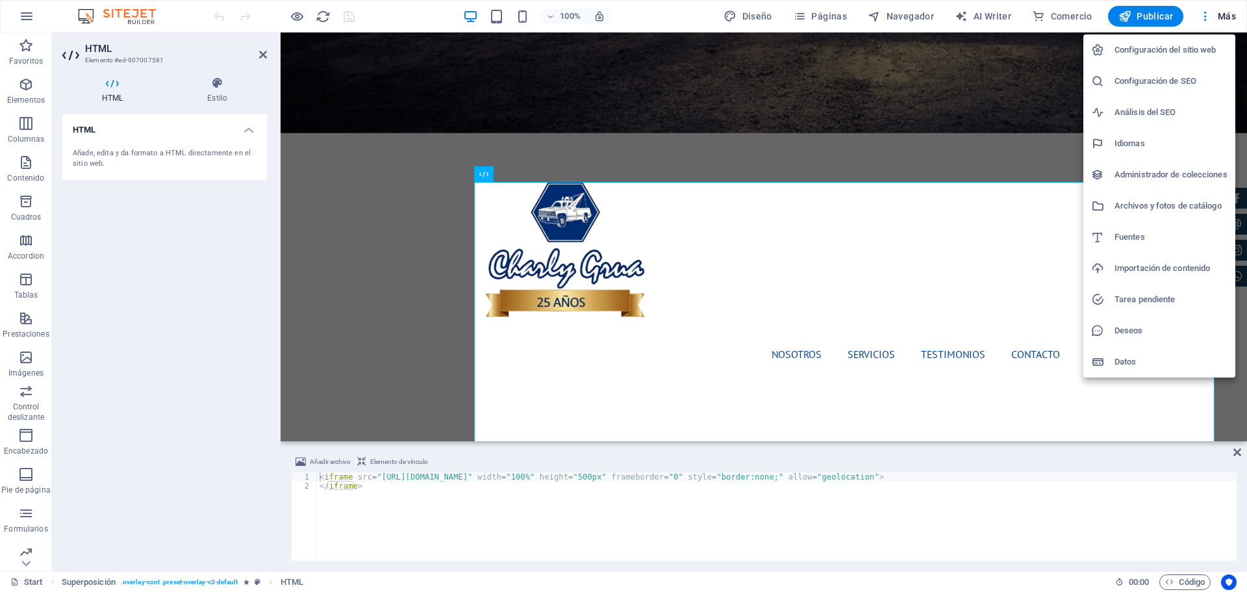
click at [828, 17] on div at bounding box center [623, 296] width 1247 height 592
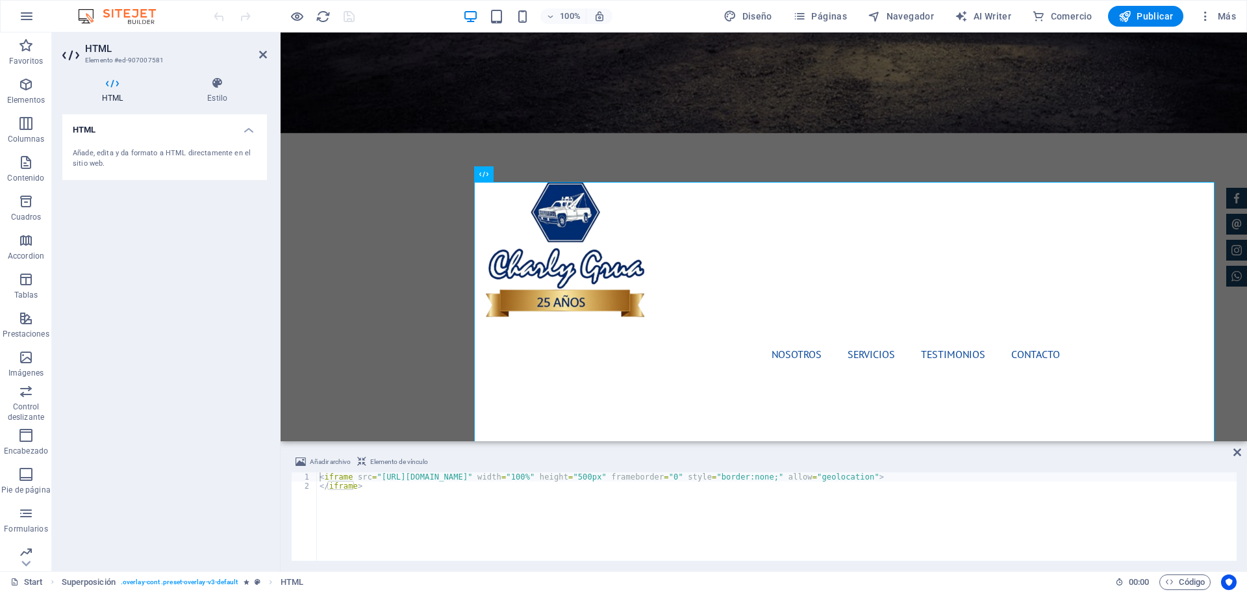
click at [827, 16] on span "Páginas" at bounding box center [820, 16] width 54 height 13
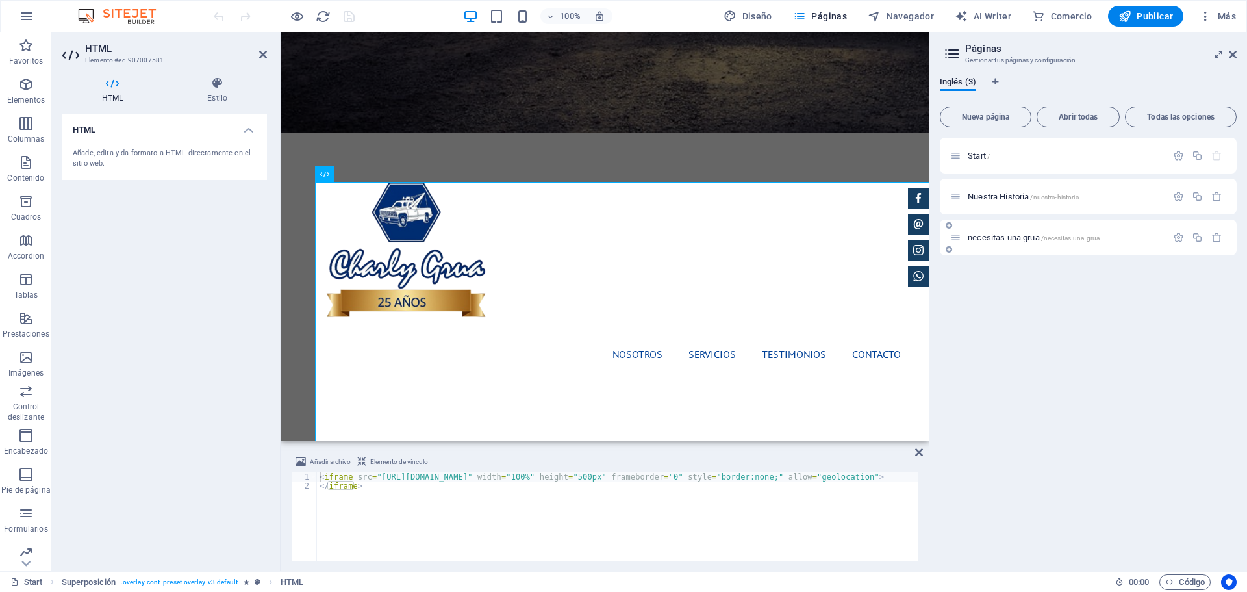
click at [1016, 231] on div "necesitas una grua /necesitas-una-grua" at bounding box center [1058, 237] width 216 height 15
click at [1071, 236] on span "/necesitas-una-grua" at bounding box center [1070, 238] width 59 height 7
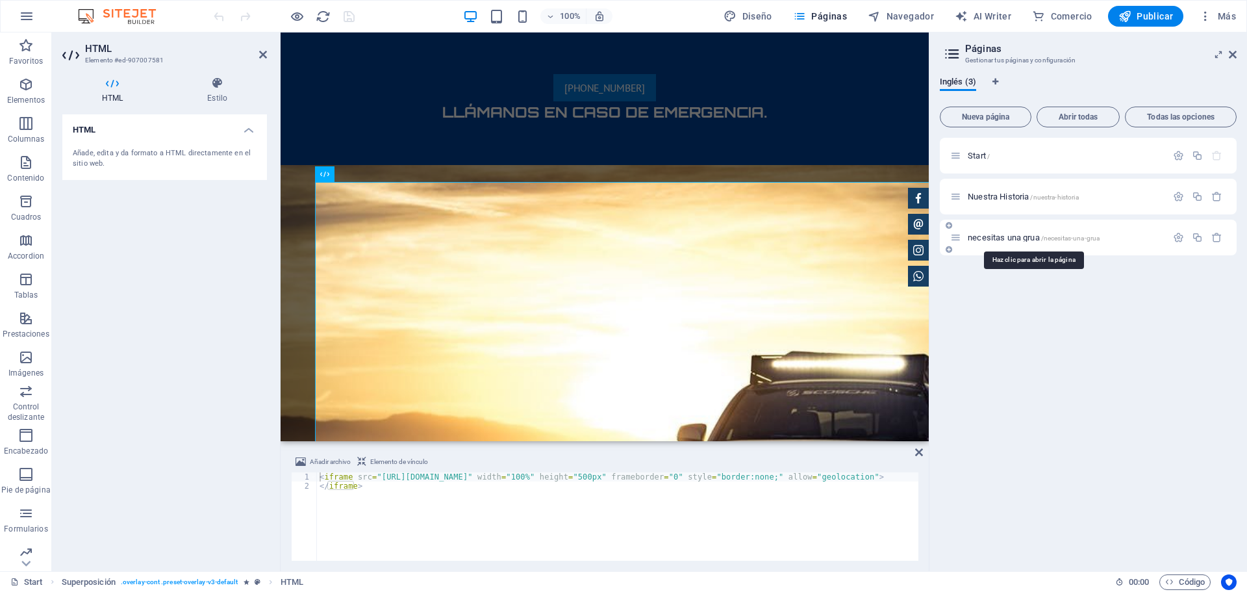
click at [1071, 236] on div "necesitas una grua /necesitas-una-grua" at bounding box center [1088, 238] width 297 height 36
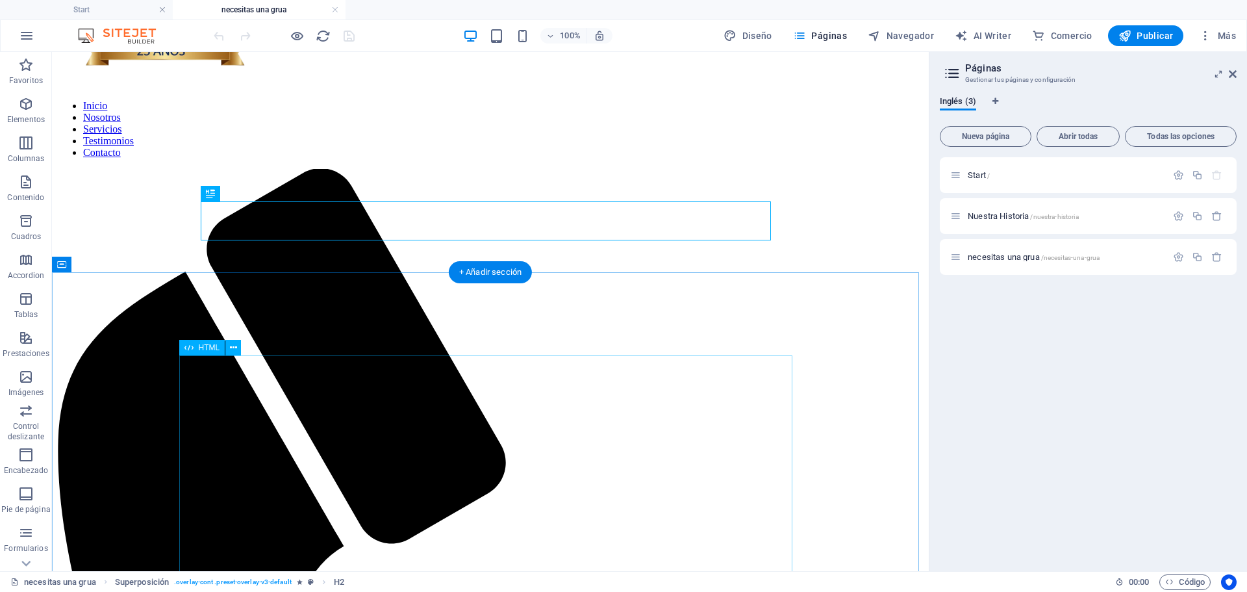
scroll to position [195, 0]
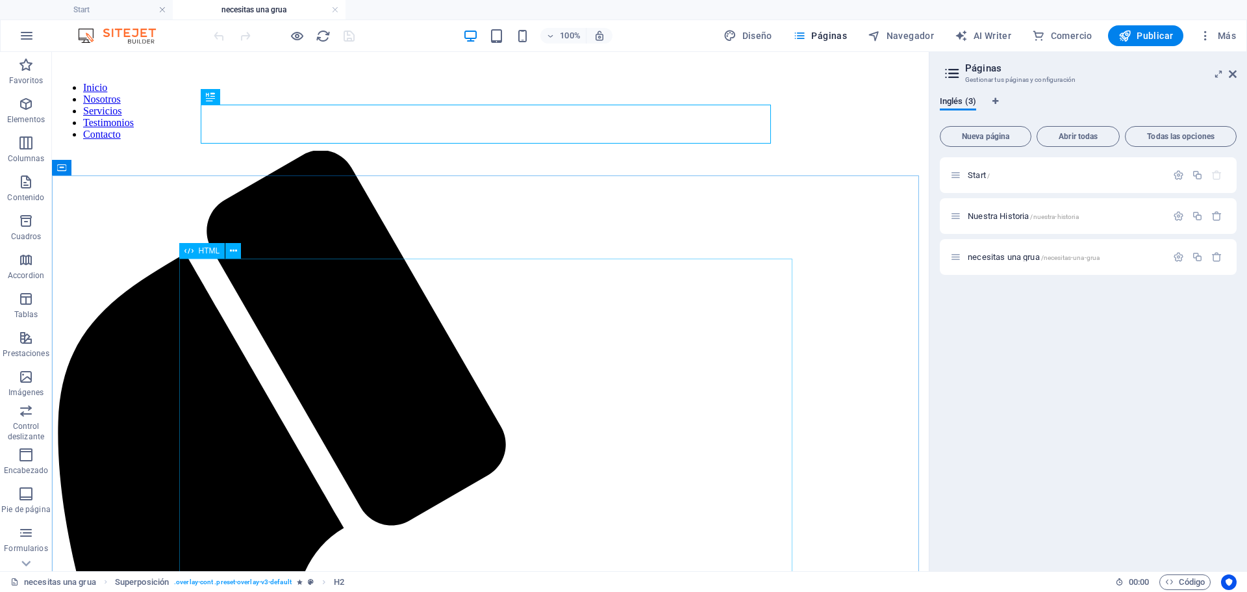
click at [197, 253] on div "HTML" at bounding box center [202, 251] width 46 height 16
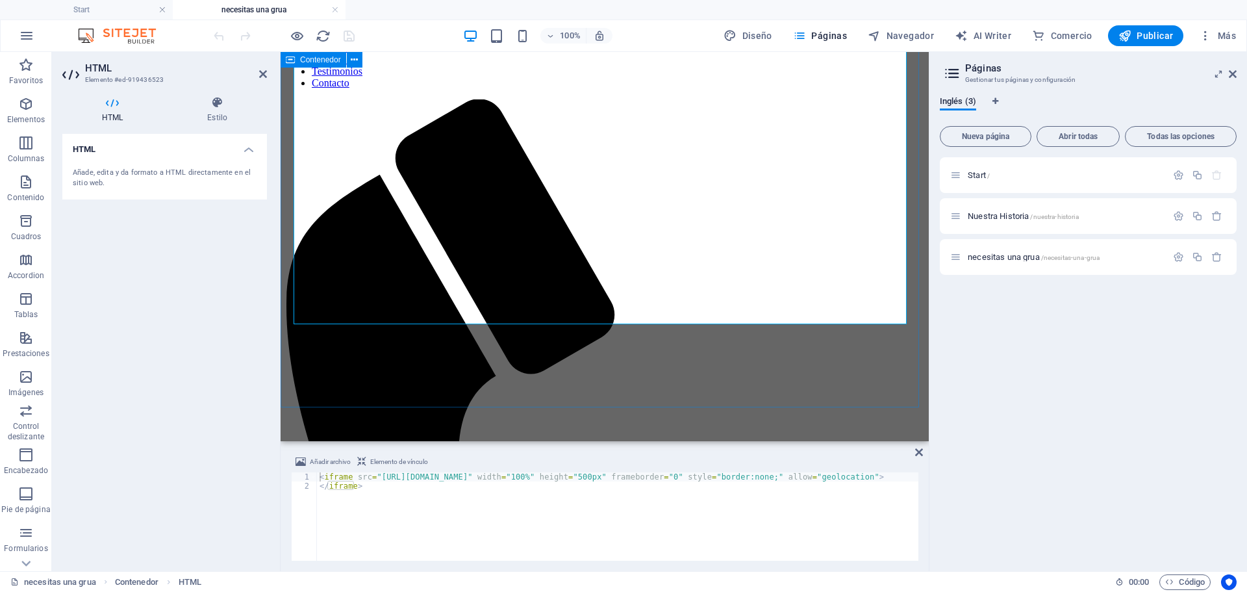
scroll to position [181, 0]
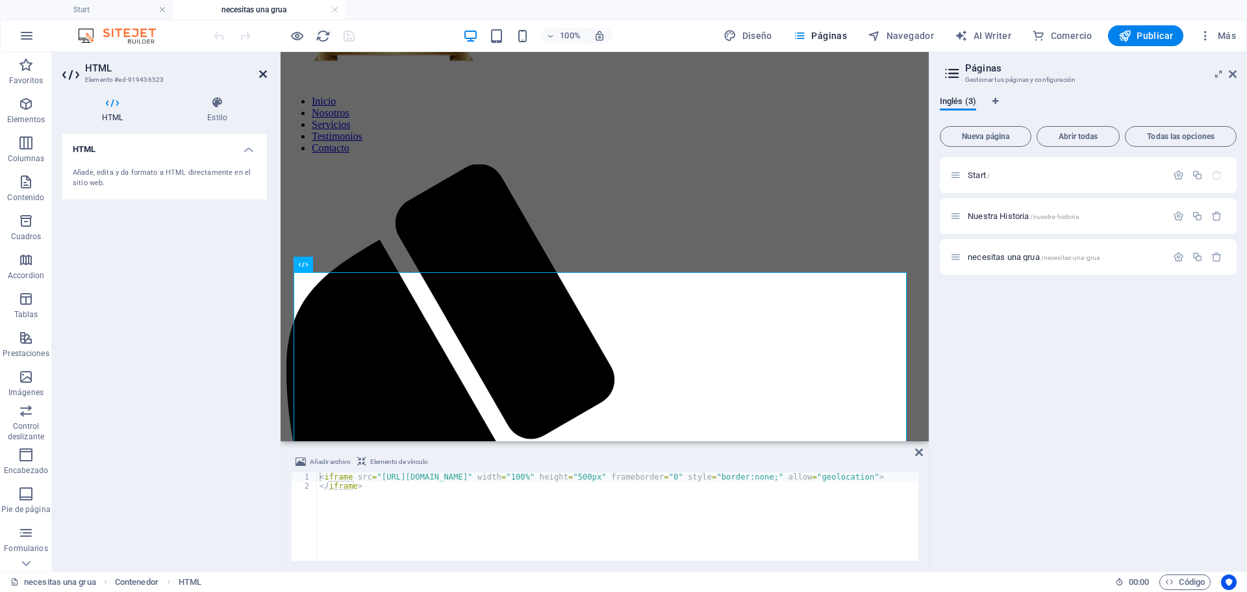
click at [259, 70] on icon at bounding box center [263, 74] width 8 height 10
